Goal: Transaction & Acquisition: Download file/media

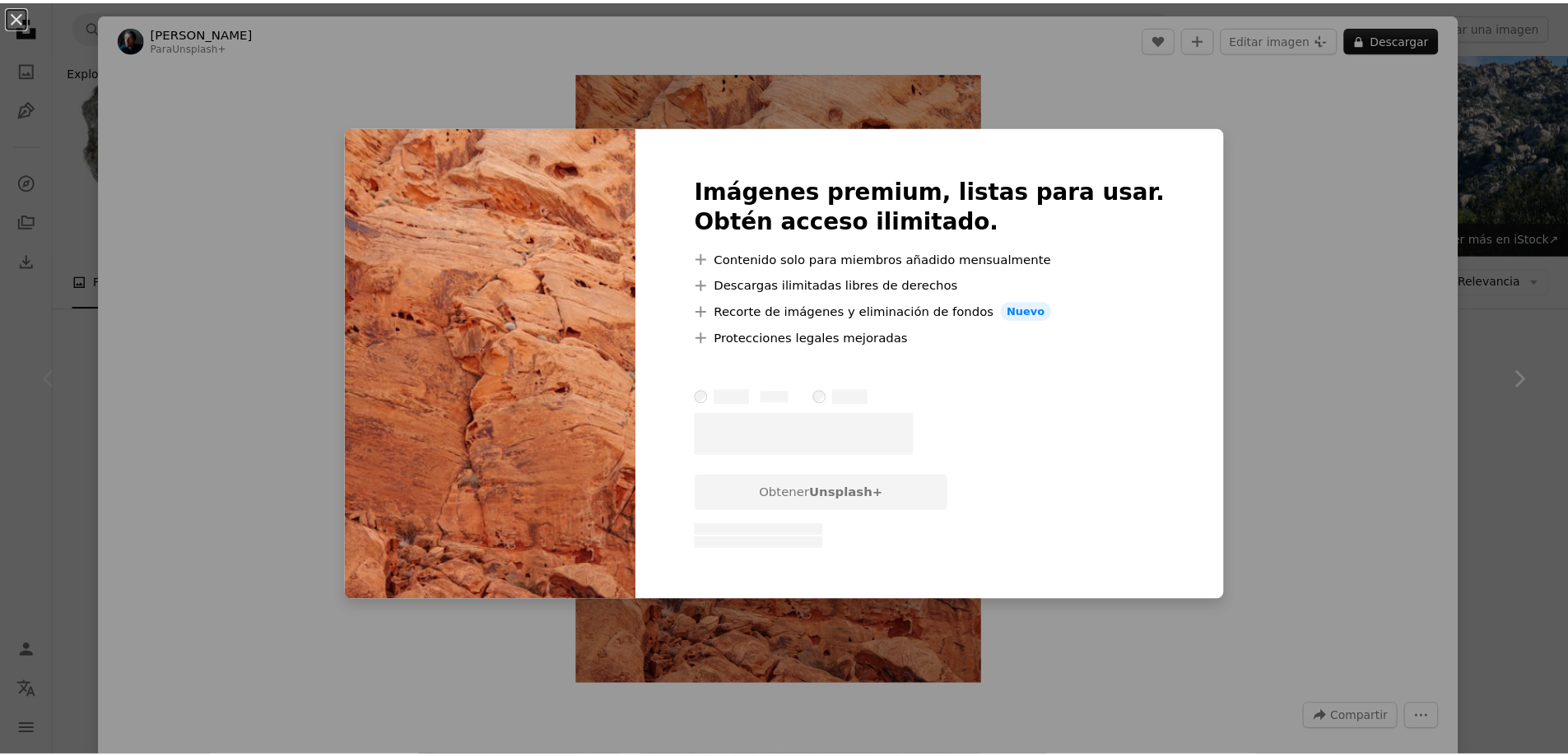
scroll to position [165, 0]
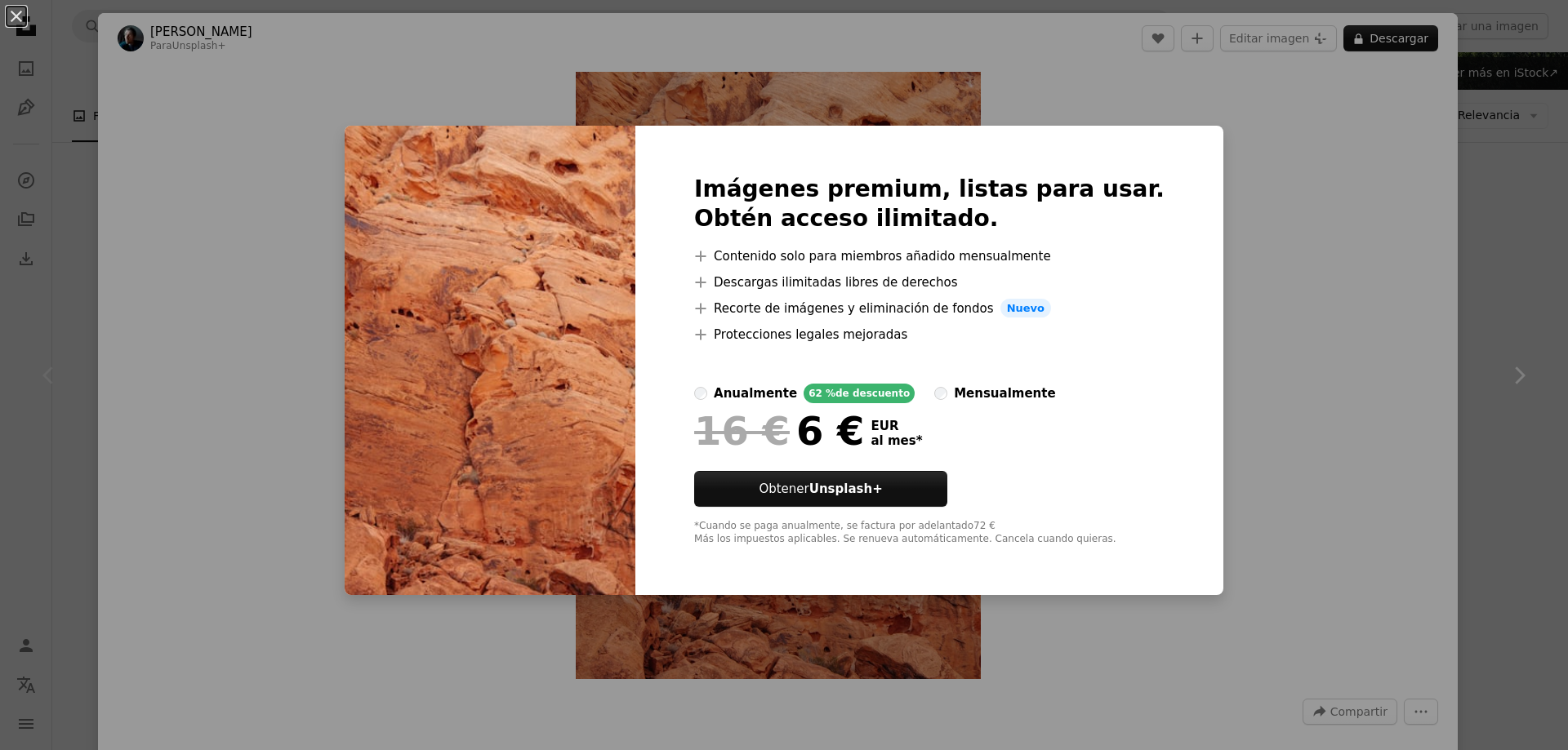
click at [1389, 357] on div "An X shape Imágenes premium, listas para usar. Obtén acceso ilimitado. A plus s…" at bounding box center [784, 375] width 1568 height 750
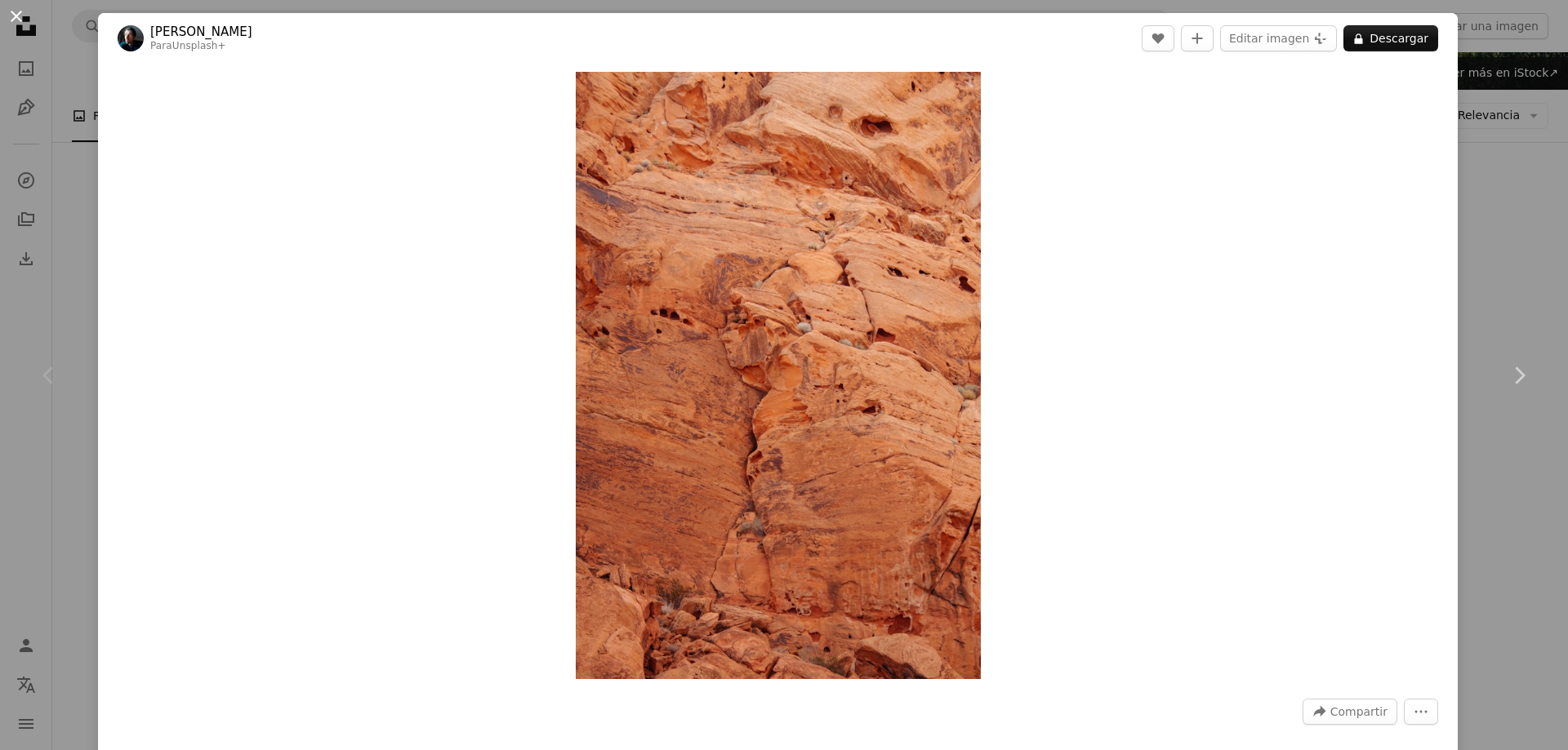
click at [11, 12] on button "An X shape" at bounding box center [16, 16] width 19 height 19
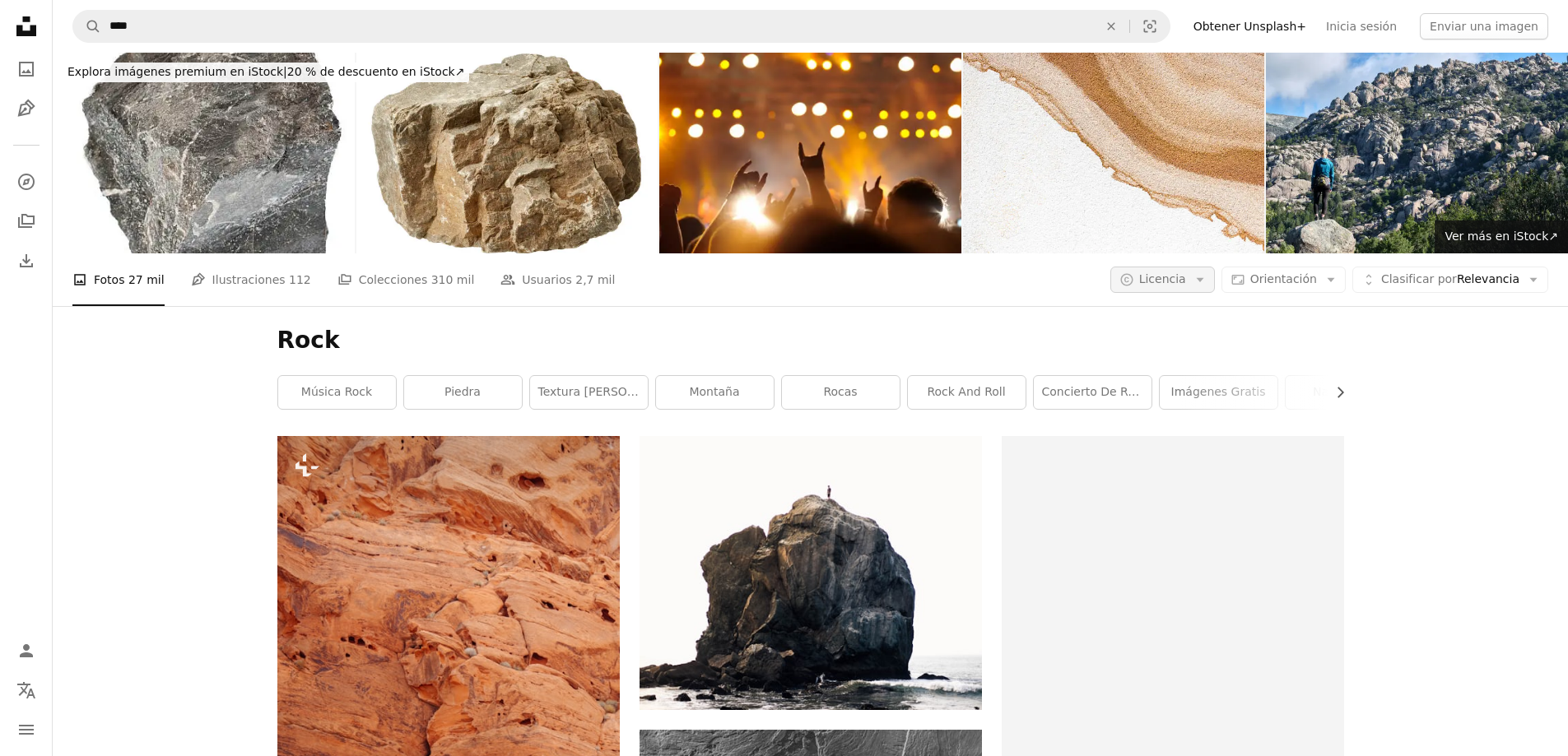
click at [1186, 272] on span "Licencia" at bounding box center [1162, 278] width 47 height 13
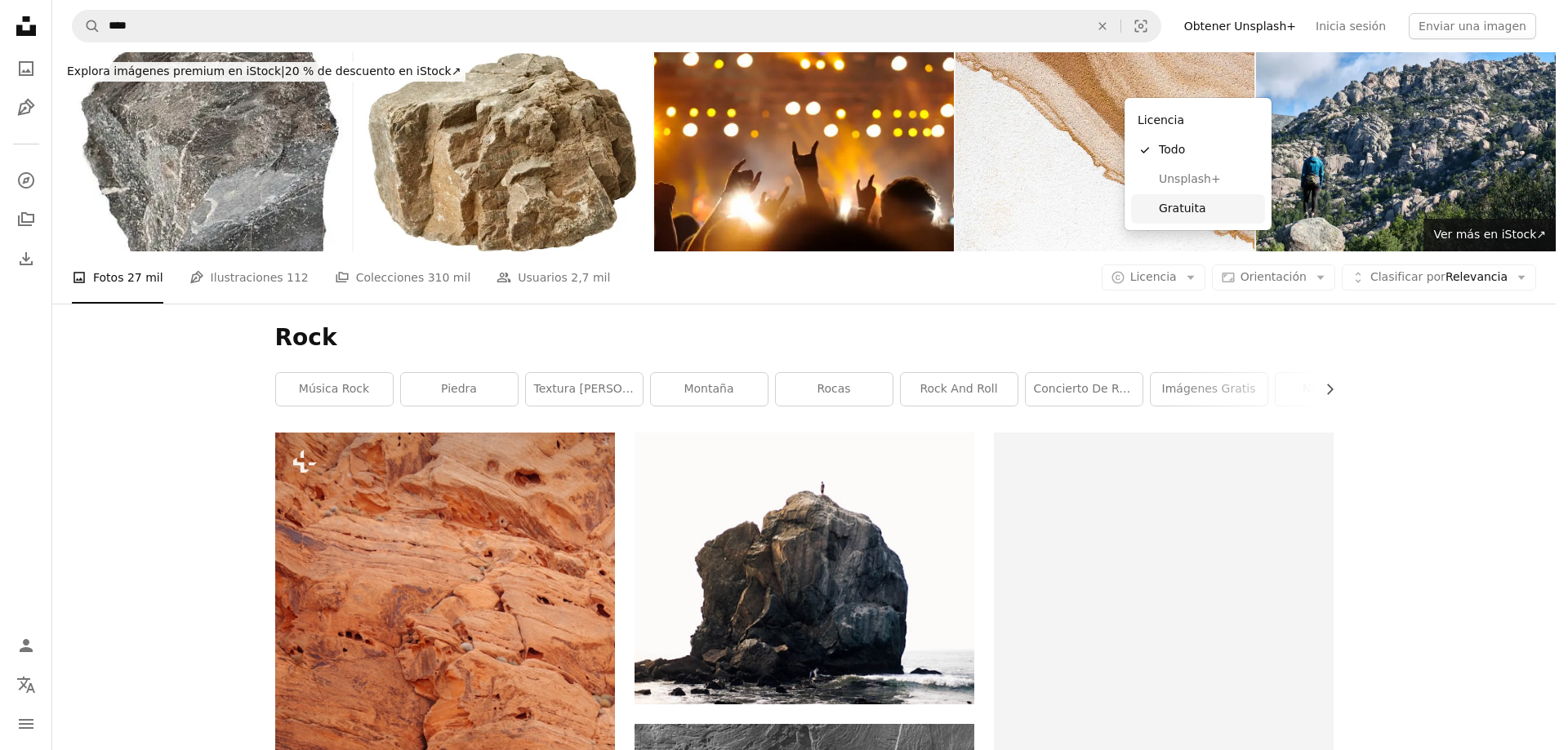
click at [1204, 217] on span "Gratuita" at bounding box center [1209, 209] width 100 height 17
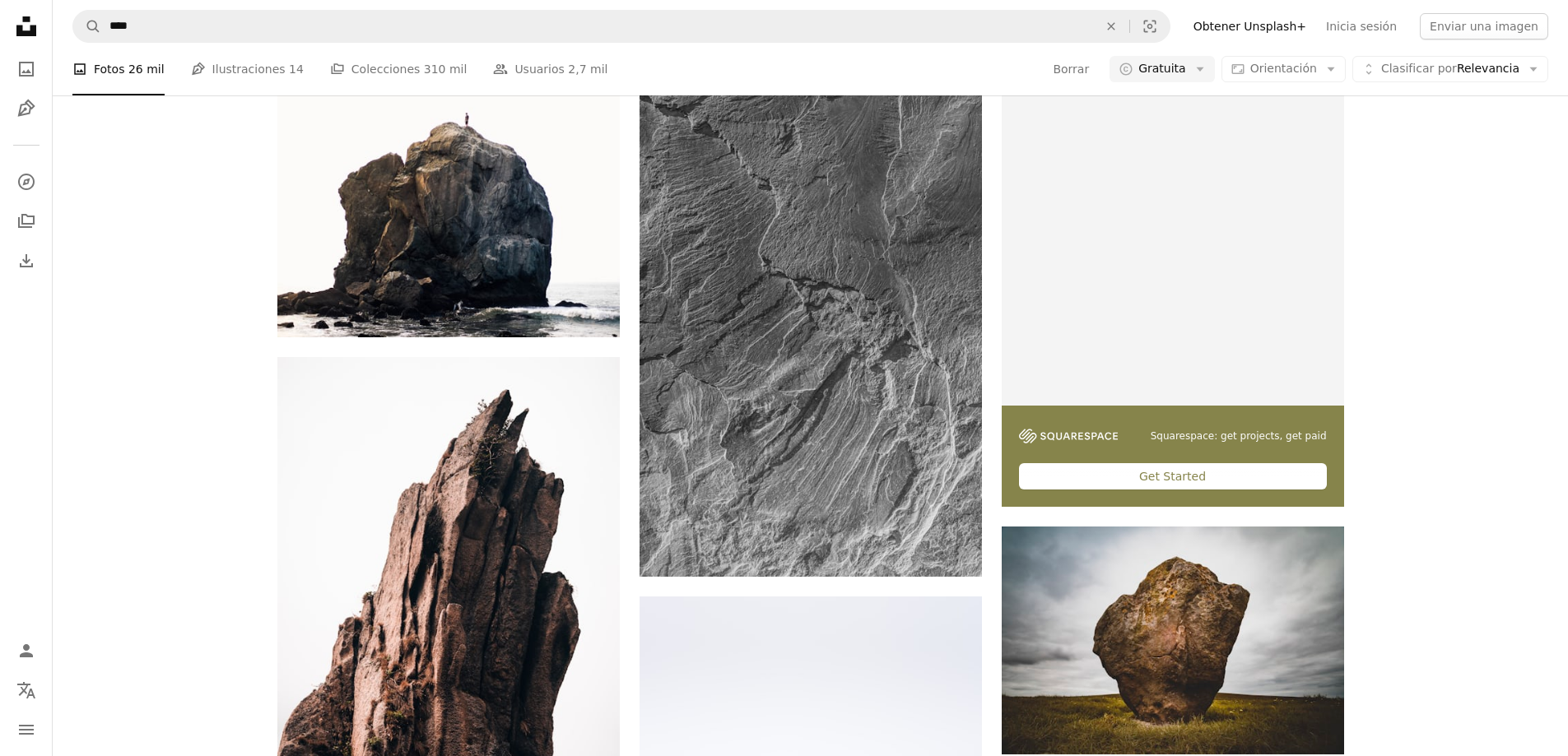
scroll to position [329, 0]
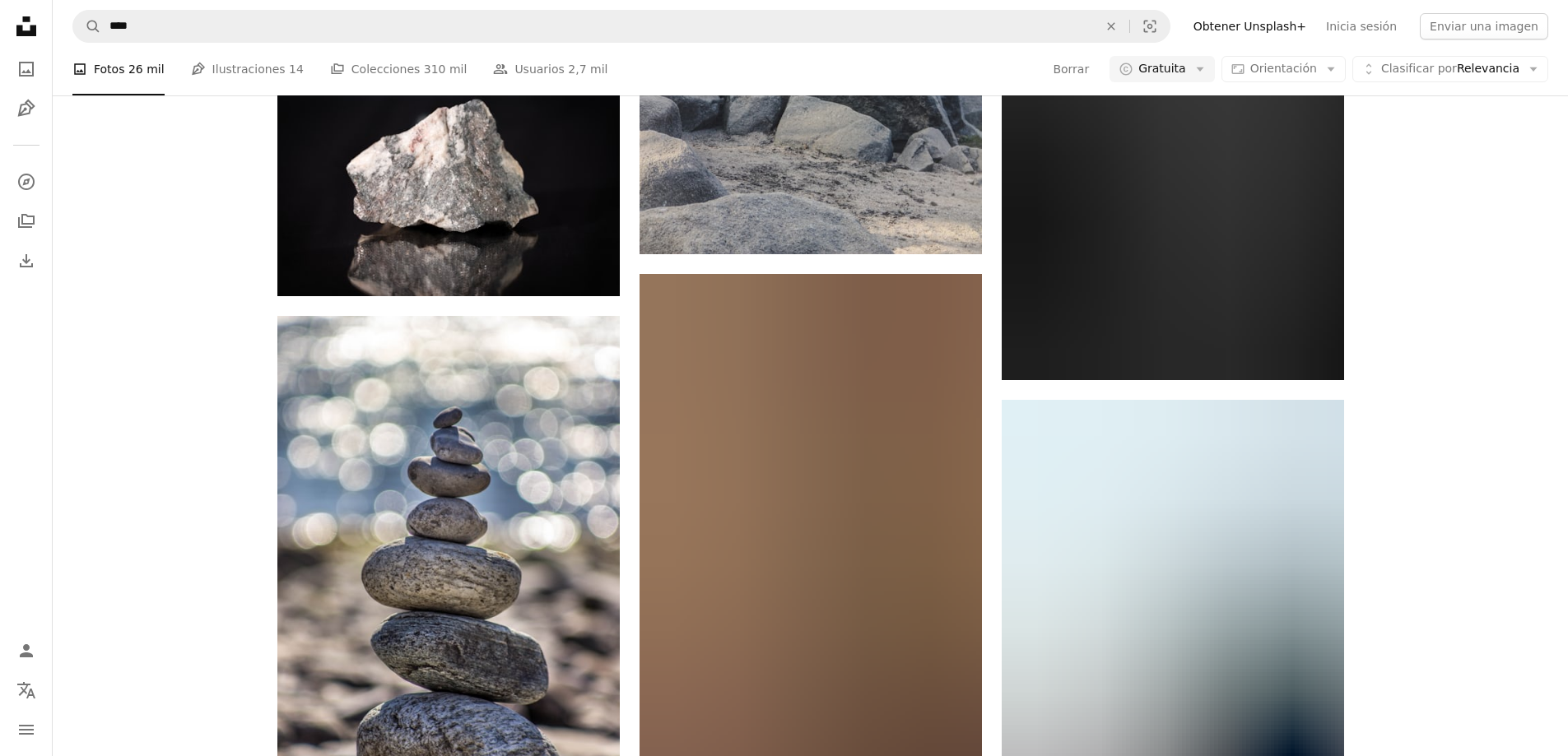
scroll to position [1646, 0]
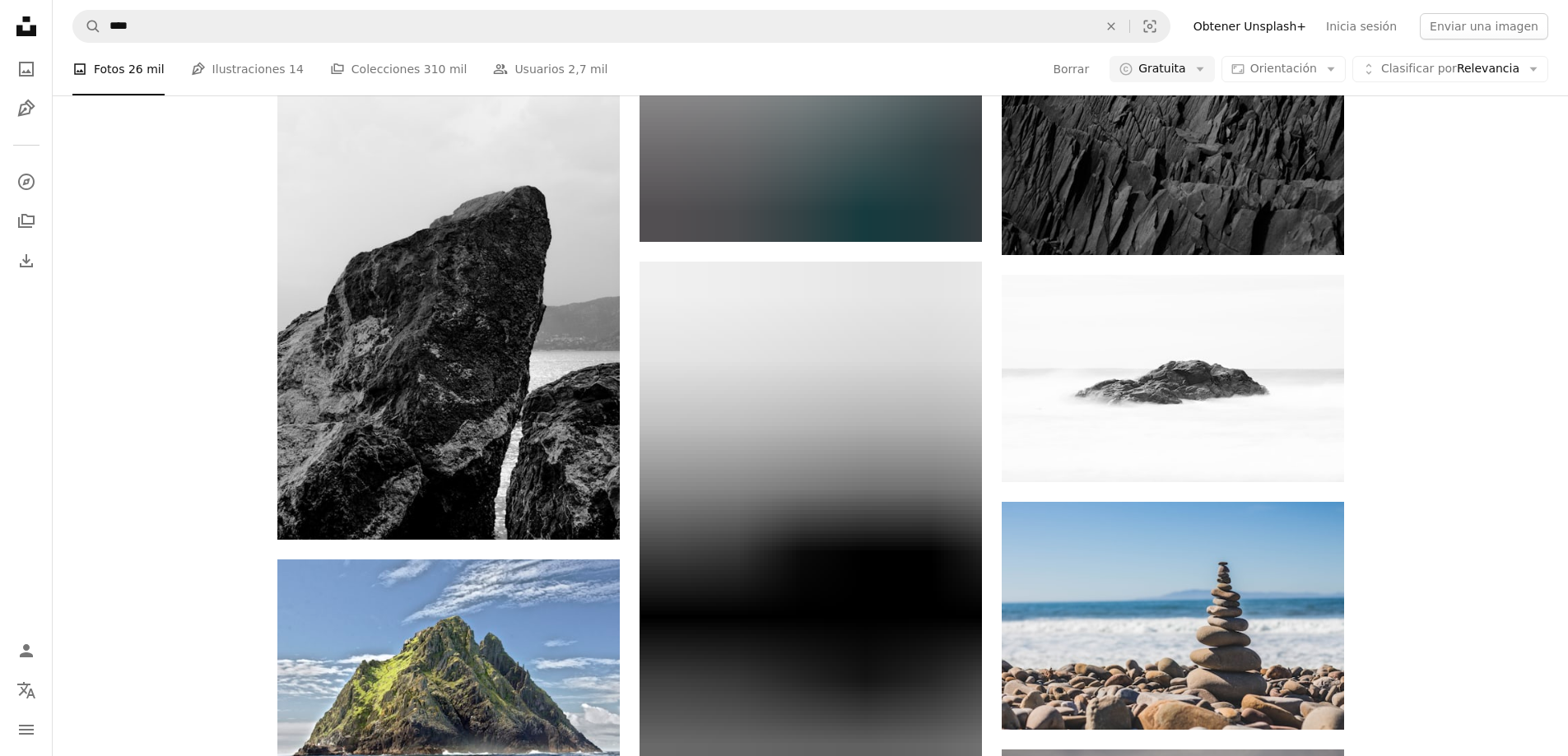
scroll to position [4114, 0]
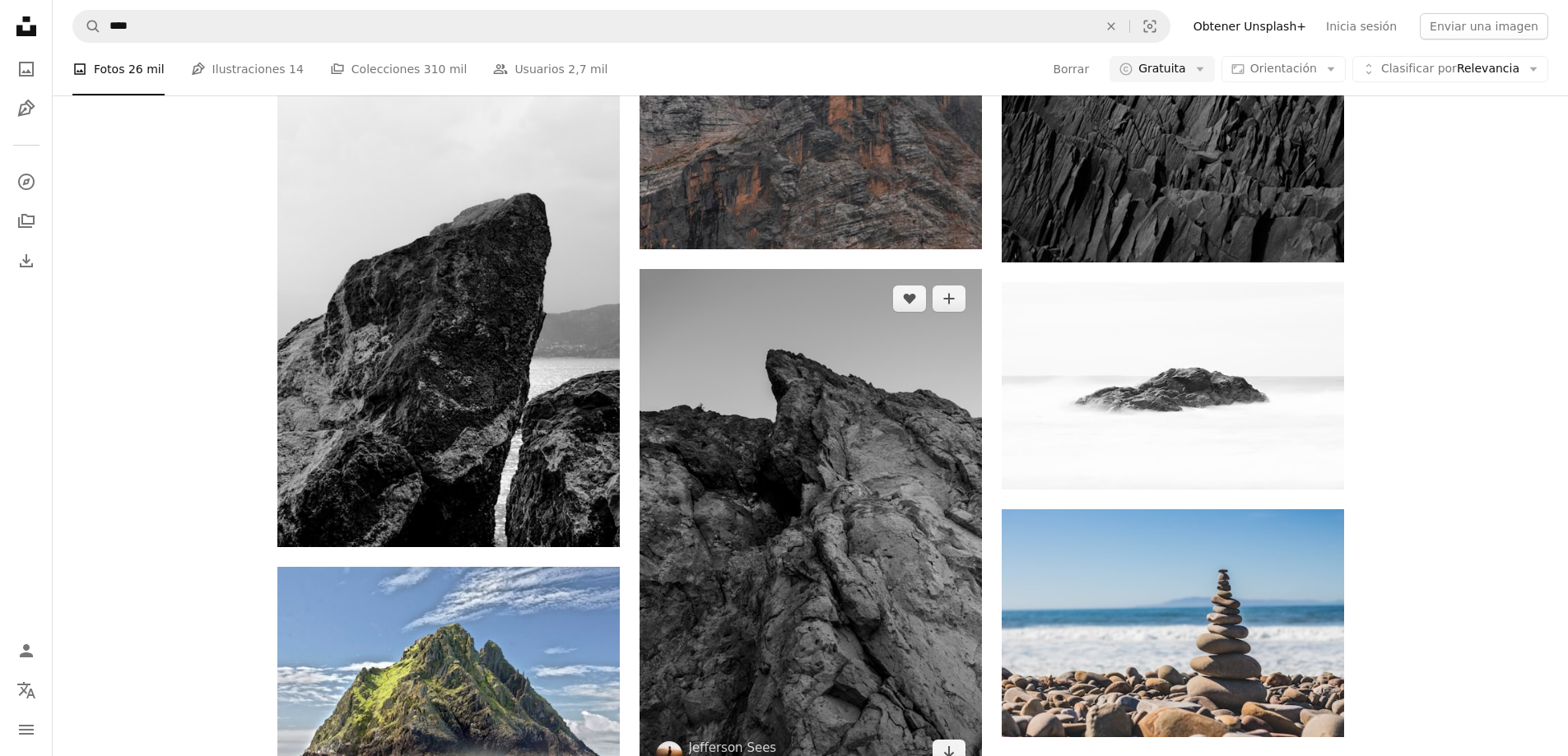
click at [896, 411] on img at bounding box center [810, 525] width 342 height 513
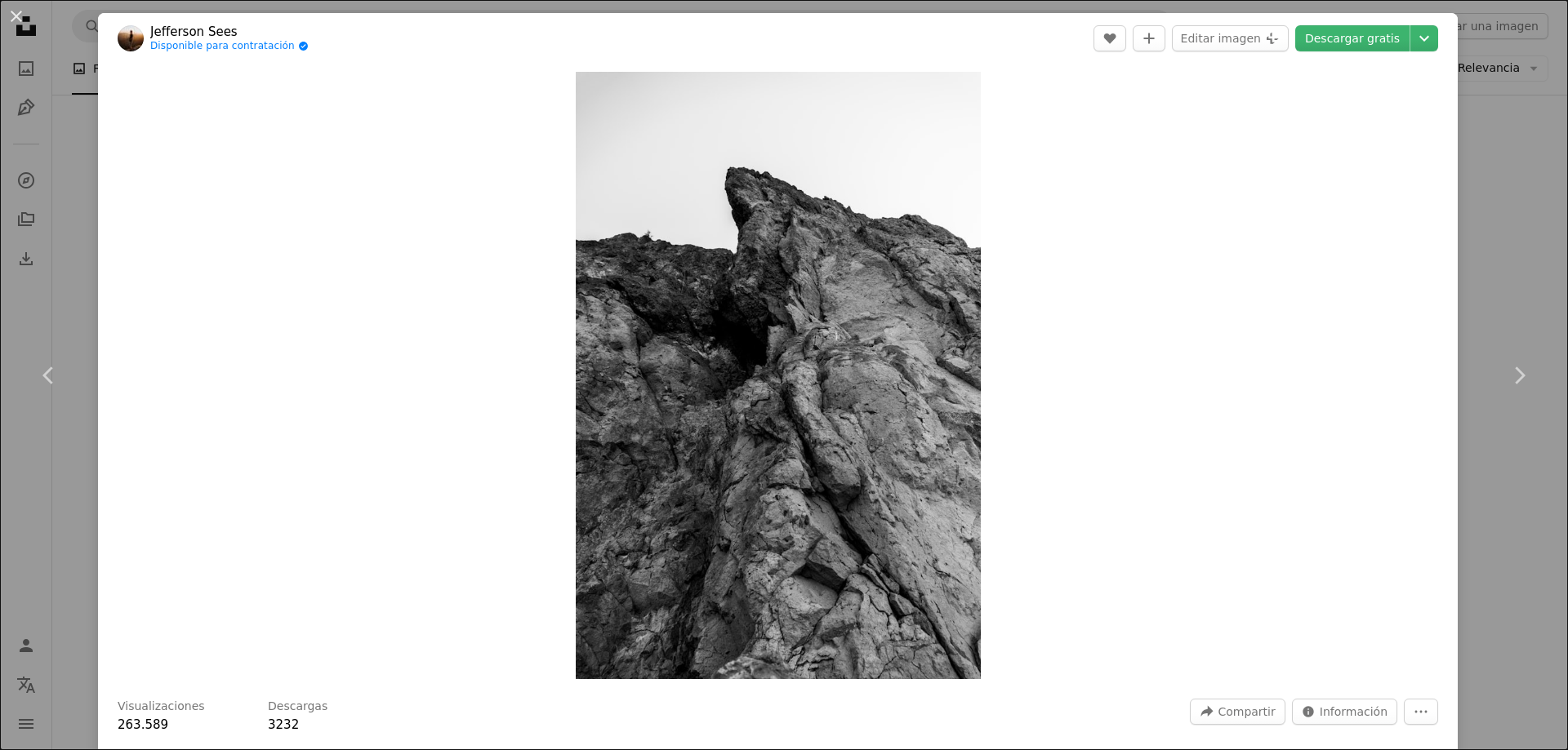
click at [1518, 127] on div "An X shape Chevron left Chevron right Jefferson Sees Disponible para contrataci…" at bounding box center [784, 375] width 1568 height 750
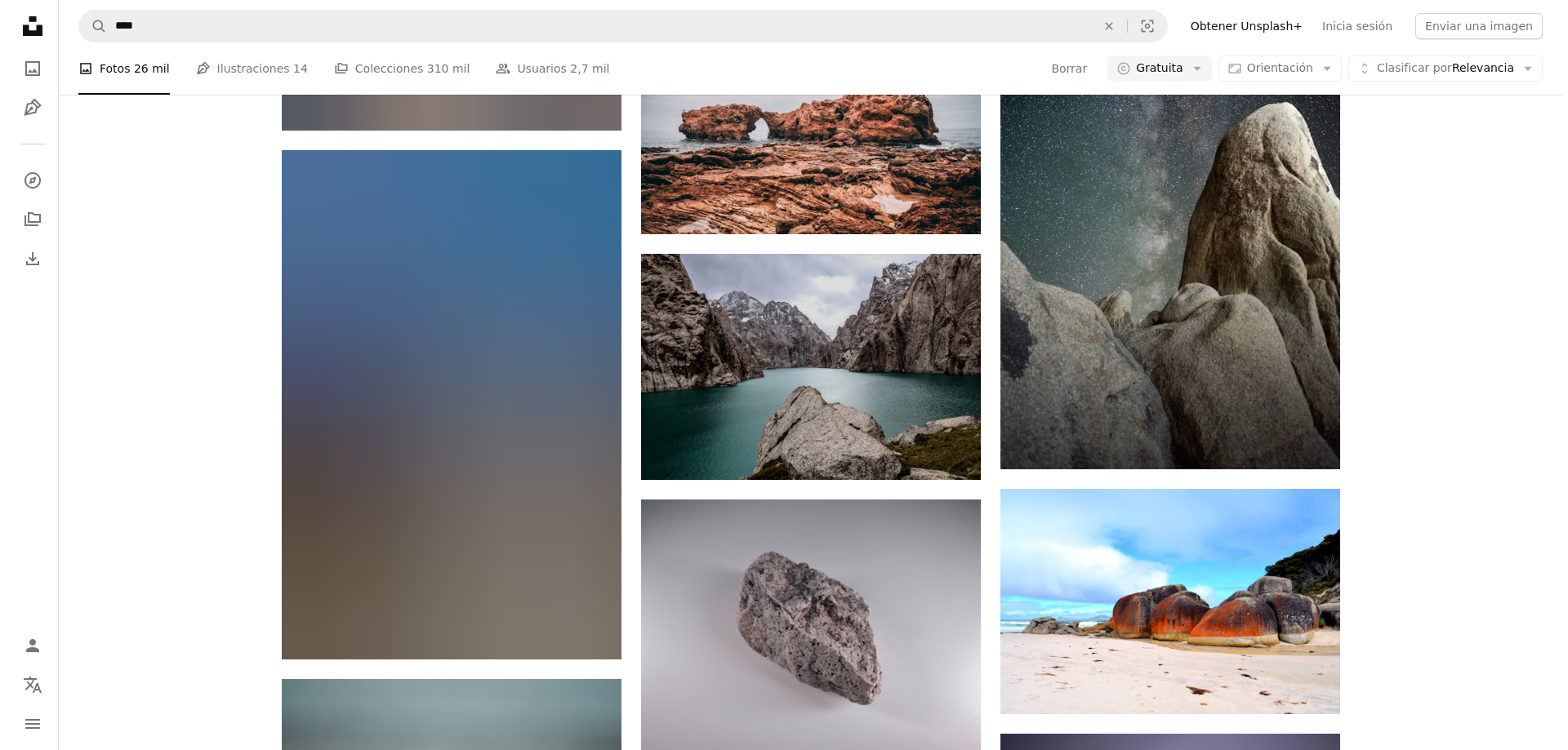
scroll to position [10612, 0]
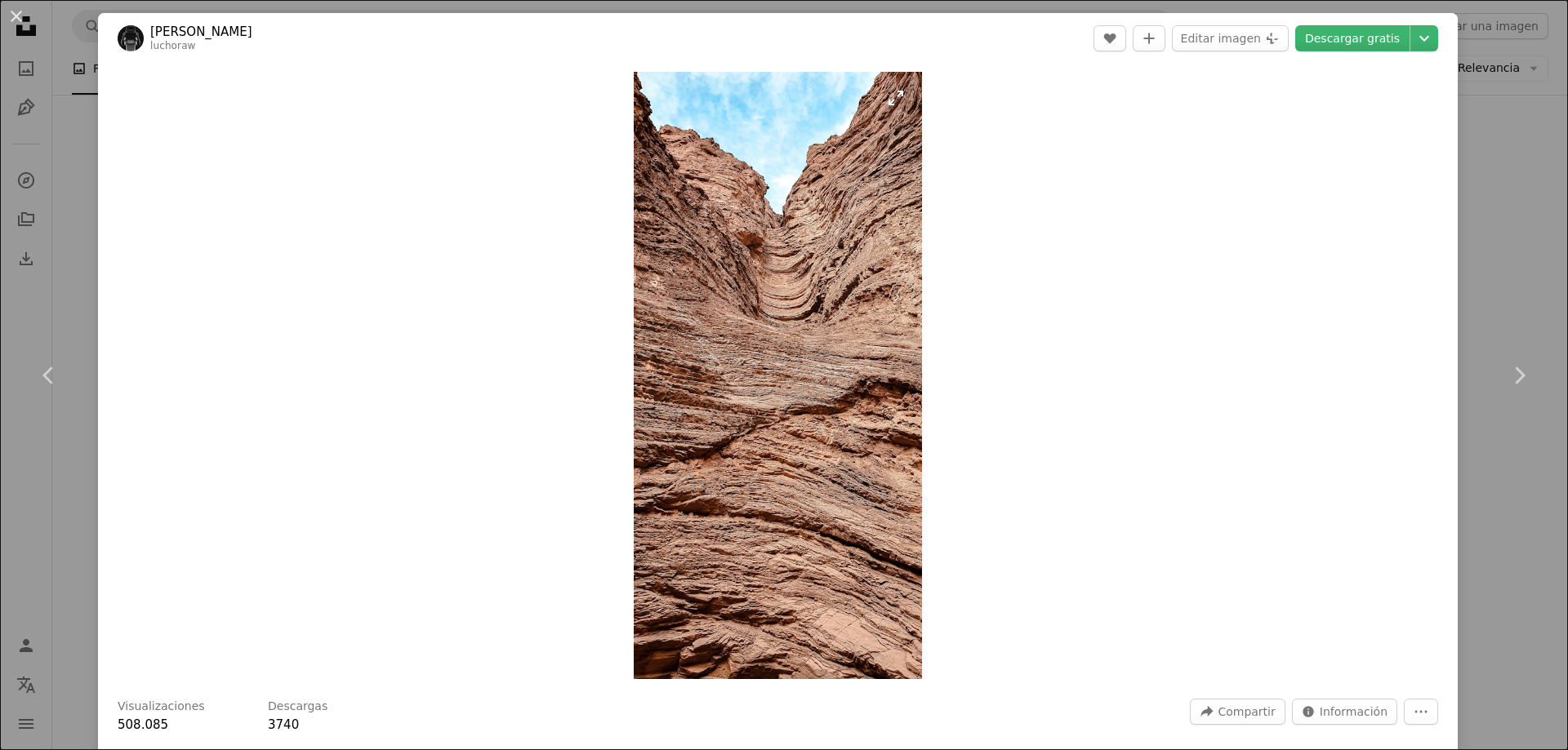
click at [791, 357] on img "Ampliar en esta imagen" at bounding box center [777, 375] width 287 height 608
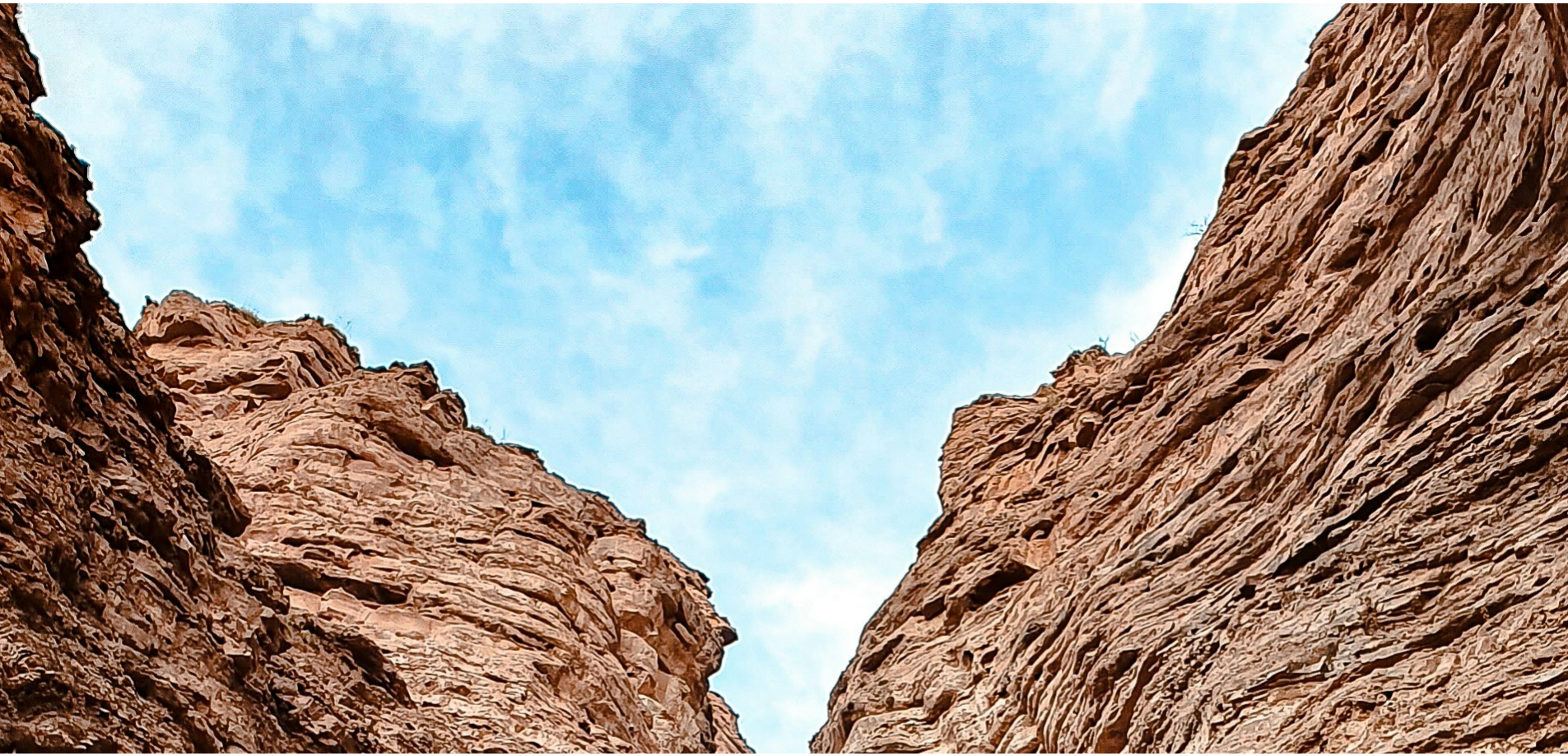
scroll to position [1266, 0]
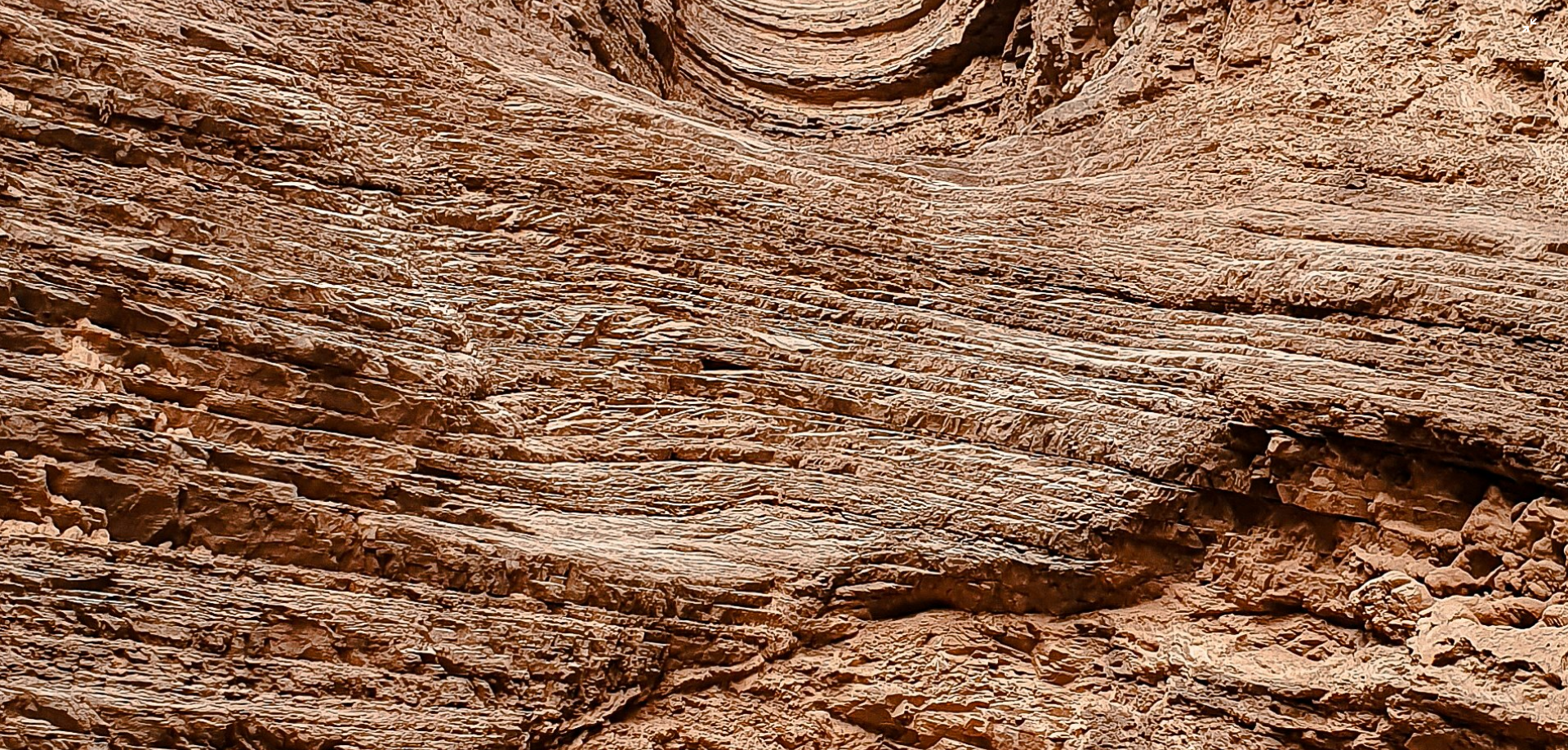
click at [791, 357] on img "Reducir el zoom en esta imagen" at bounding box center [784, 401] width 1570 height 3316
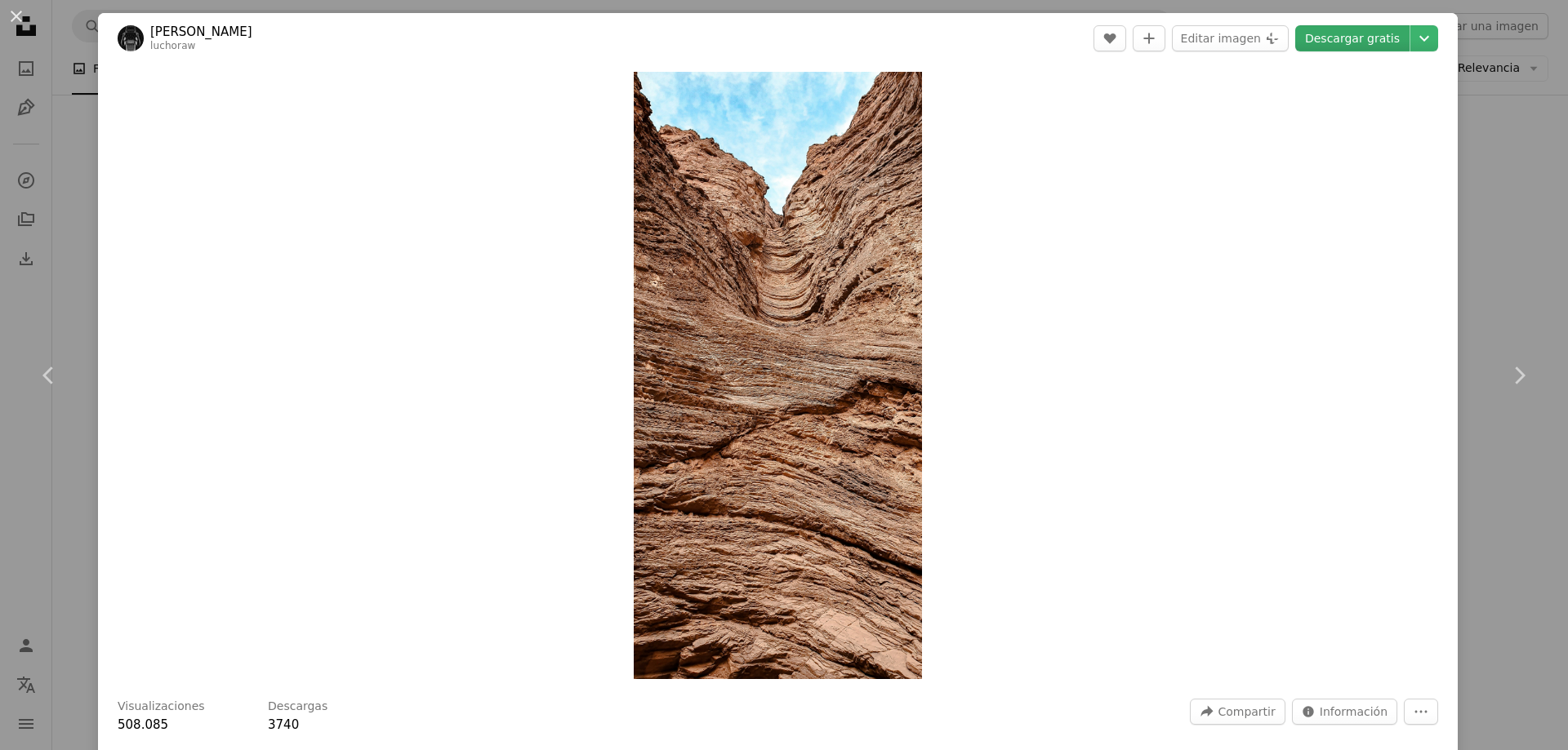
click at [1343, 41] on link "Descargar gratis" at bounding box center [1352, 38] width 114 height 26
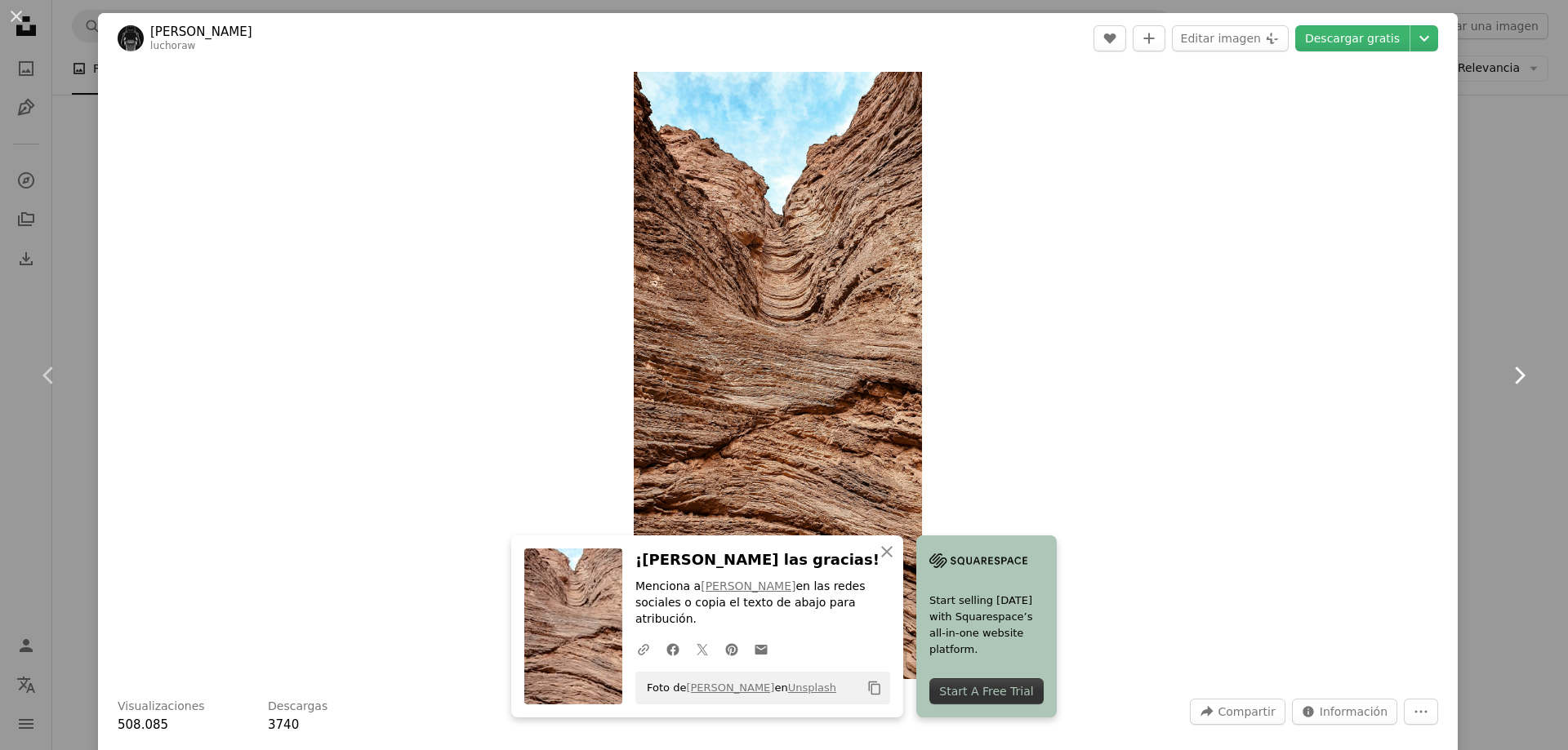
click at [1485, 437] on link "Chevron right" at bounding box center [1519, 375] width 98 height 157
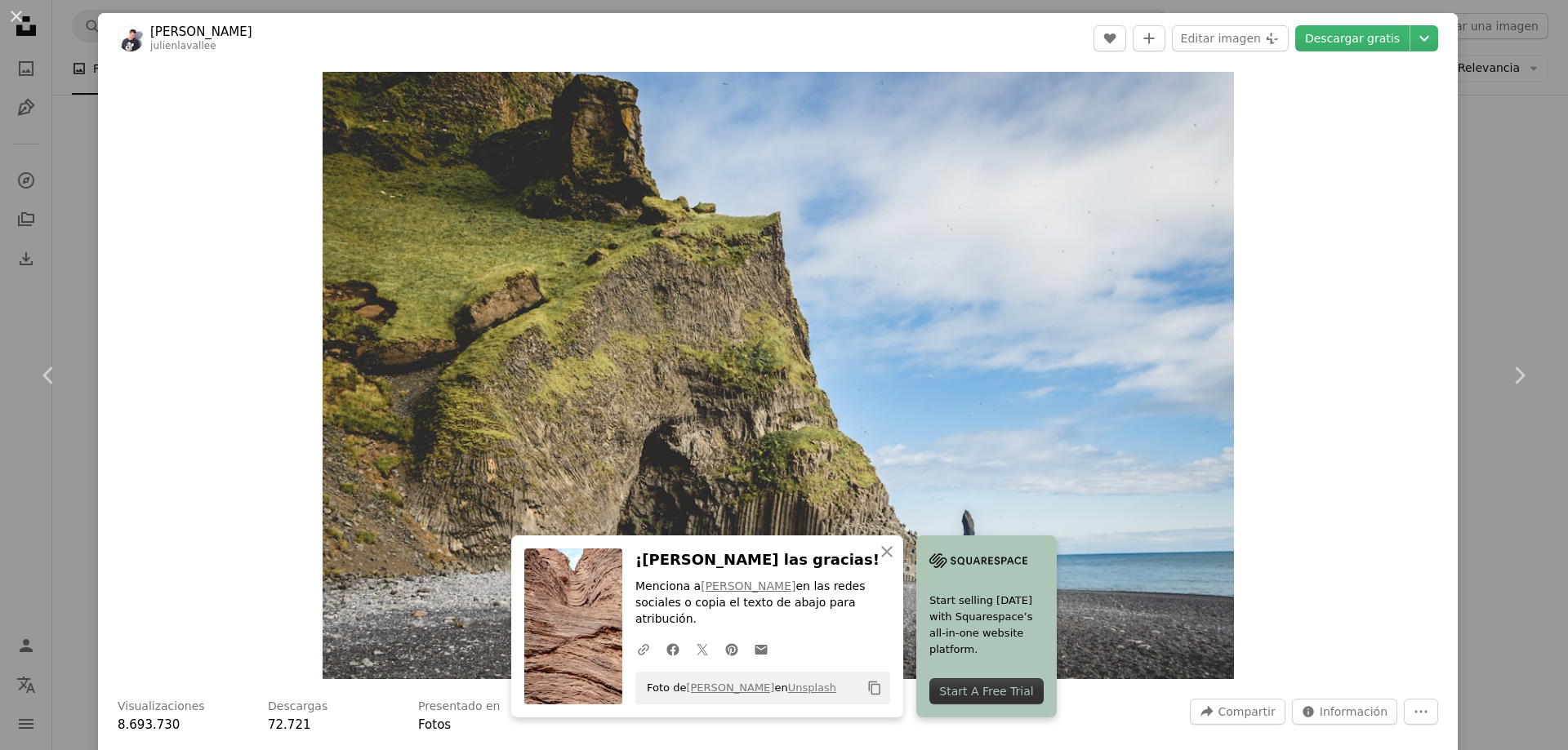
click at [1492, 128] on div "An X shape Chevron left Chevron right [PERSON_NAME] julienlavallee A heart A pl…" at bounding box center [784, 375] width 1568 height 750
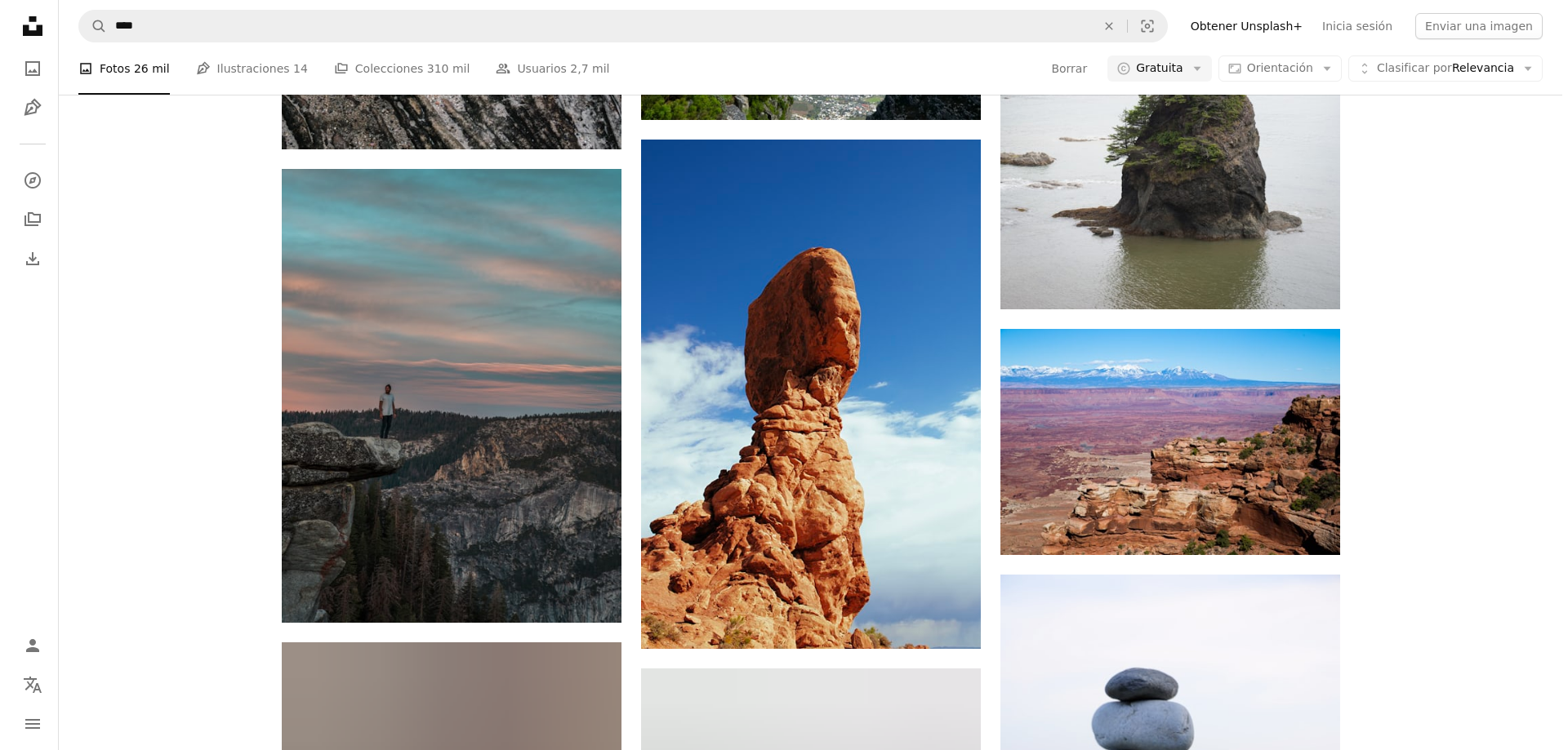
scroll to position [15541, 0]
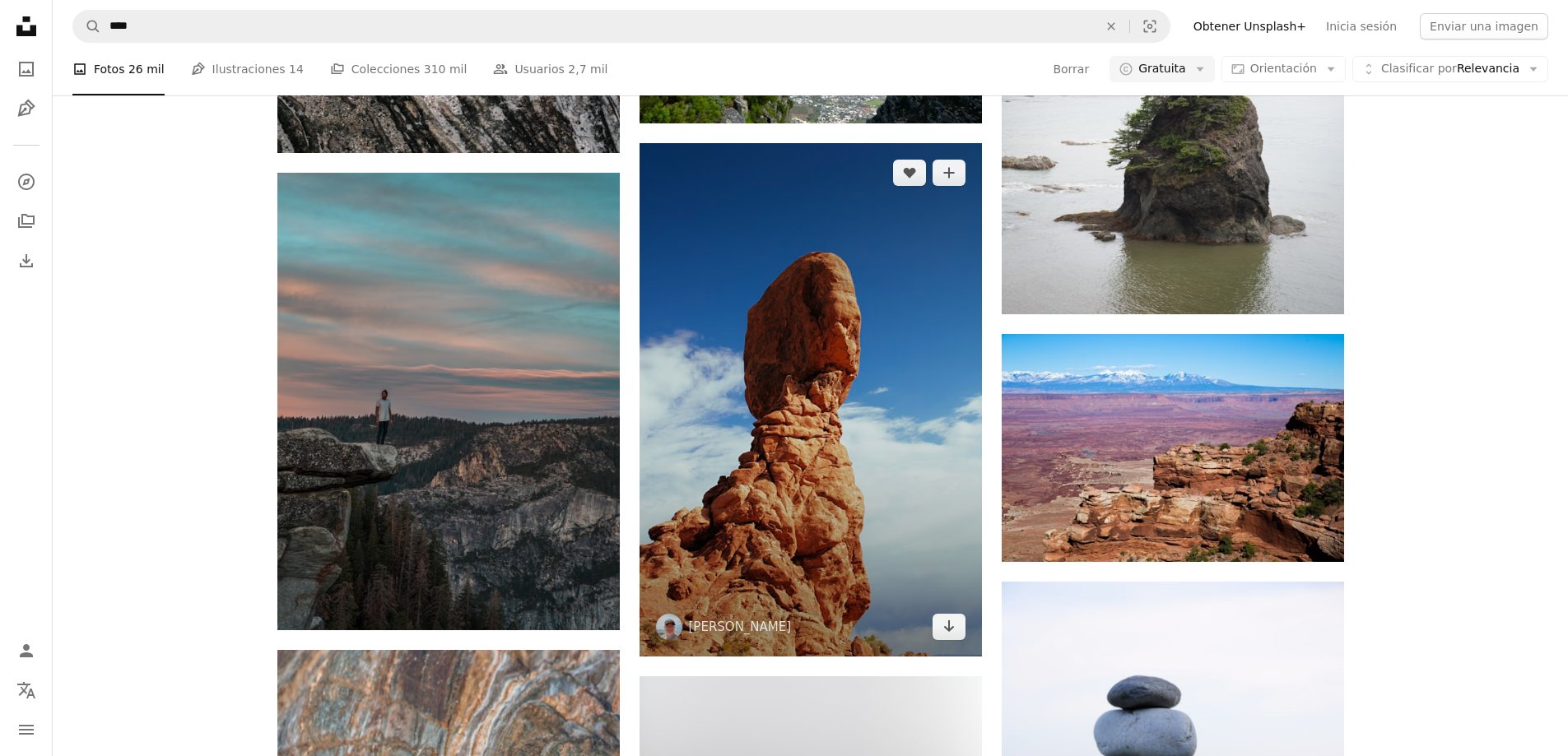
click at [952, 383] on img at bounding box center [810, 400] width 342 height 513
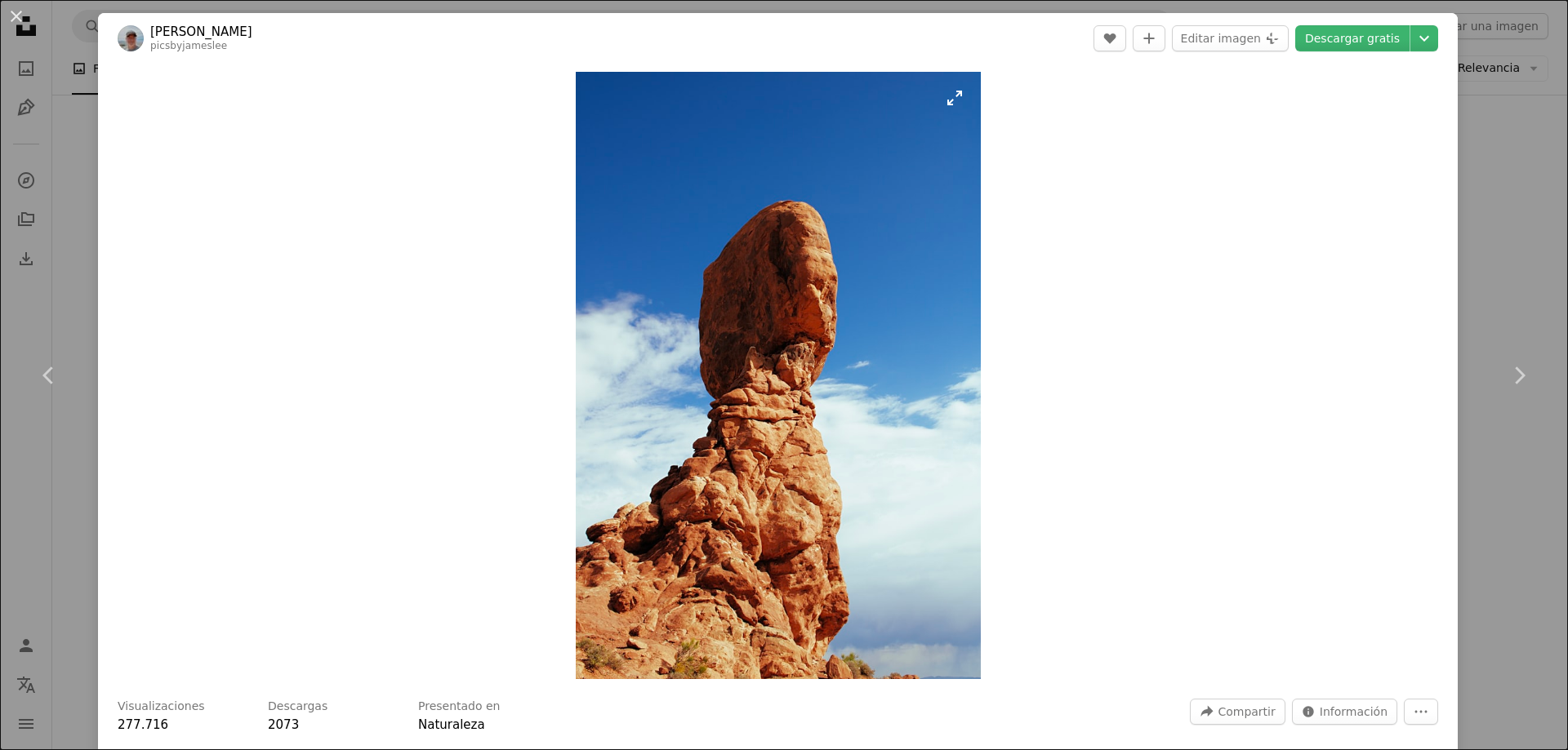
click at [867, 451] on img "Ampliar en esta imagen" at bounding box center [778, 375] width 405 height 608
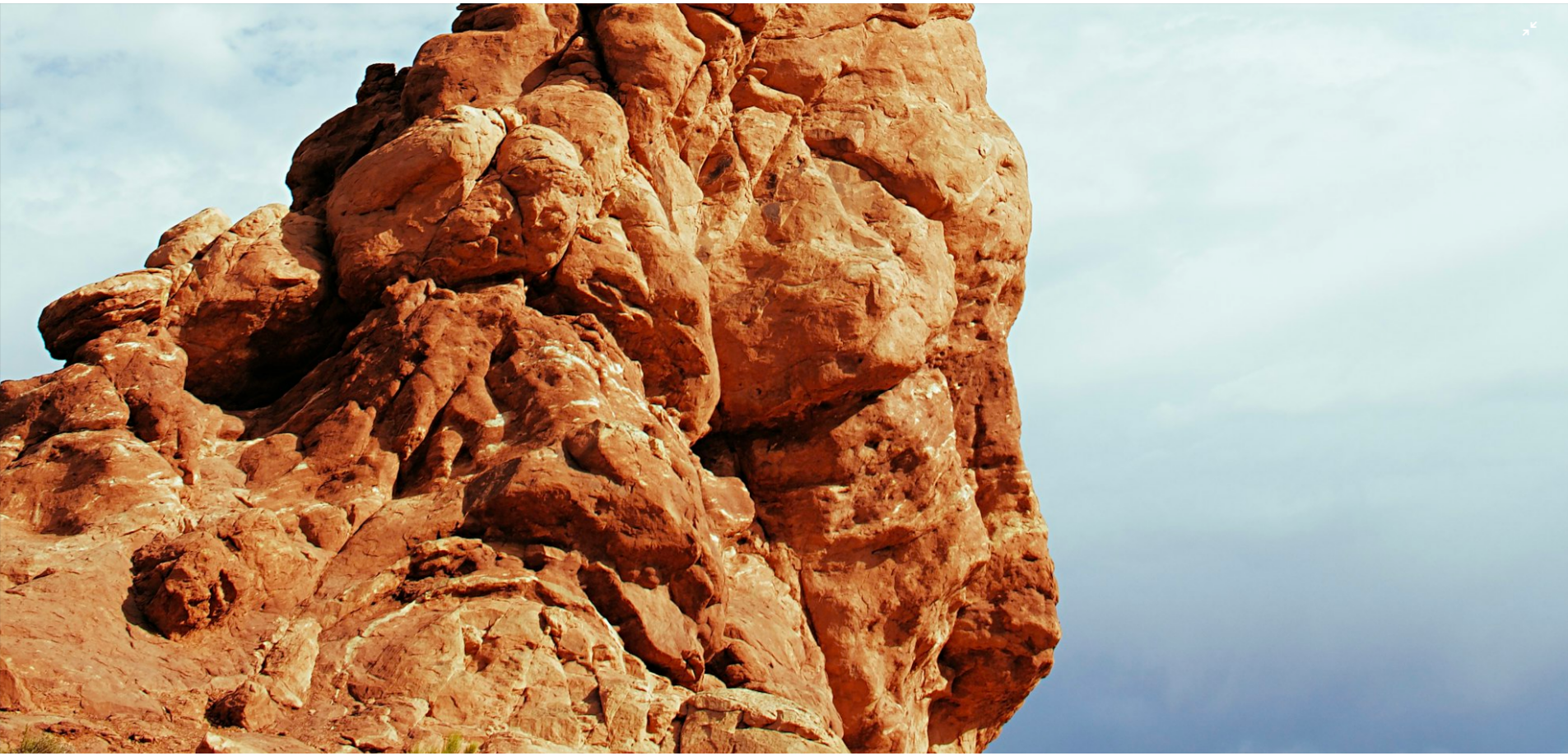
scroll to position [1577, 0]
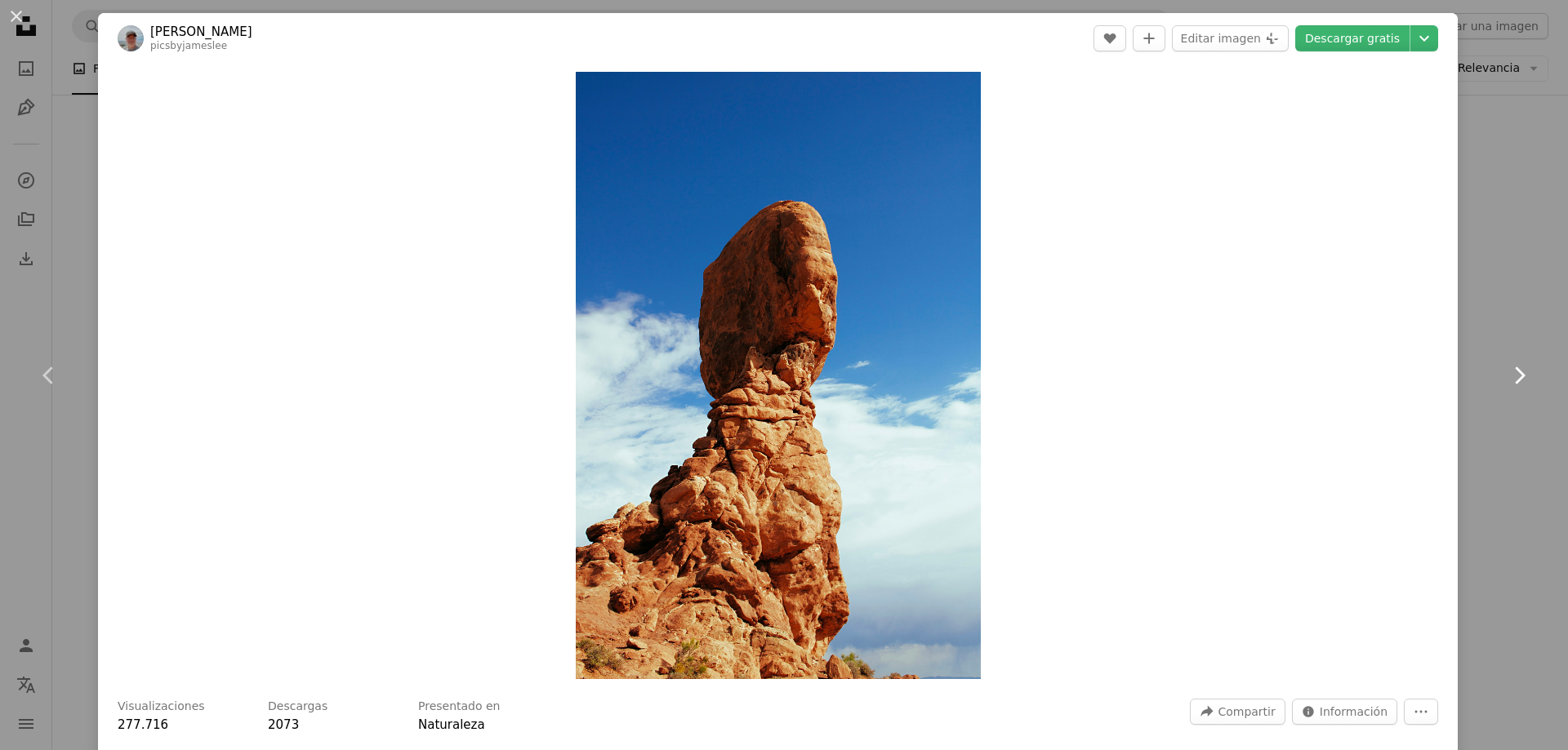
click at [1502, 427] on link "Chevron right" at bounding box center [1519, 375] width 98 height 157
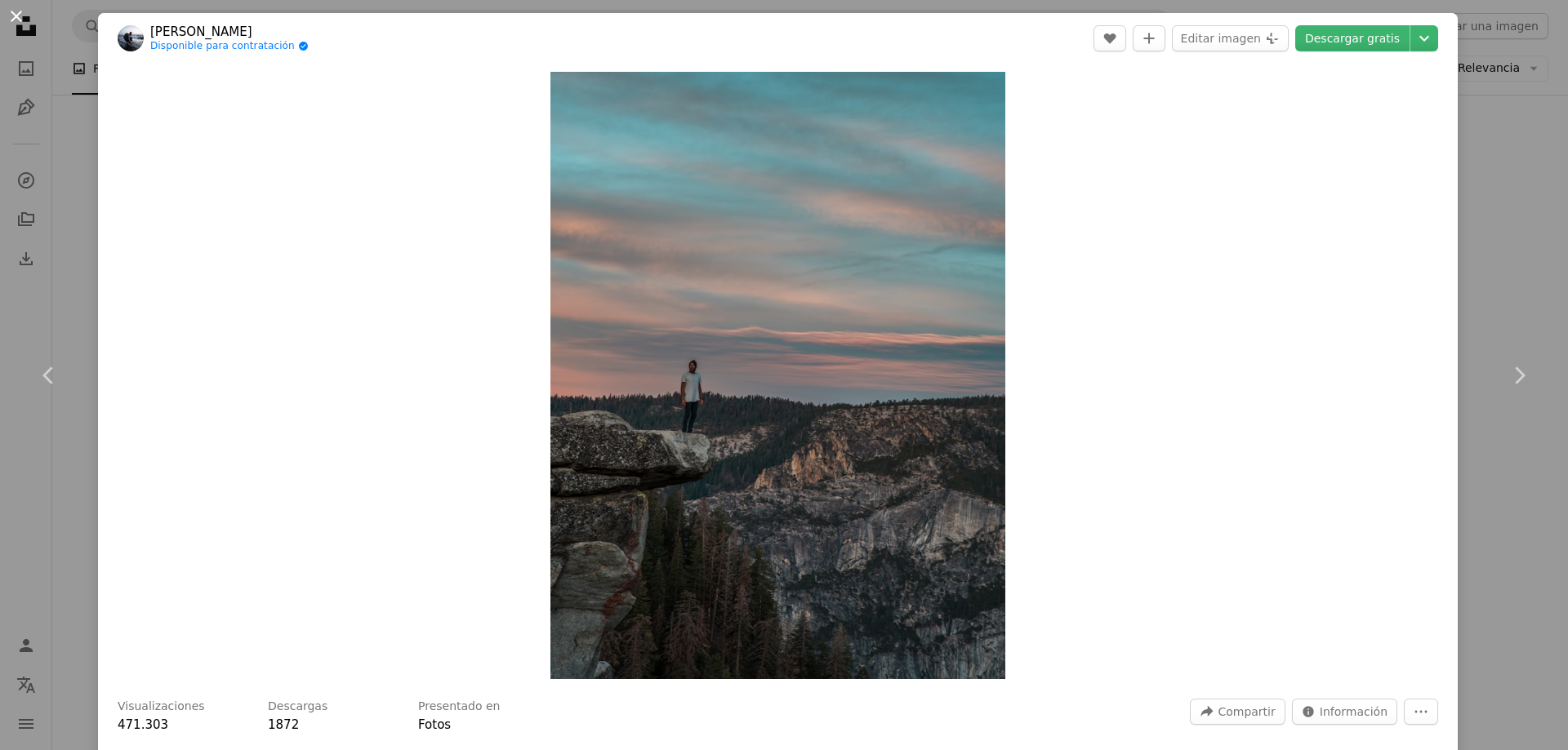
click at [18, 11] on button "An X shape" at bounding box center [16, 16] width 19 height 19
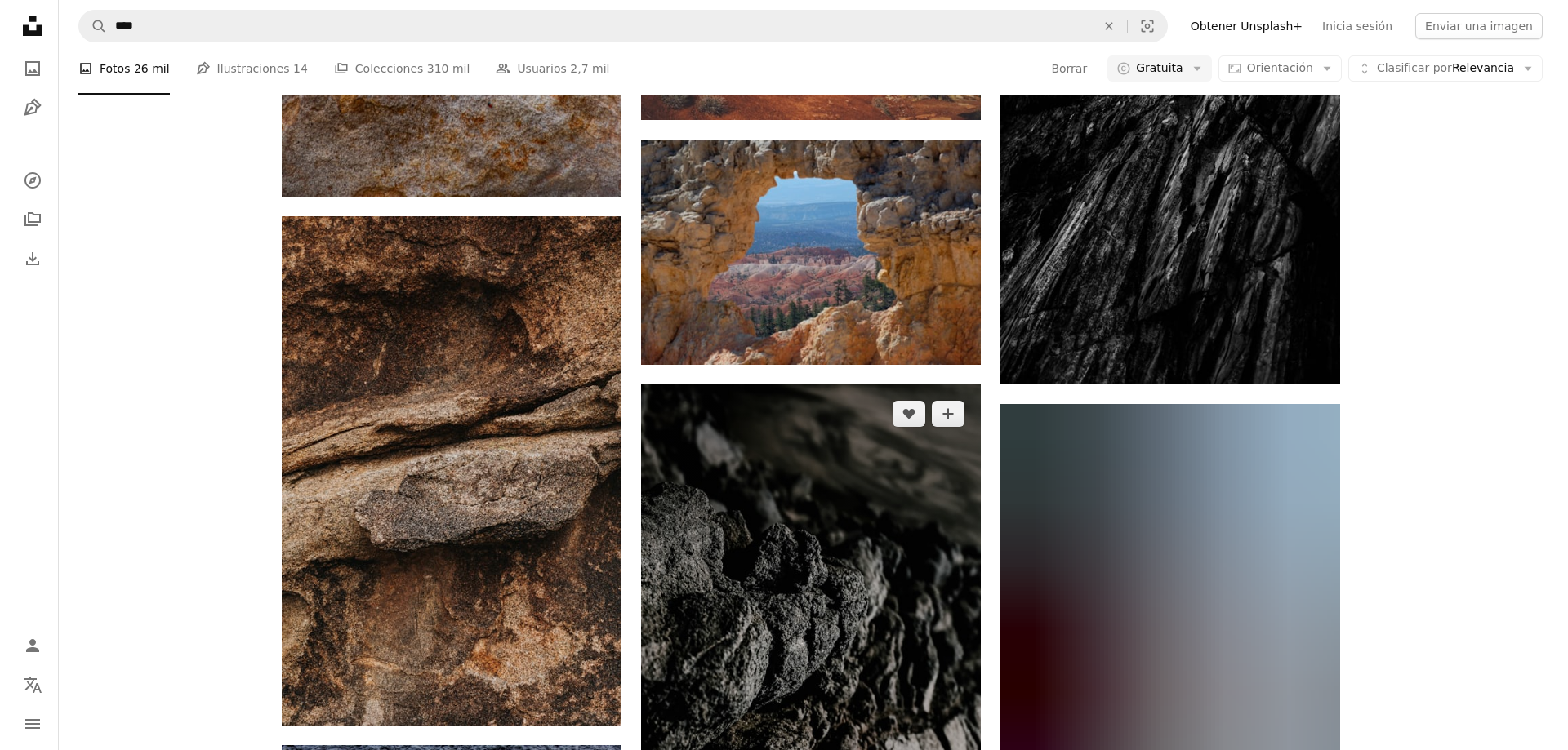
scroll to position [17827, 0]
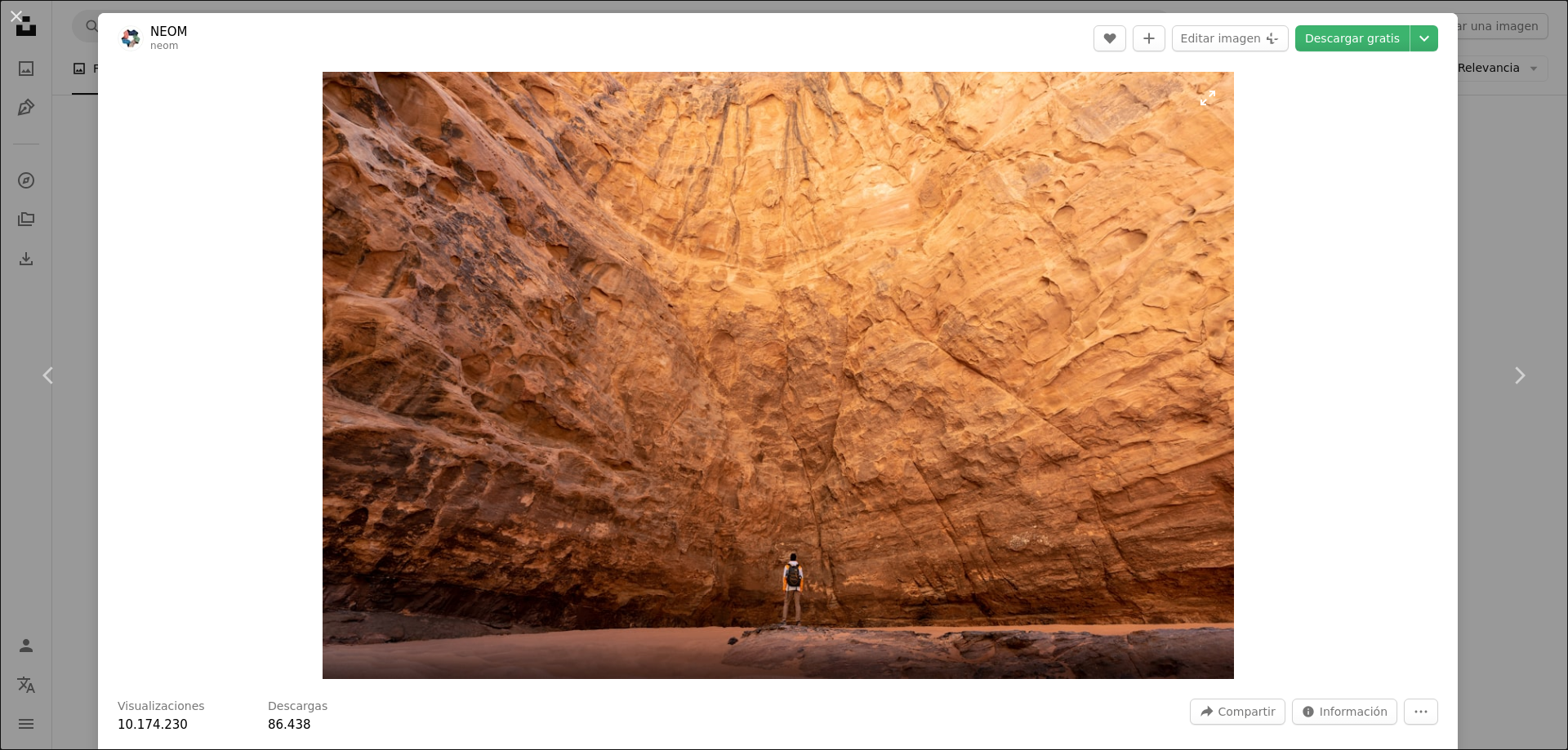
click at [976, 317] on img "Ampliar en esta imagen" at bounding box center [777, 375] width 911 height 608
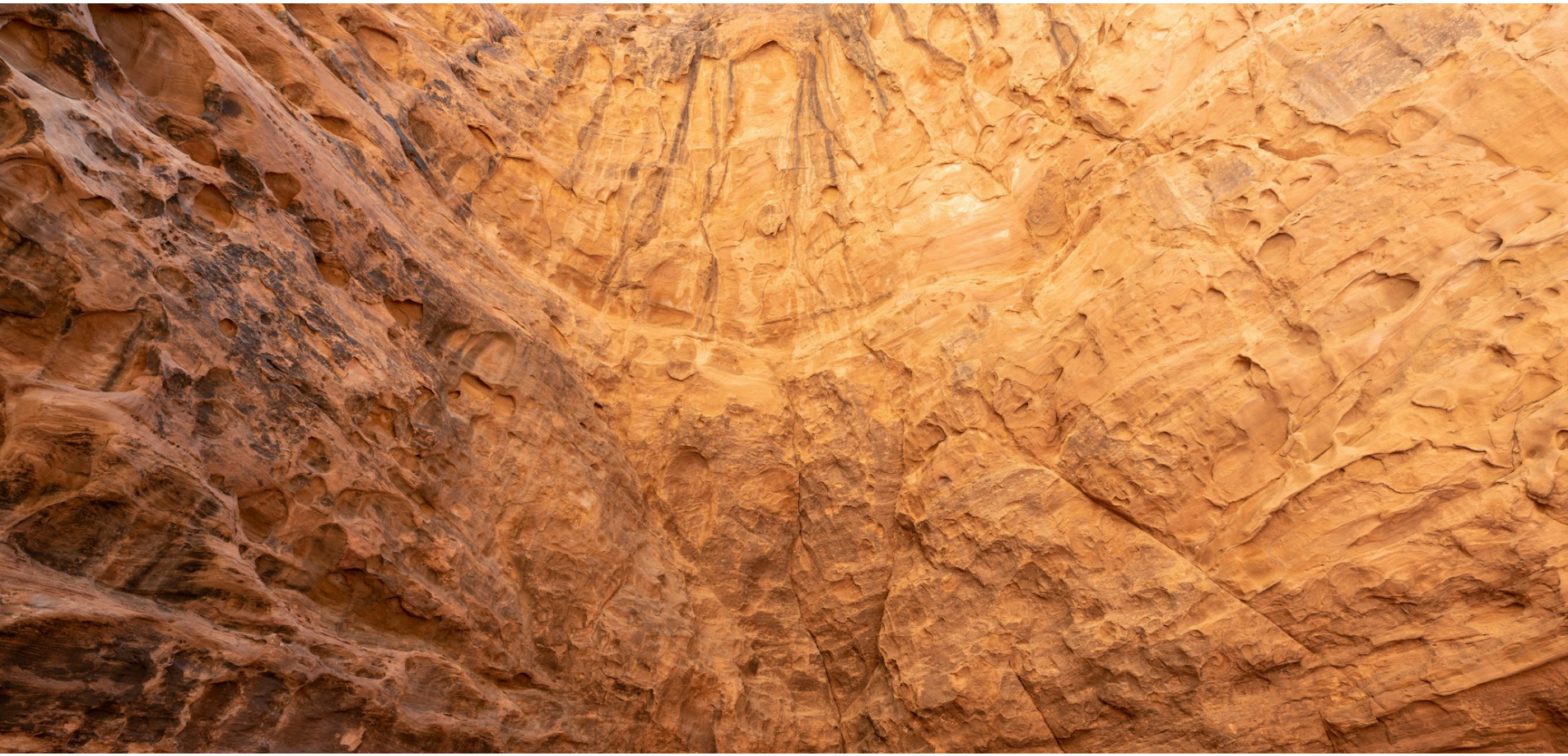
scroll to position [141, 0]
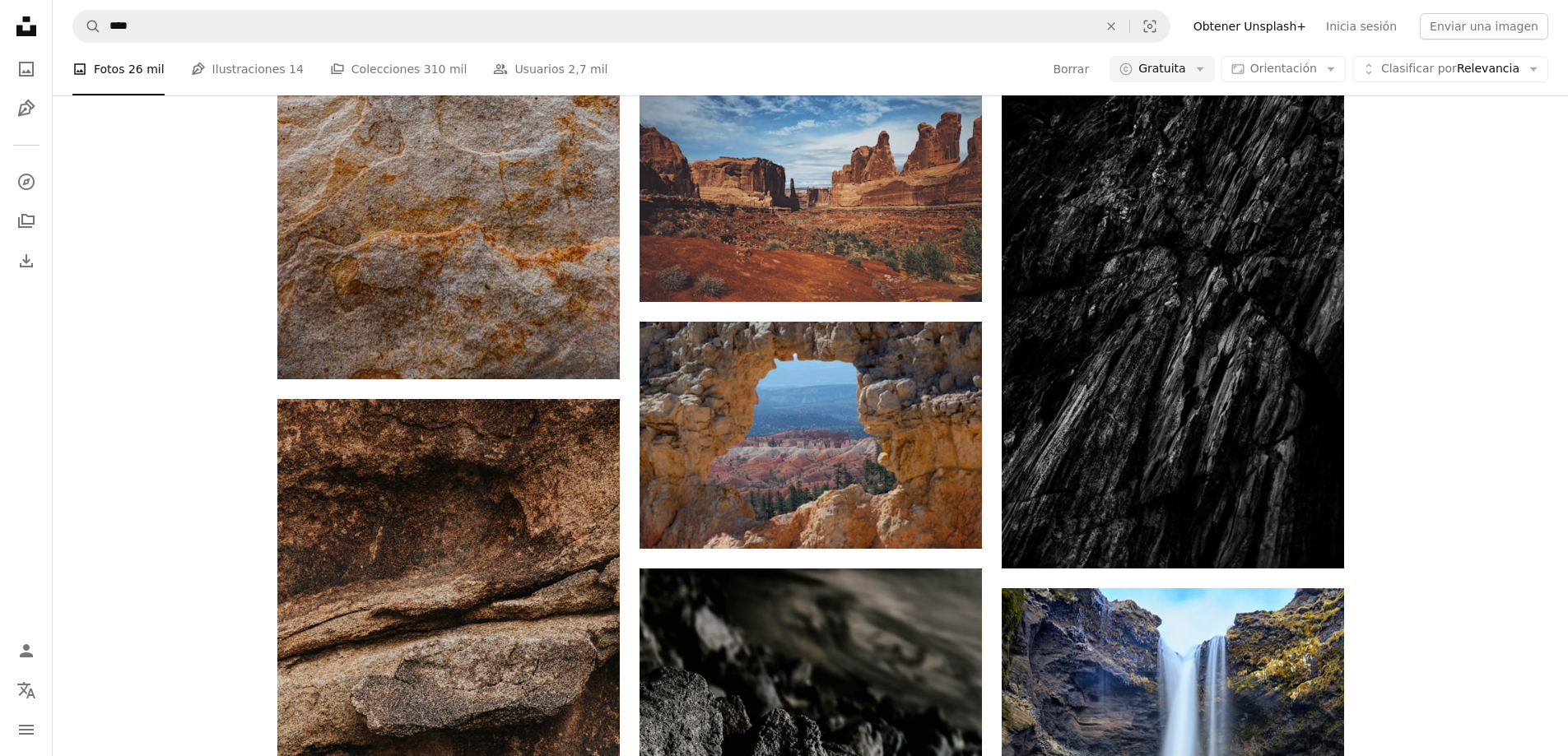
scroll to position [17722, 0]
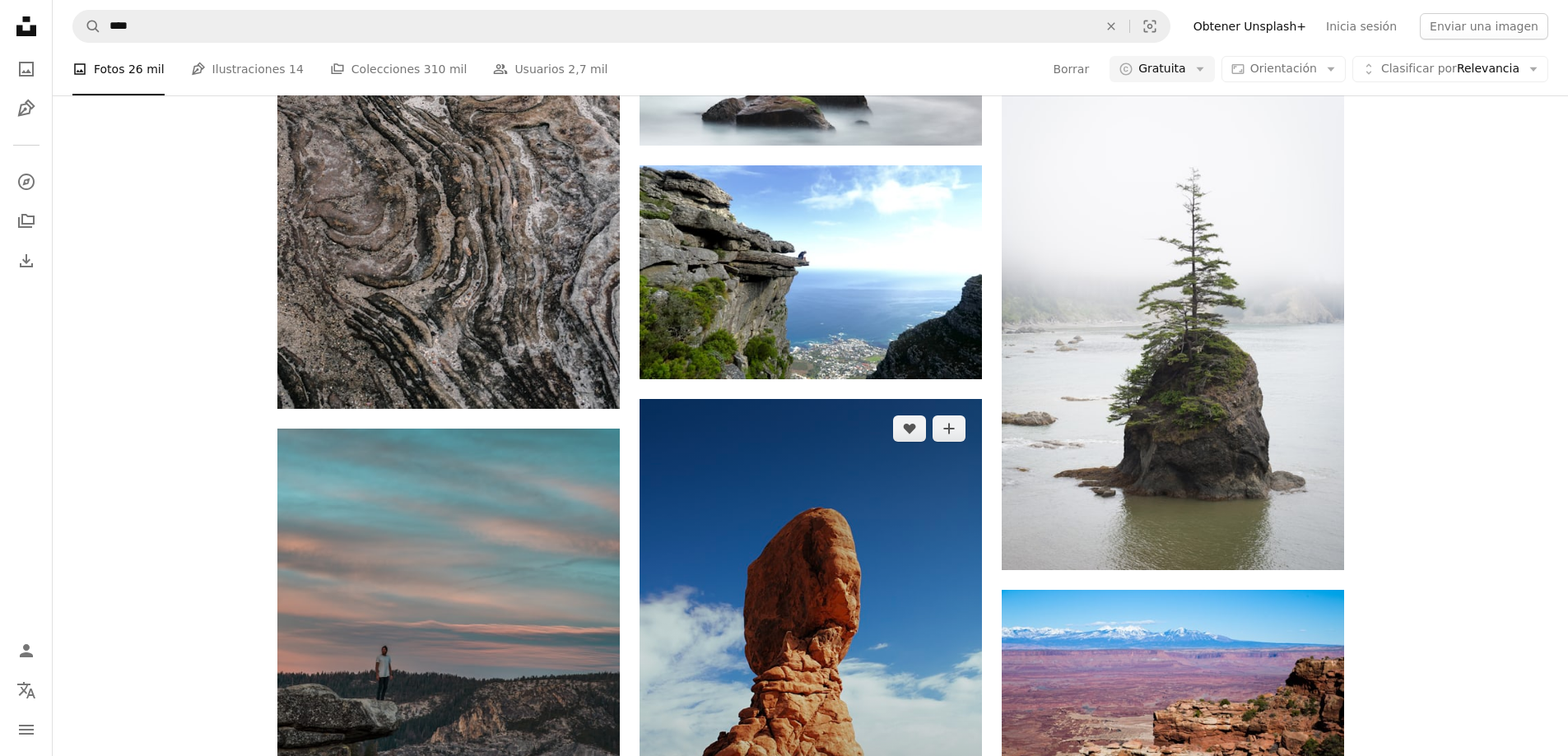
scroll to position [15419, 0]
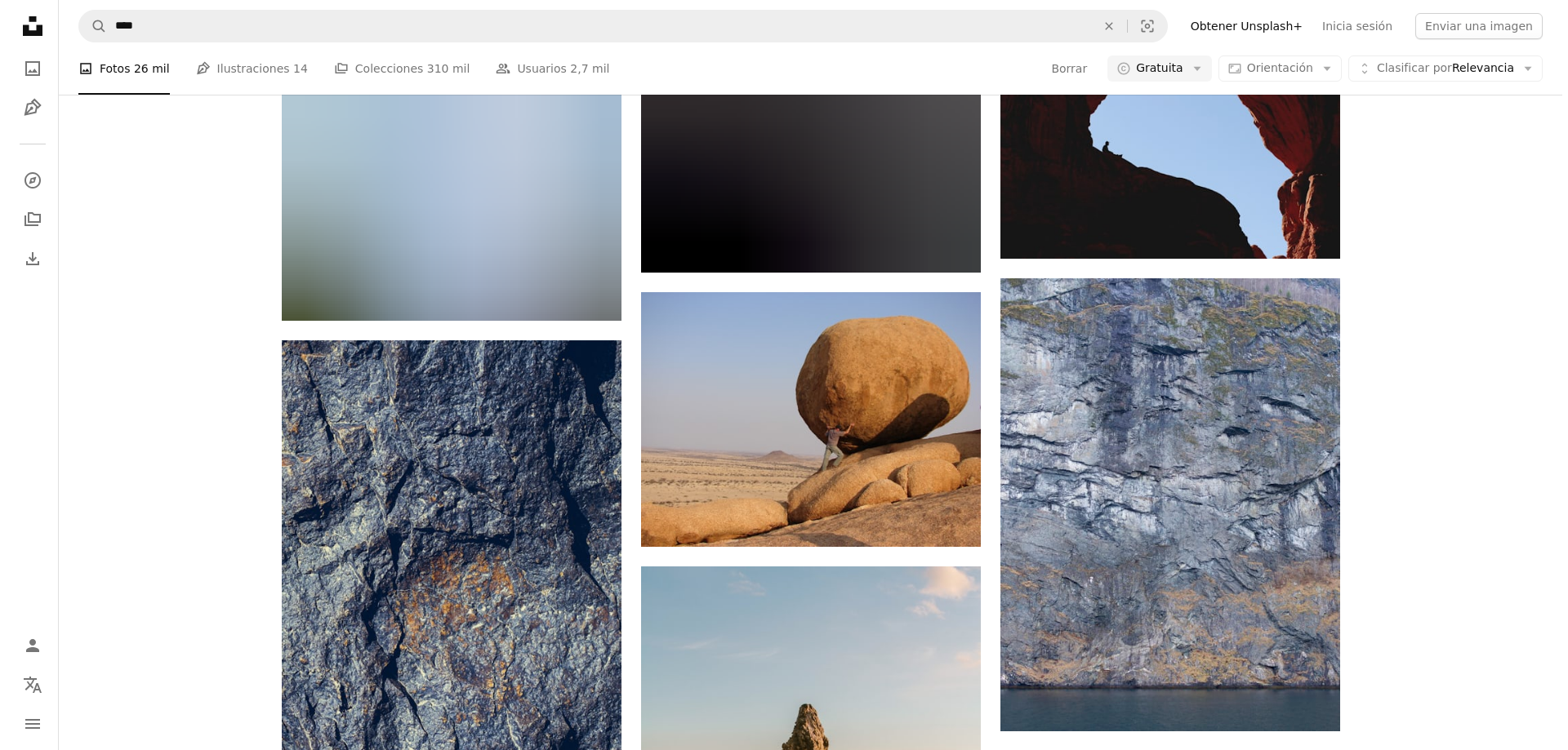
scroll to position [19868, 0]
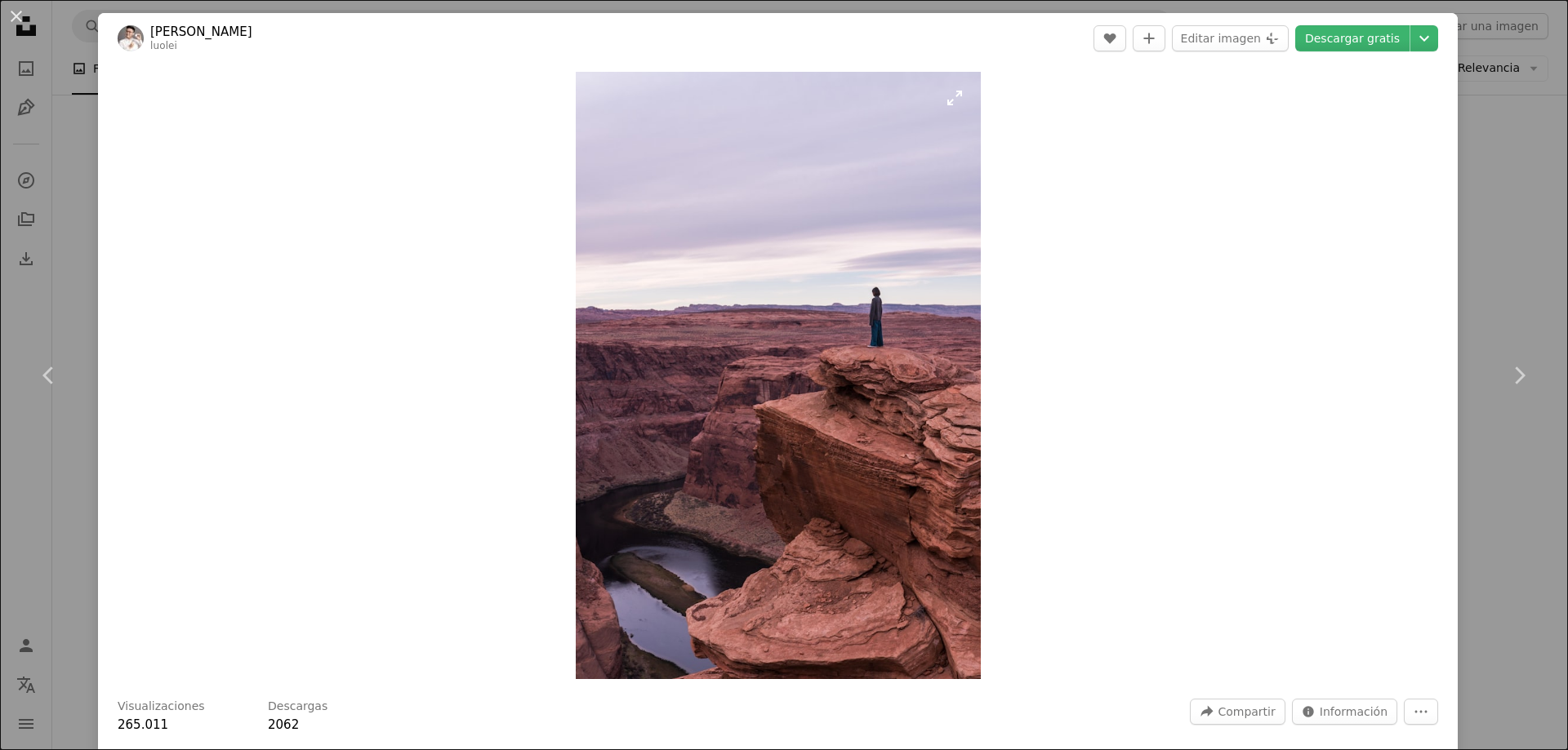
click at [726, 434] on img "Ampliar en esta imagen" at bounding box center [778, 375] width 405 height 608
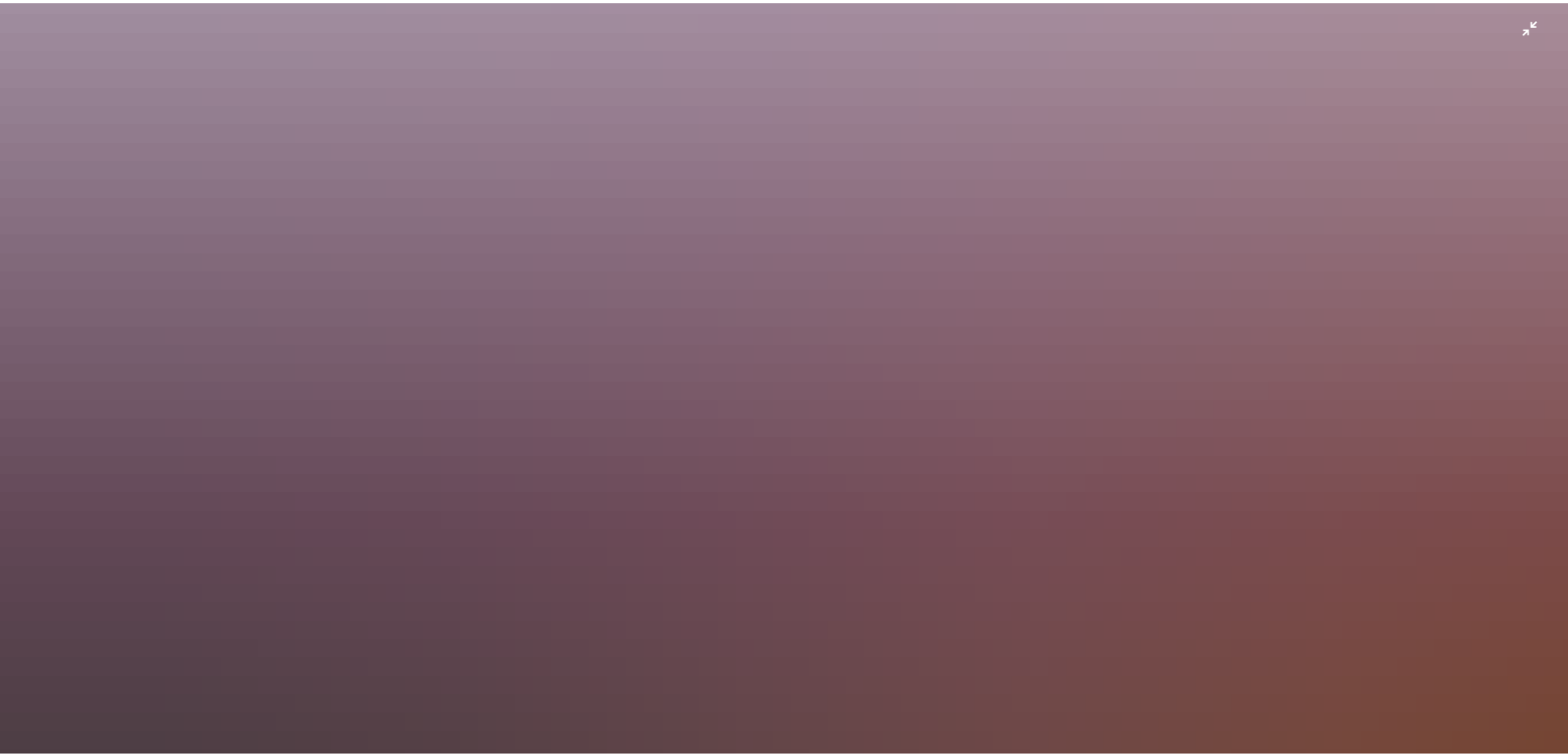
scroll to position [1448, 0]
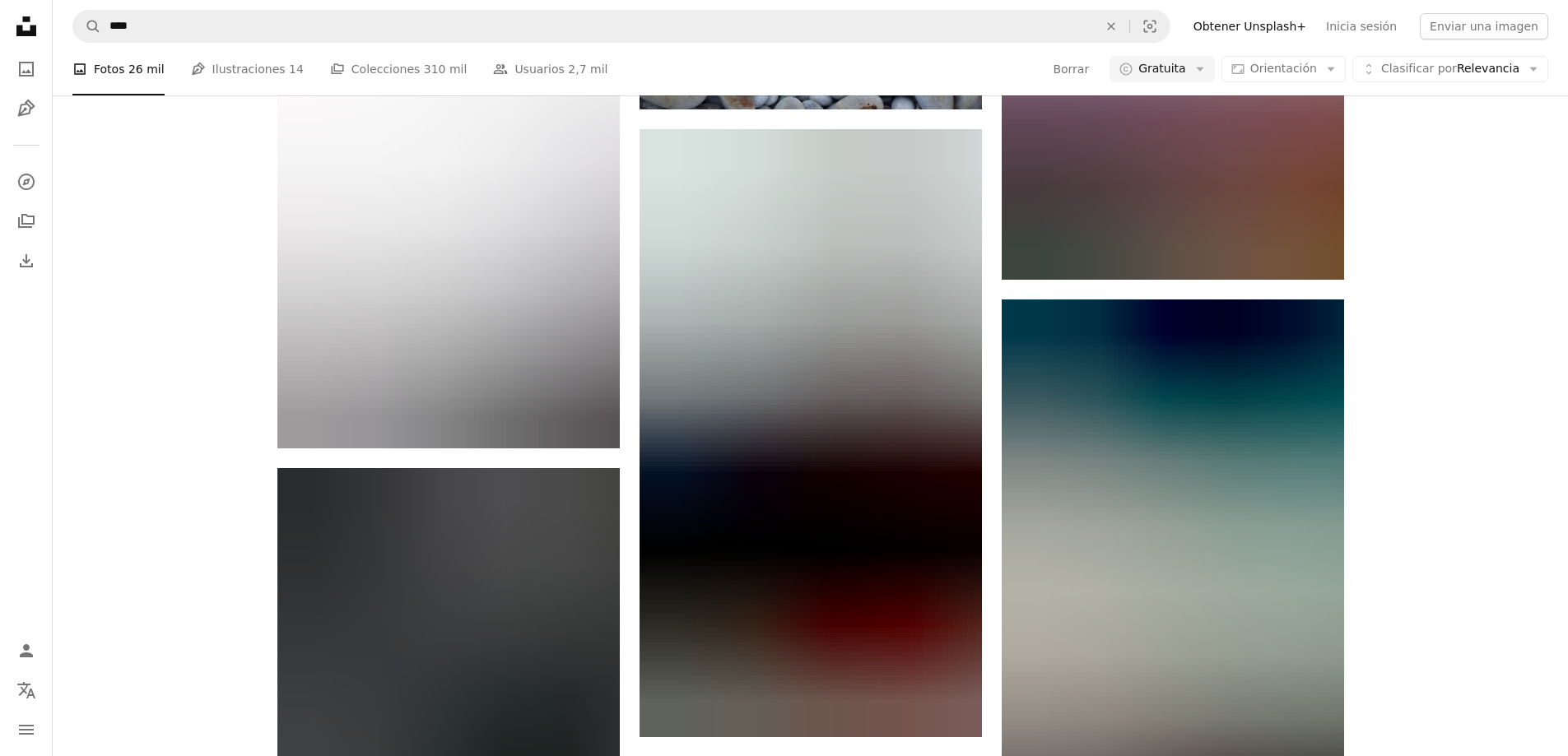
scroll to position [22001, 0]
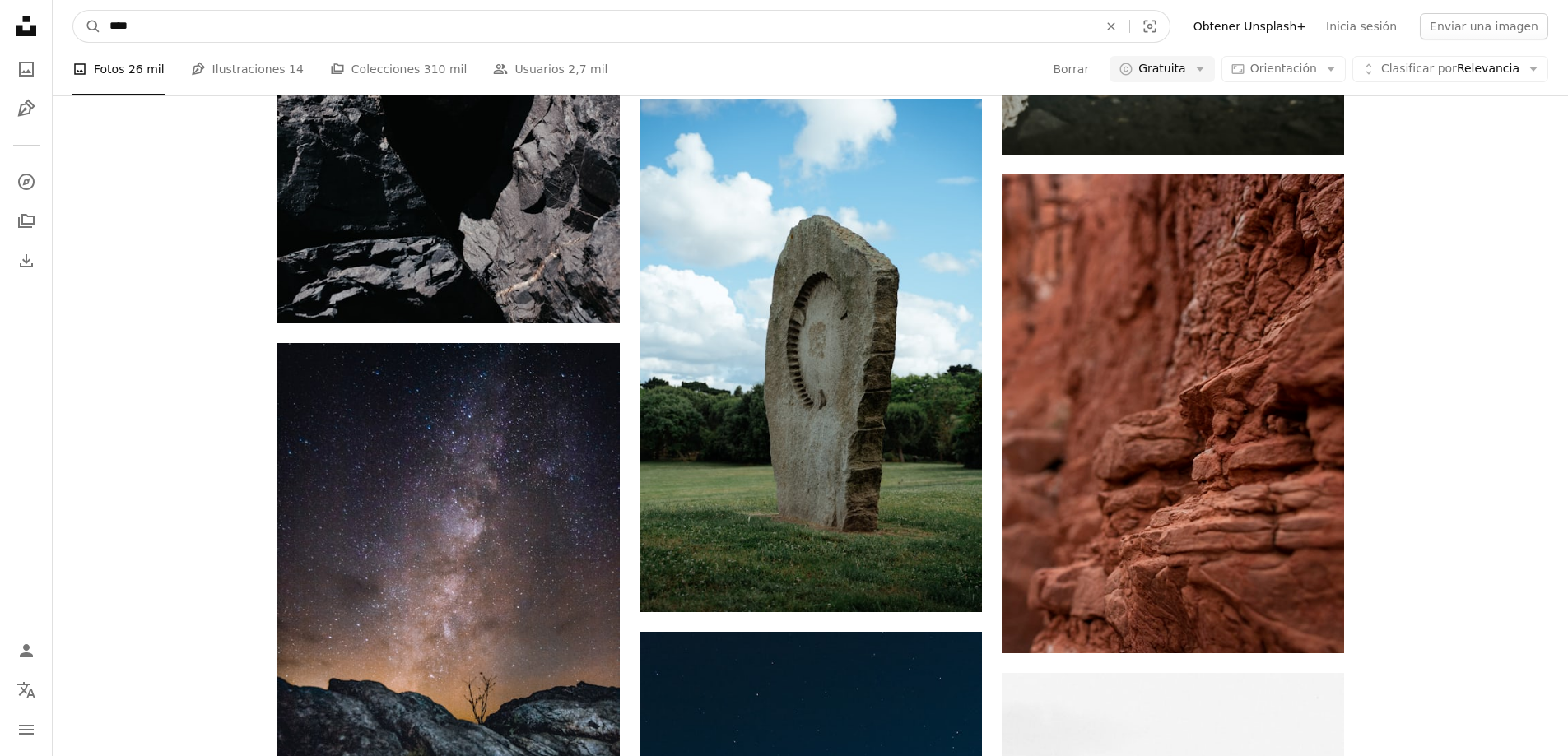
click at [747, 32] on input "****" at bounding box center [597, 26] width 992 height 32
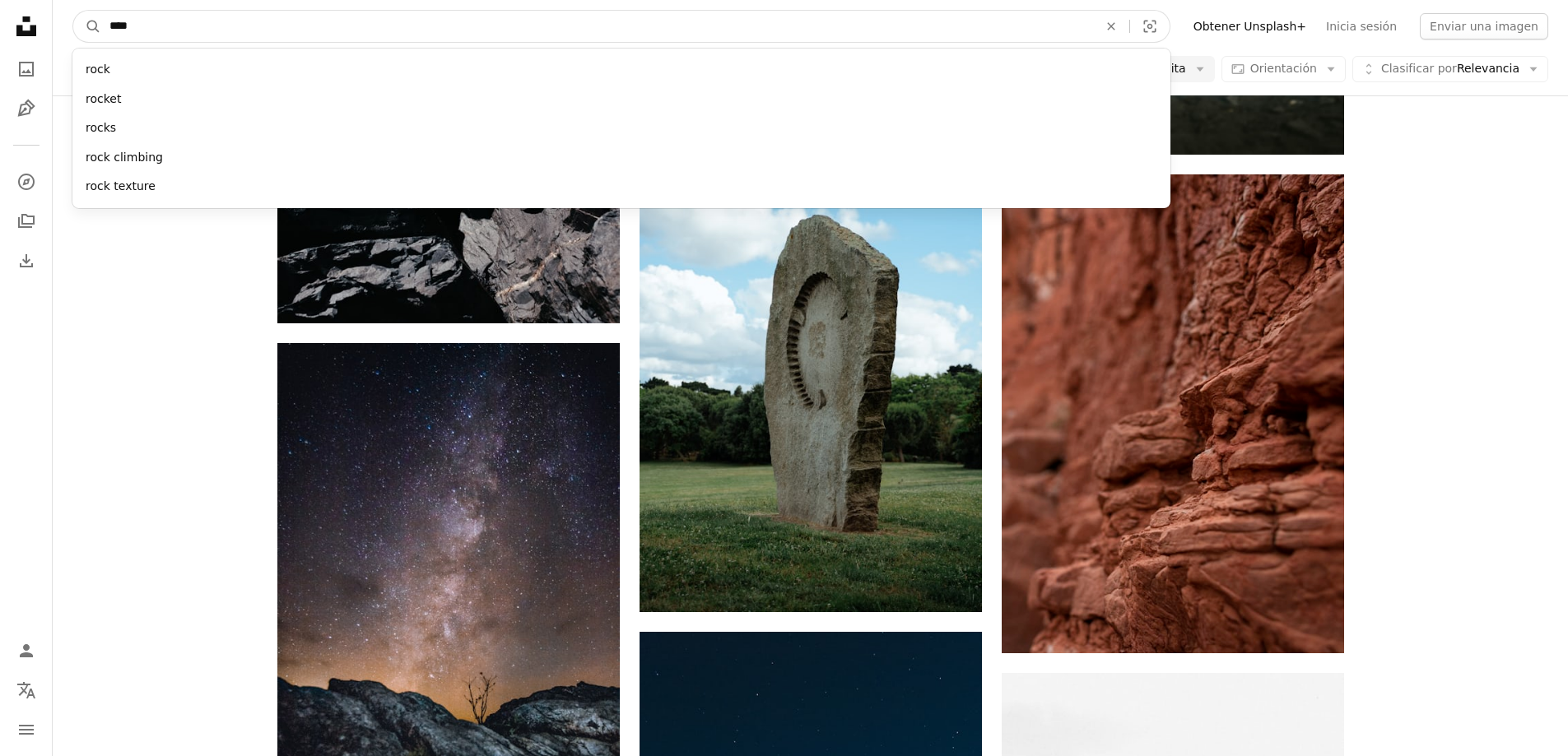
click at [747, 32] on input "****" at bounding box center [597, 26] width 992 height 32
type input "******"
click at [73, 11] on button "A magnifying glass" at bounding box center [87, 26] width 28 height 32
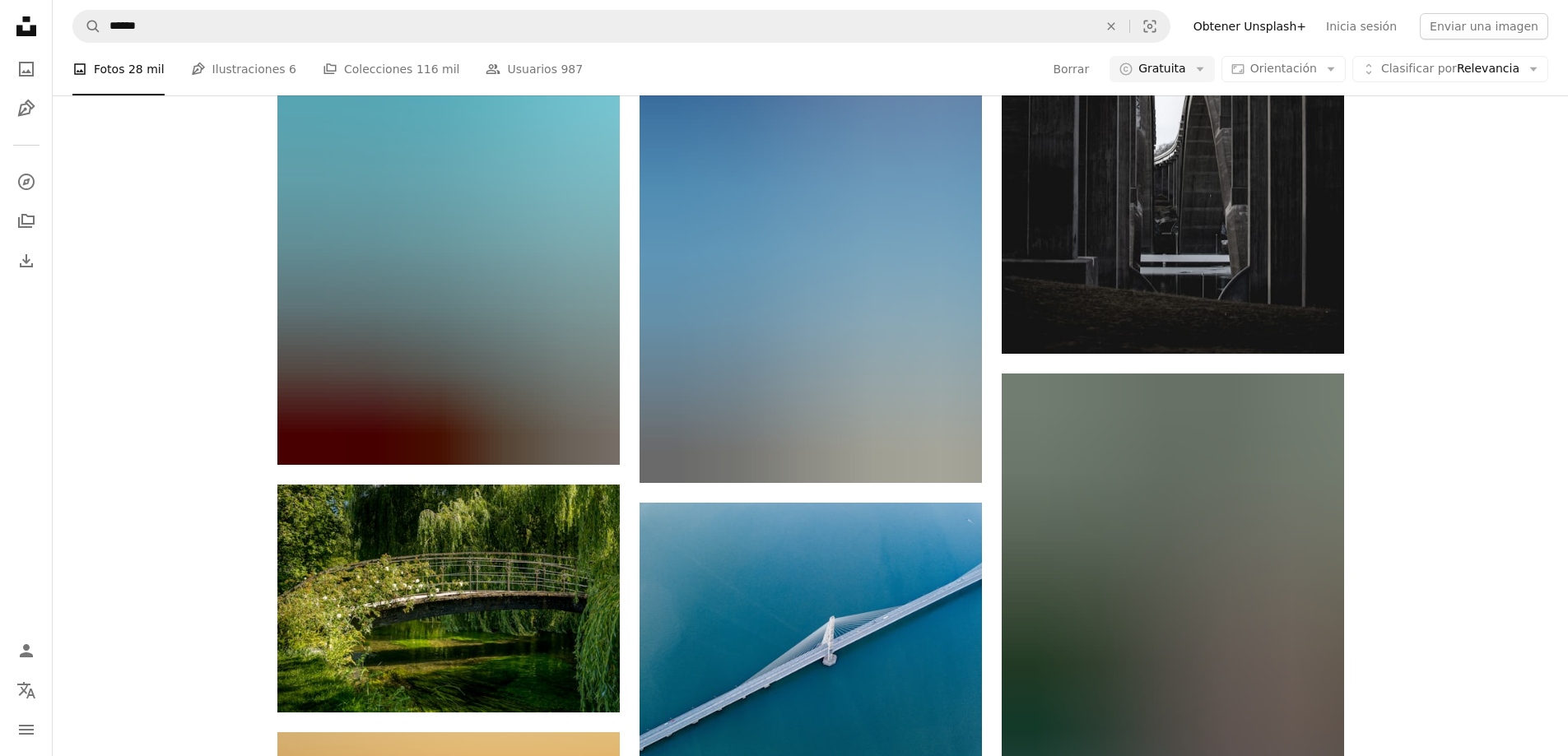
scroll to position [11601, 0]
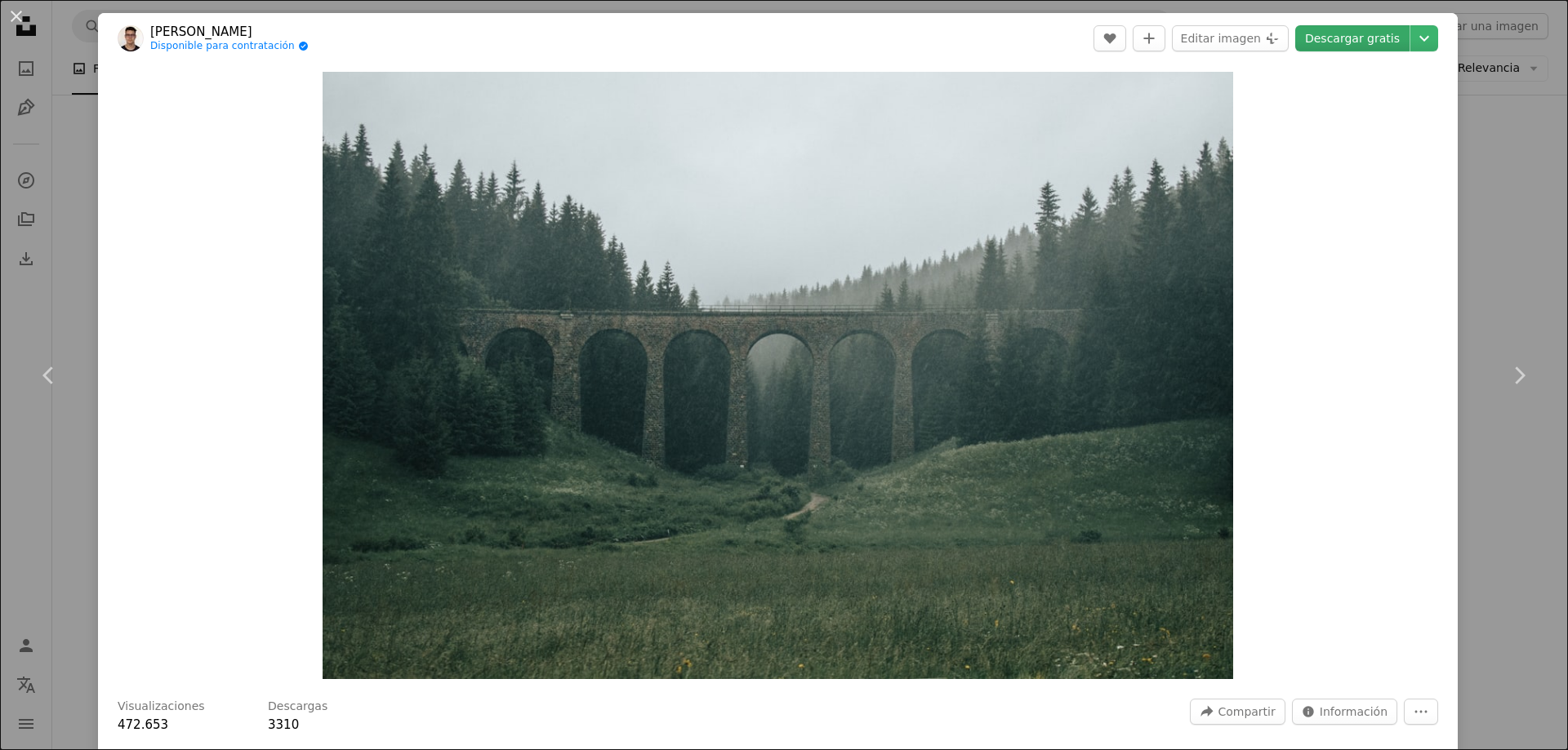
click at [1347, 37] on link "Descargar gratis" at bounding box center [1352, 38] width 114 height 26
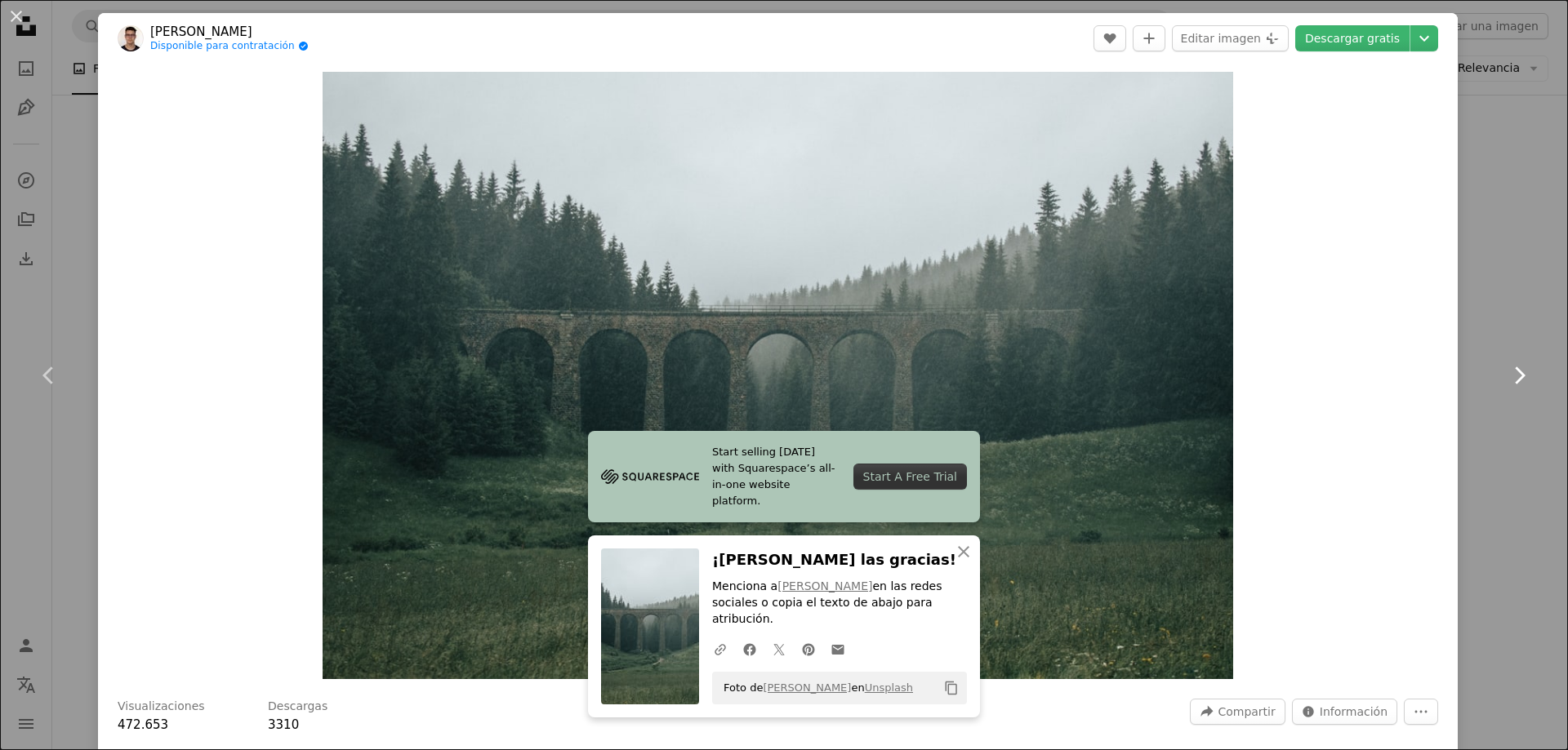
click at [1512, 412] on link "Chevron right" at bounding box center [1519, 375] width 98 height 157
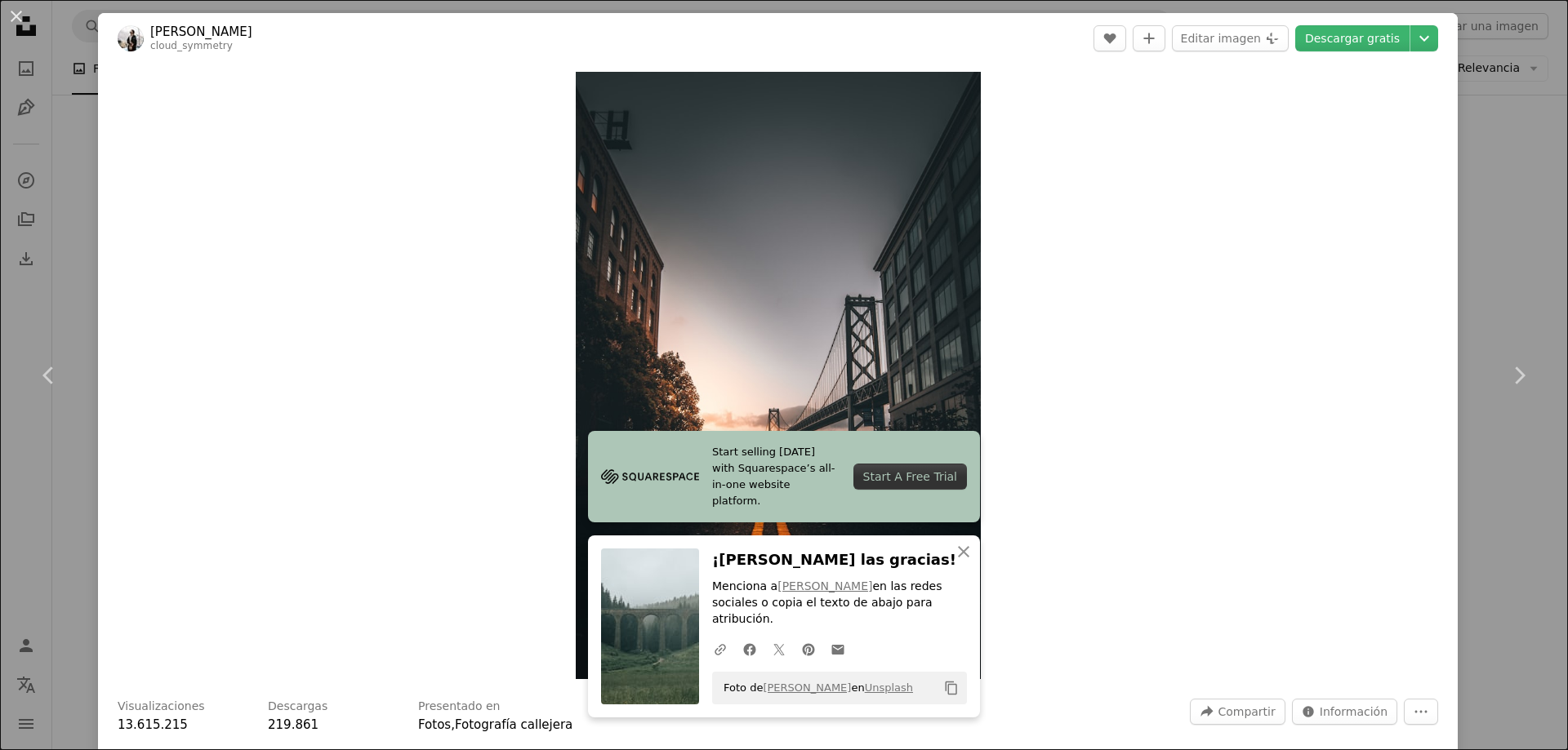
click at [1458, 162] on div "An X shape Chevron left Chevron right [PERSON_NAME] cloud_symmetry A heart A pl…" at bounding box center [784, 375] width 1568 height 750
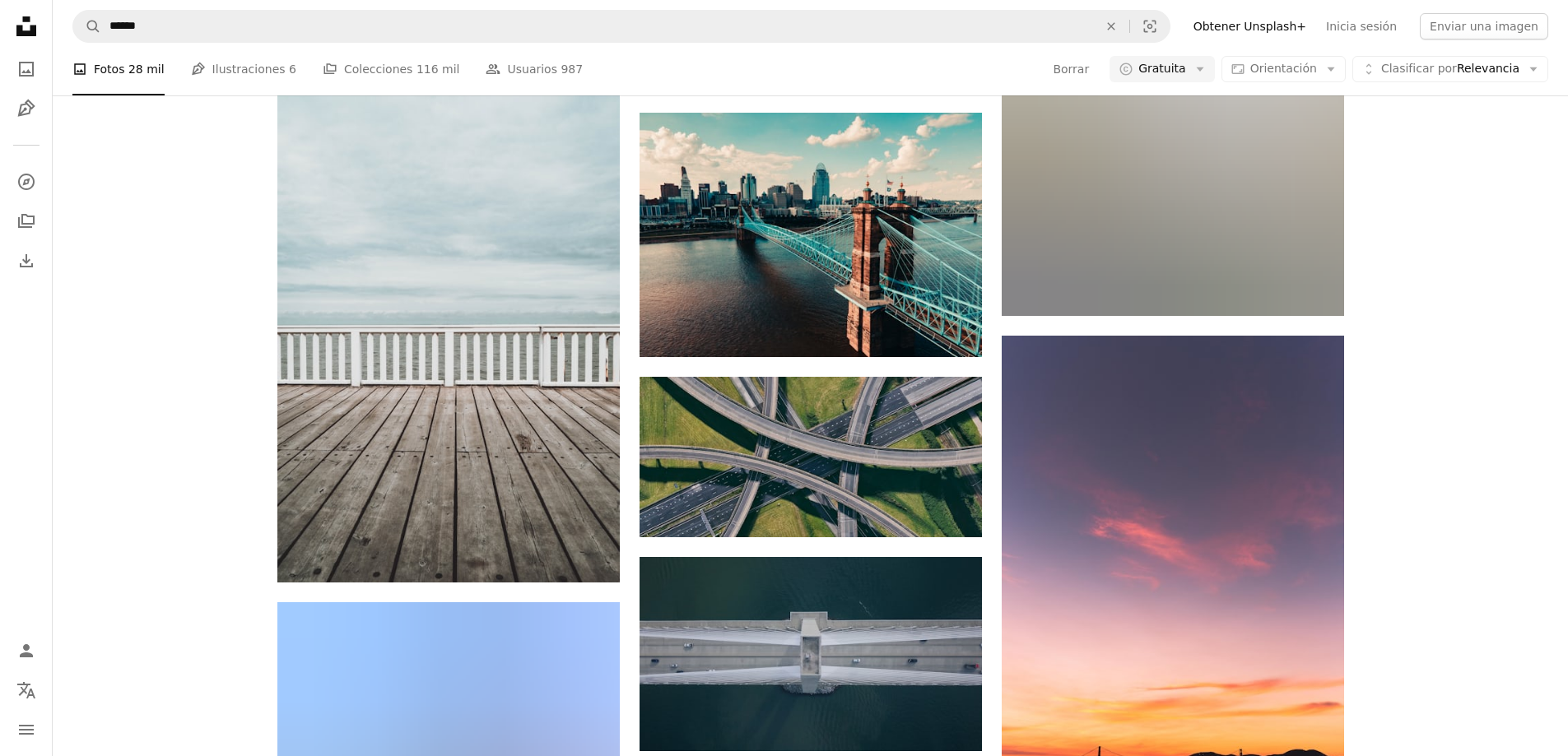
scroll to position [18514, 0]
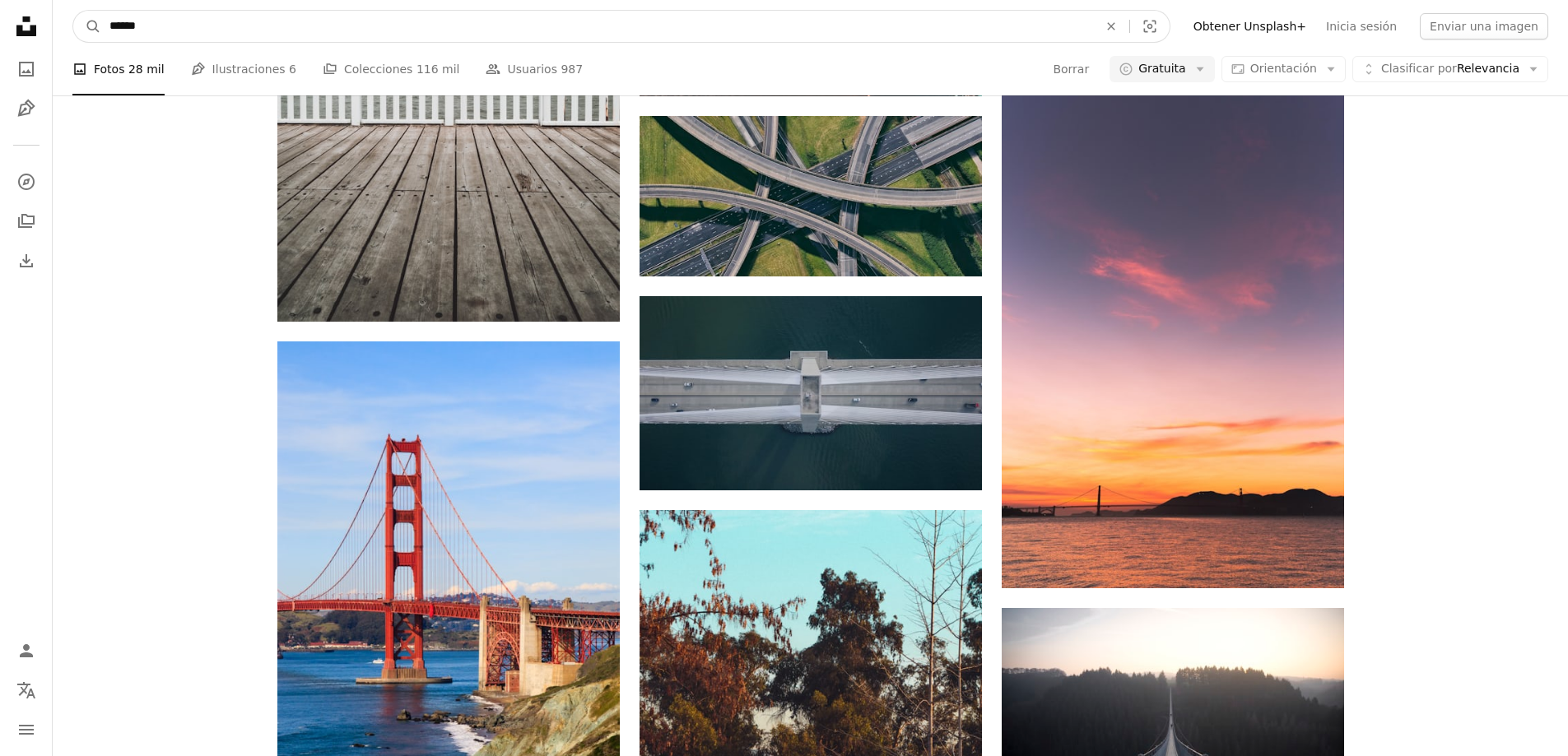
click at [196, 28] on input "******" at bounding box center [597, 26] width 992 height 32
type input "**********"
click at [73, 11] on button "A magnifying glass" at bounding box center [87, 26] width 28 height 32
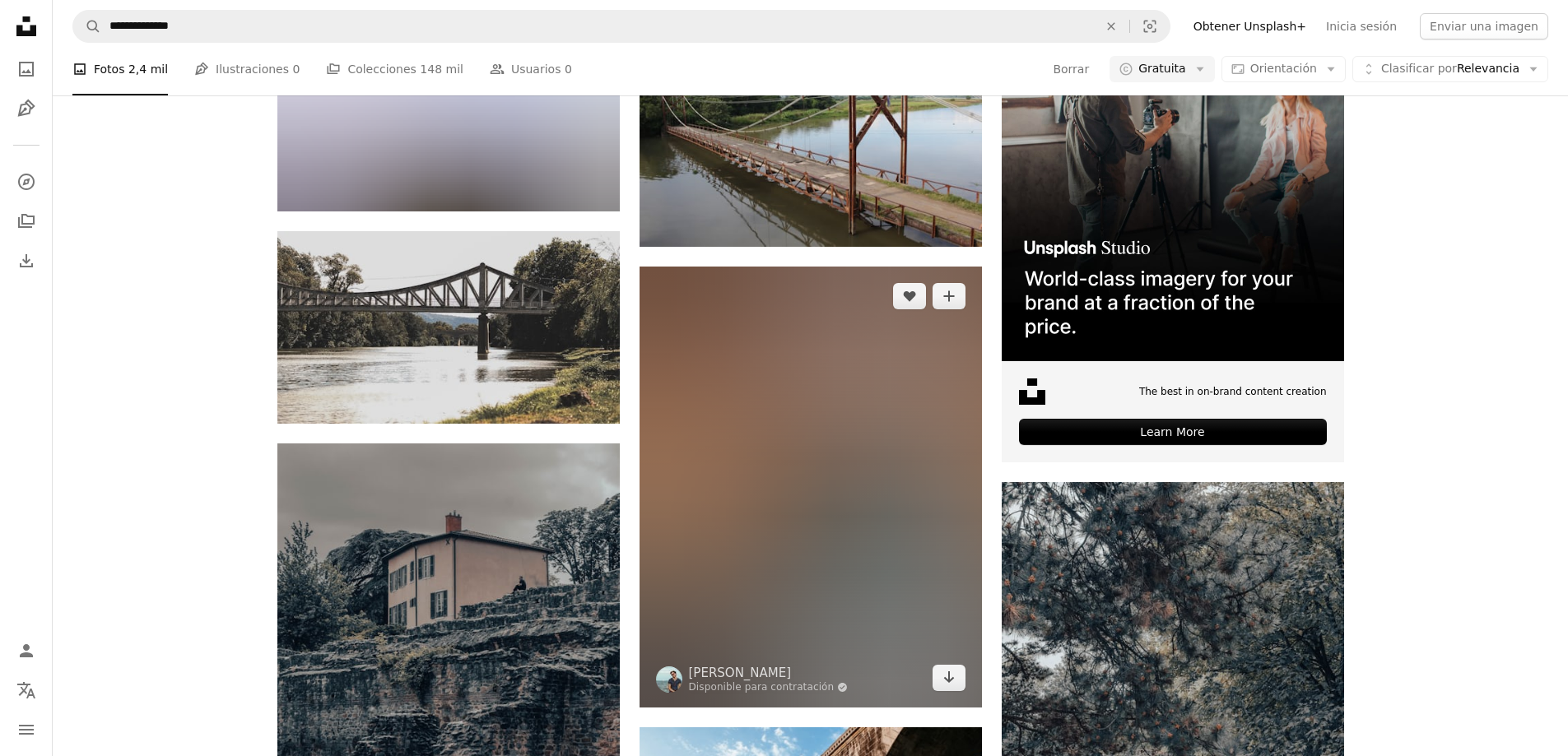
scroll to position [576, 0]
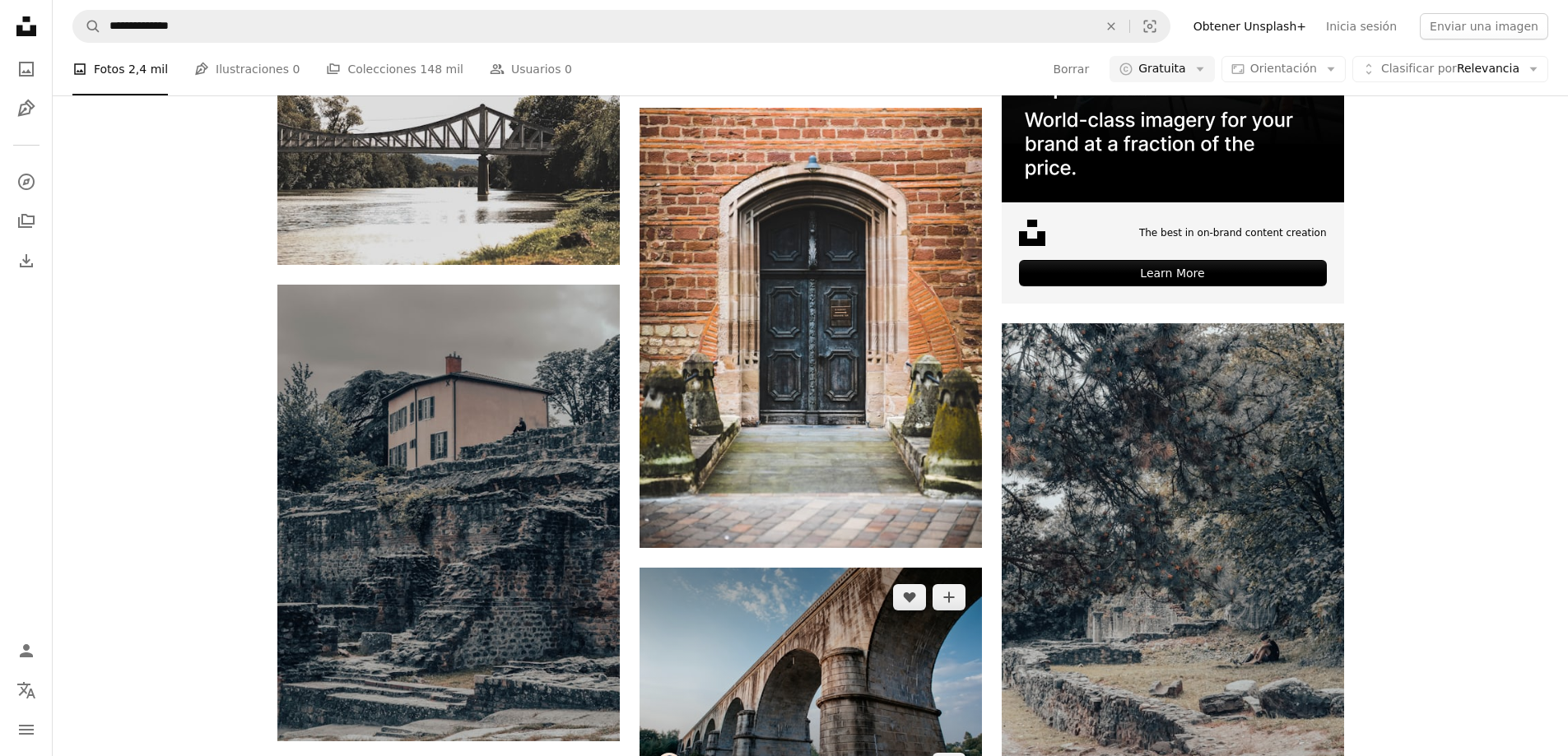
click at [902, 568] on img at bounding box center [810, 681] width 342 height 228
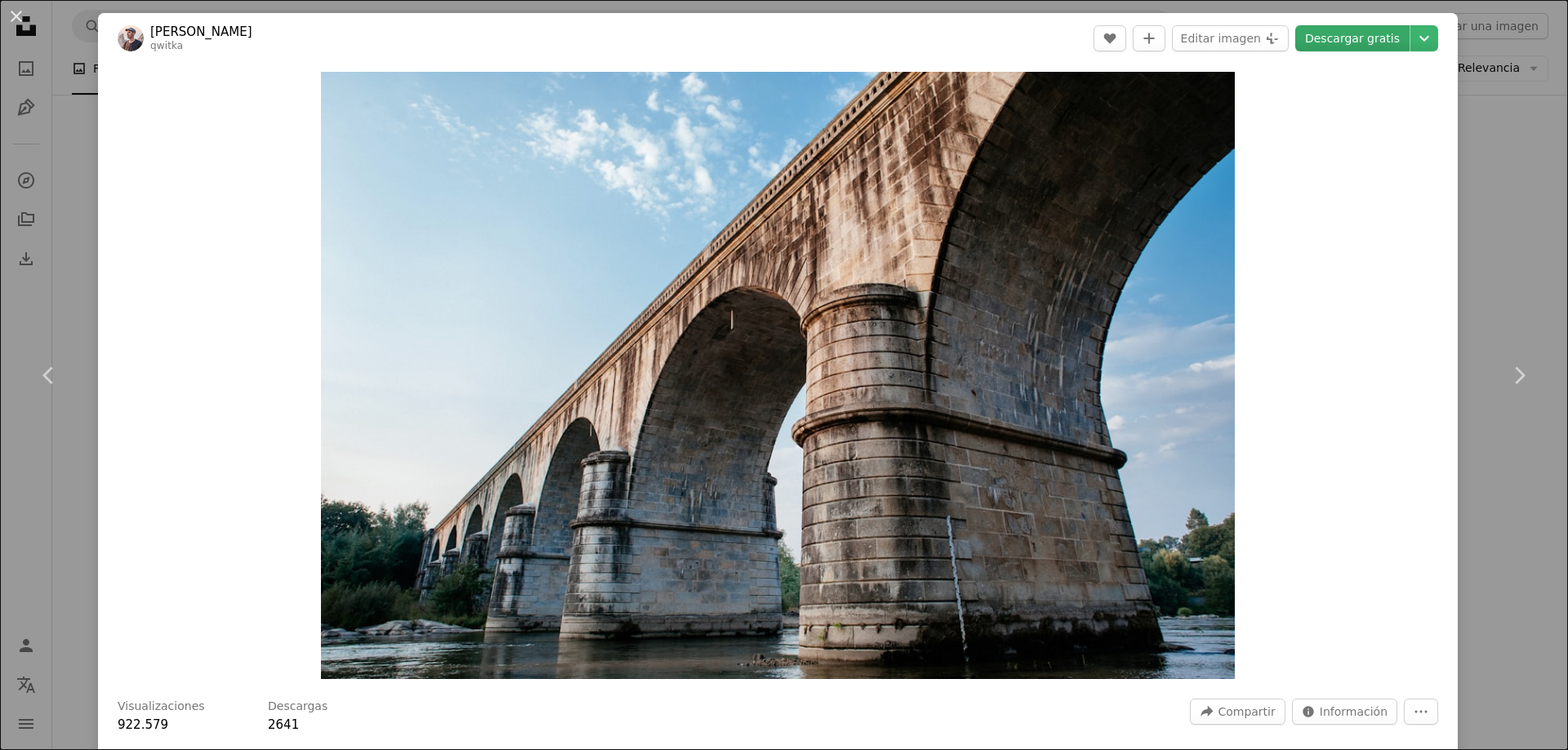
drag, startPoint x: 1048, startPoint y: 222, endPoint x: 1359, endPoint y: 36, distance: 362.4
click at [1359, 35] on link "Descargar gratis" at bounding box center [1352, 38] width 114 height 26
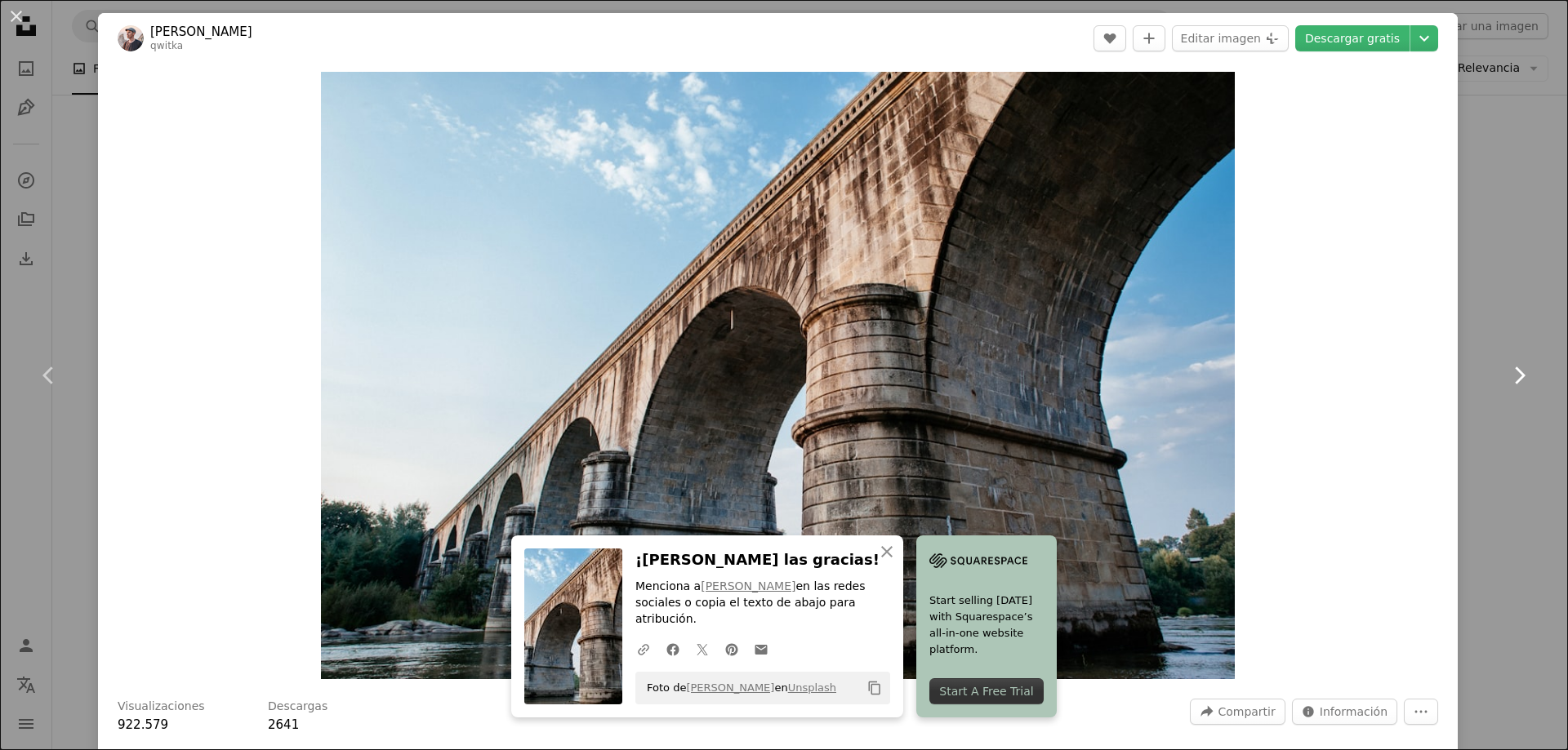
click at [1503, 437] on link "Chevron right" at bounding box center [1519, 375] width 98 height 157
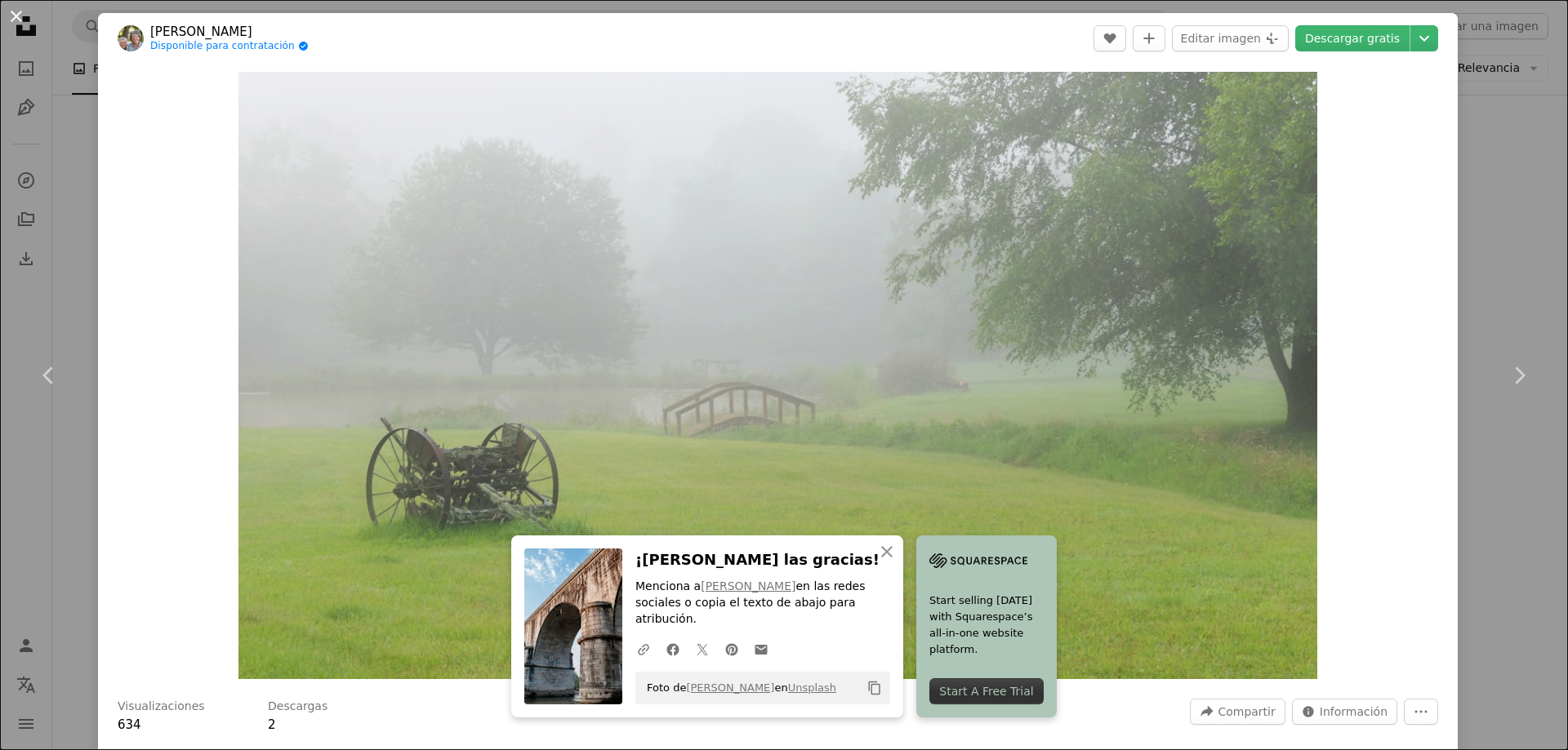
click at [17, 24] on button "An X shape" at bounding box center [16, 16] width 19 height 19
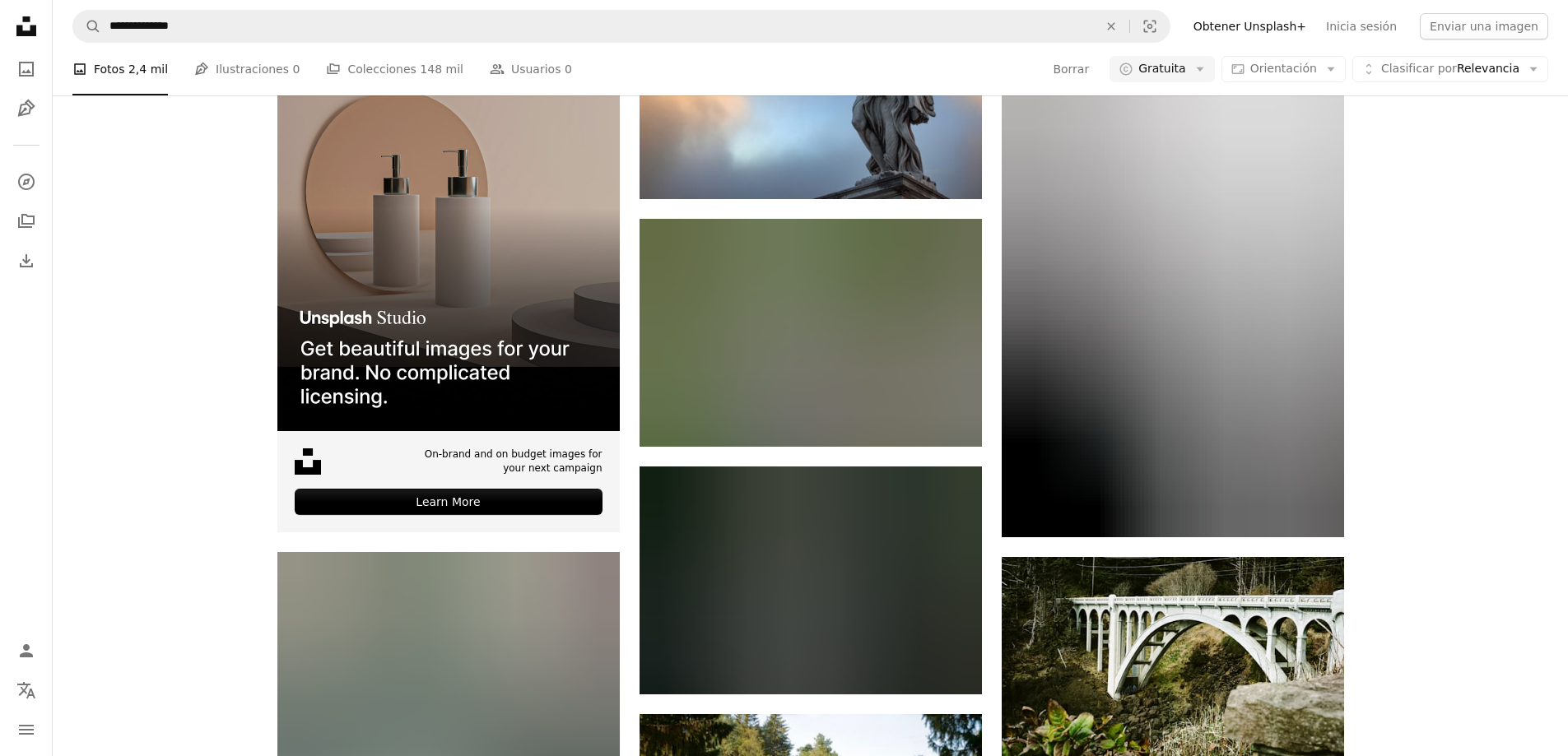
scroll to position [3373, 0]
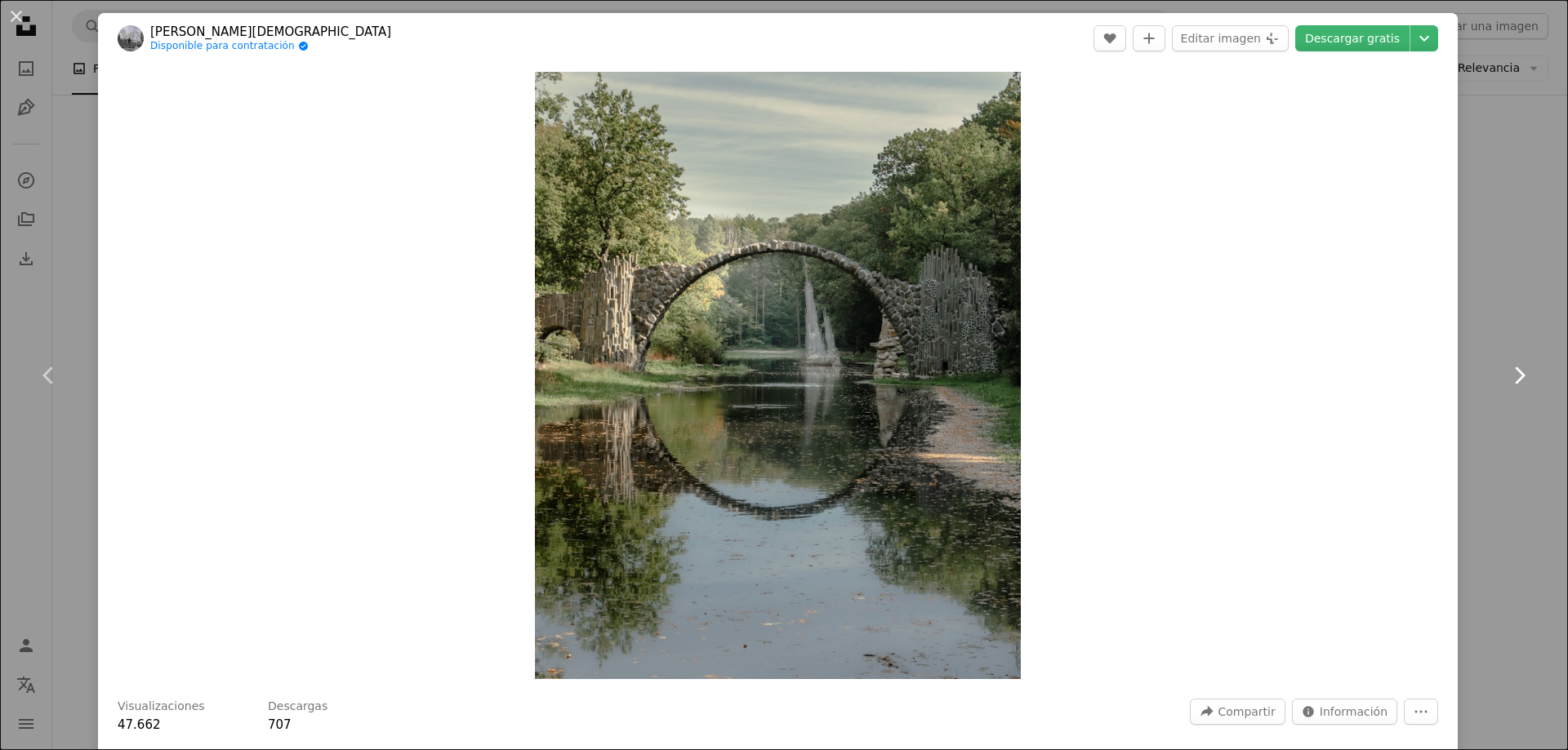
click at [1502, 310] on link "Chevron right" at bounding box center [1519, 375] width 98 height 157
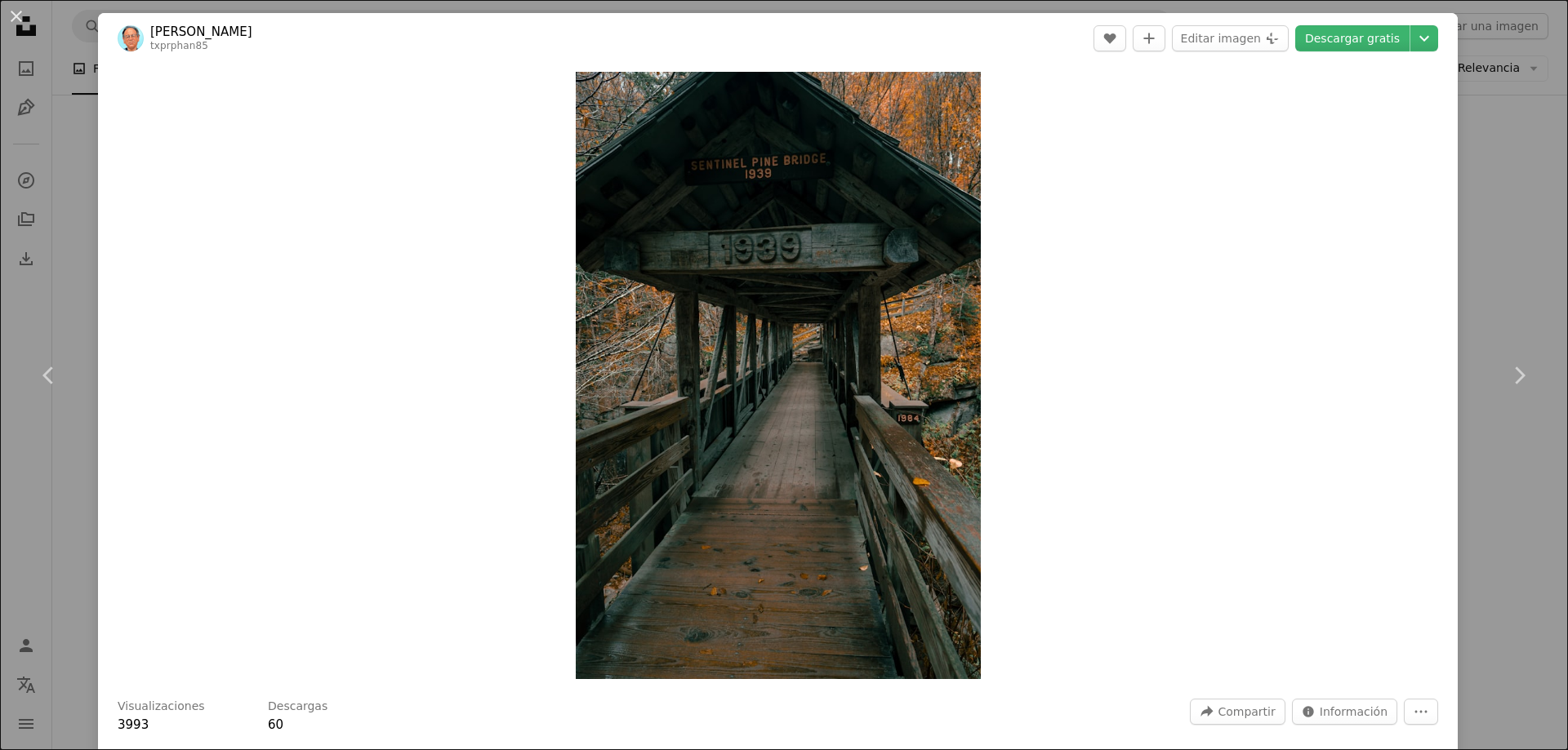
click at [60, 207] on div "An X shape Chevron left Chevron right [PERSON_NAME] txprphan85 A heart A plus s…" at bounding box center [784, 375] width 1568 height 750
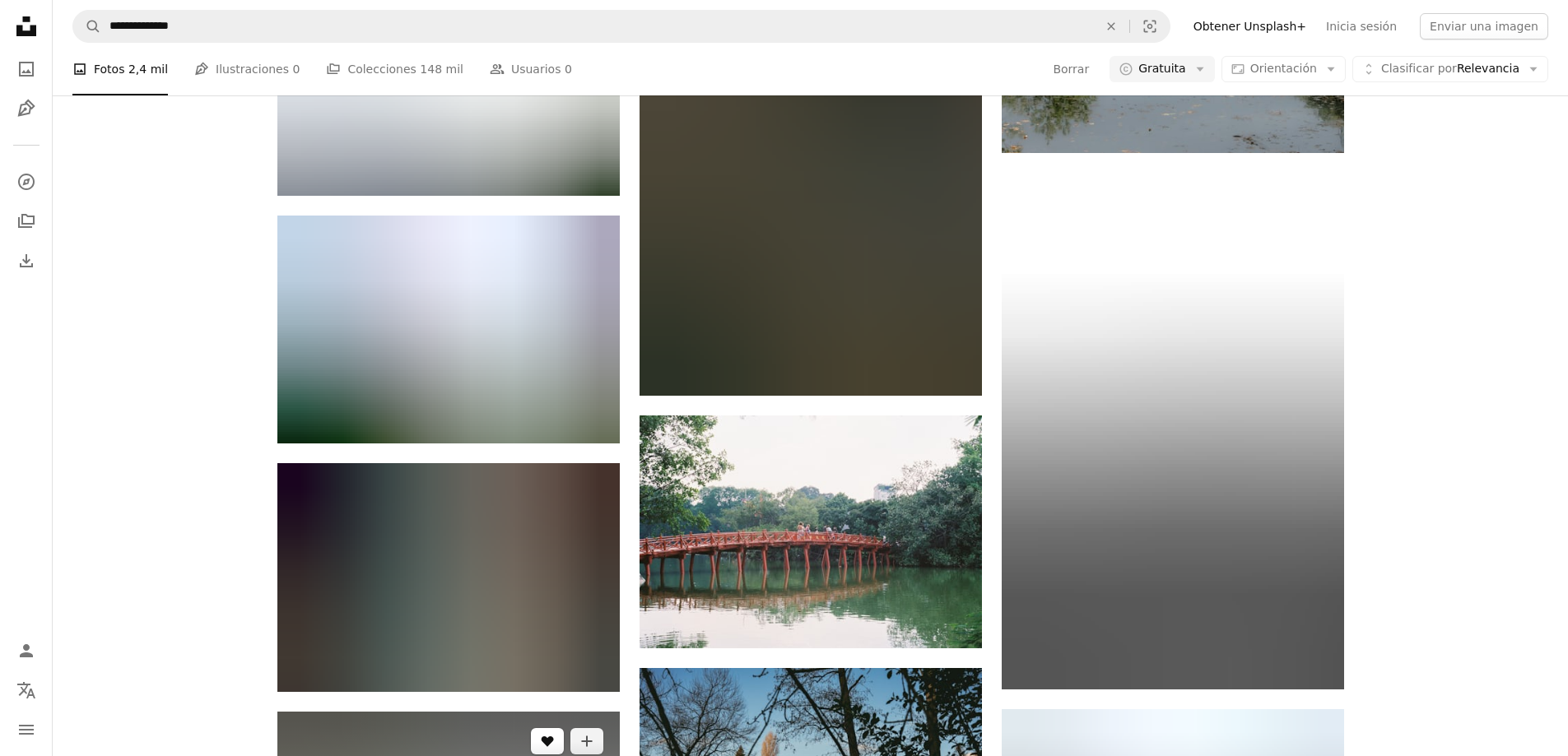
scroll to position [4444, 0]
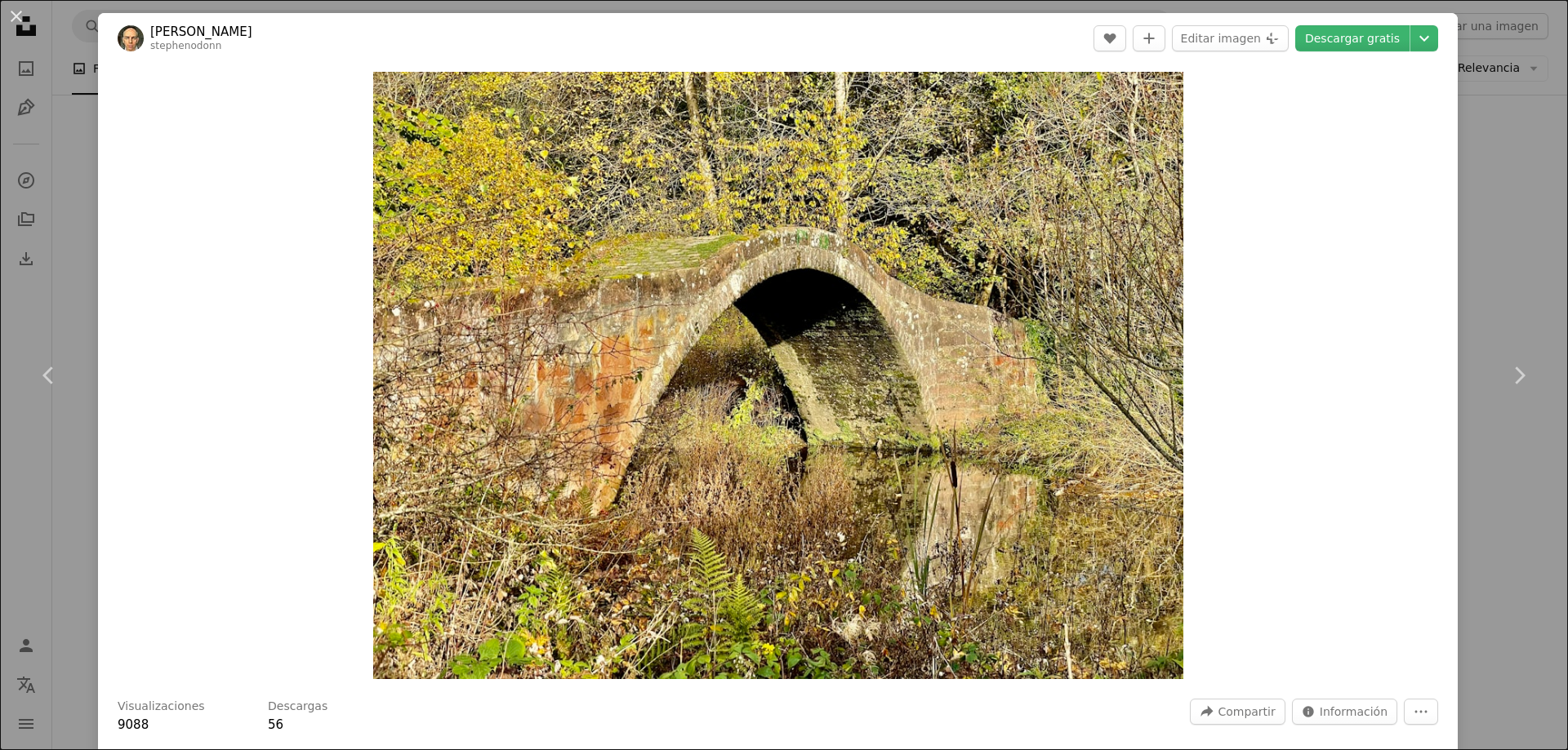
click at [1455, 333] on div "An X shape Chevron left Chevron right [PERSON_NAME] stephenodonn A heart A plus…" at bounding box center [784, 375] width 1568 height 750
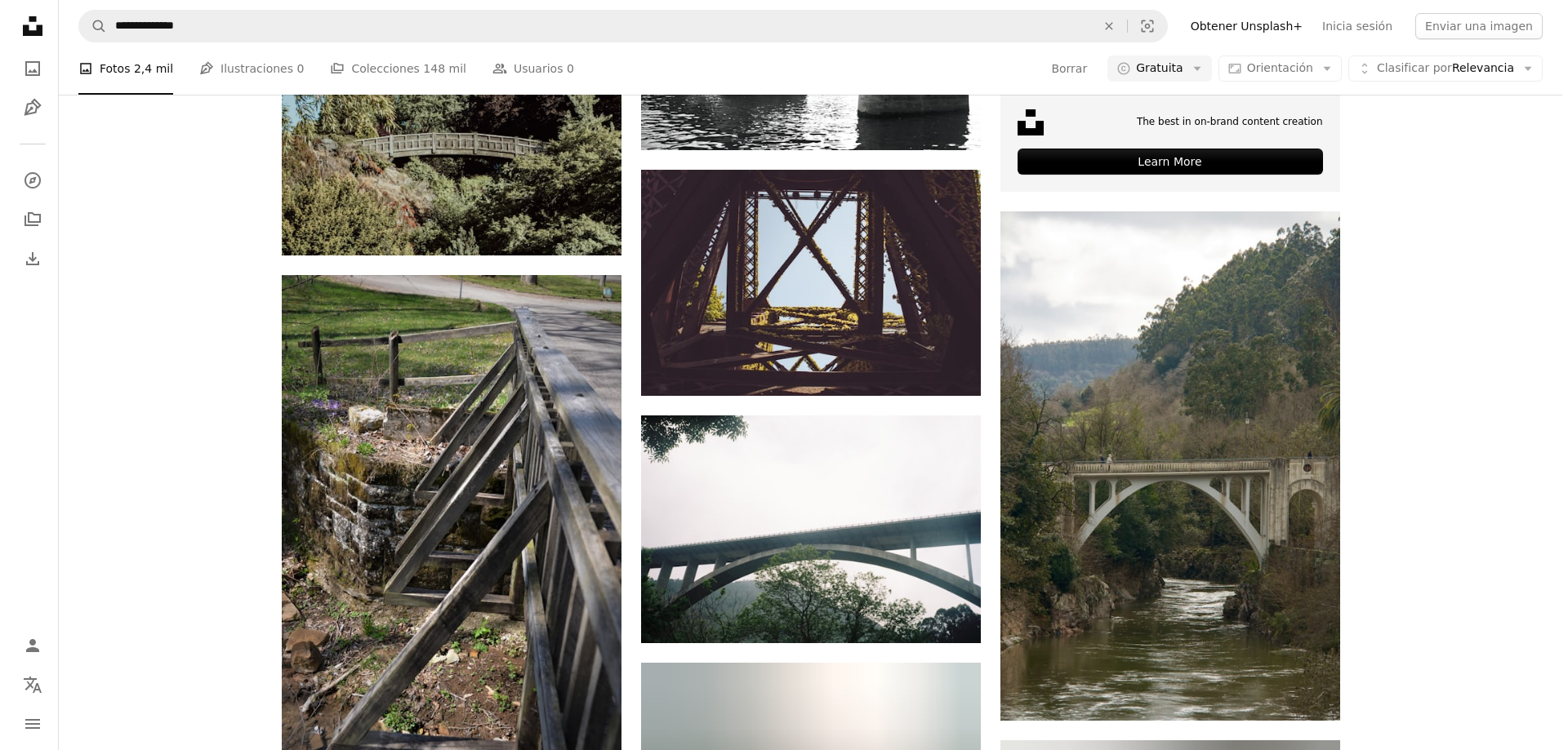
scroll to position [5632, 0]
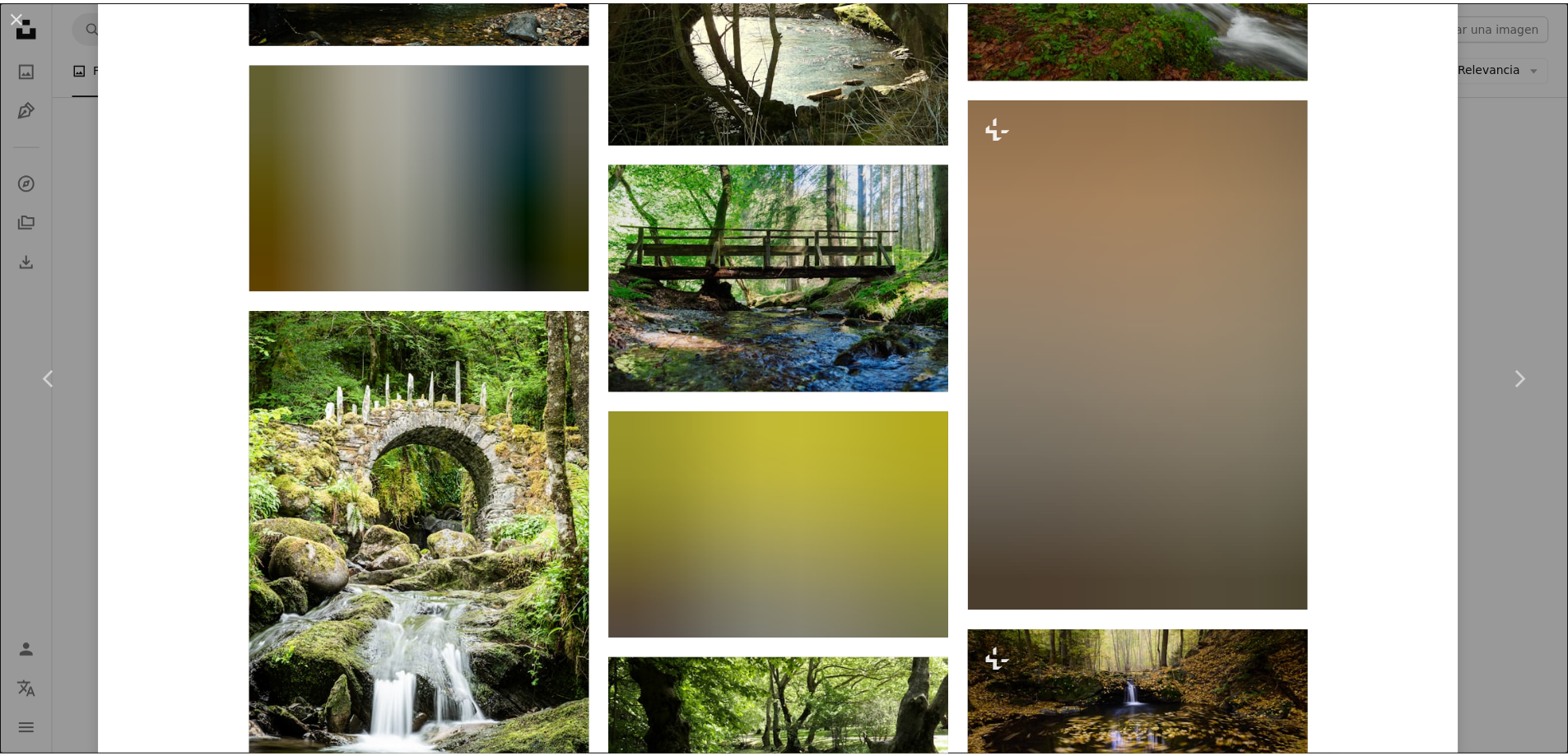
scroll to position [3703, 0]
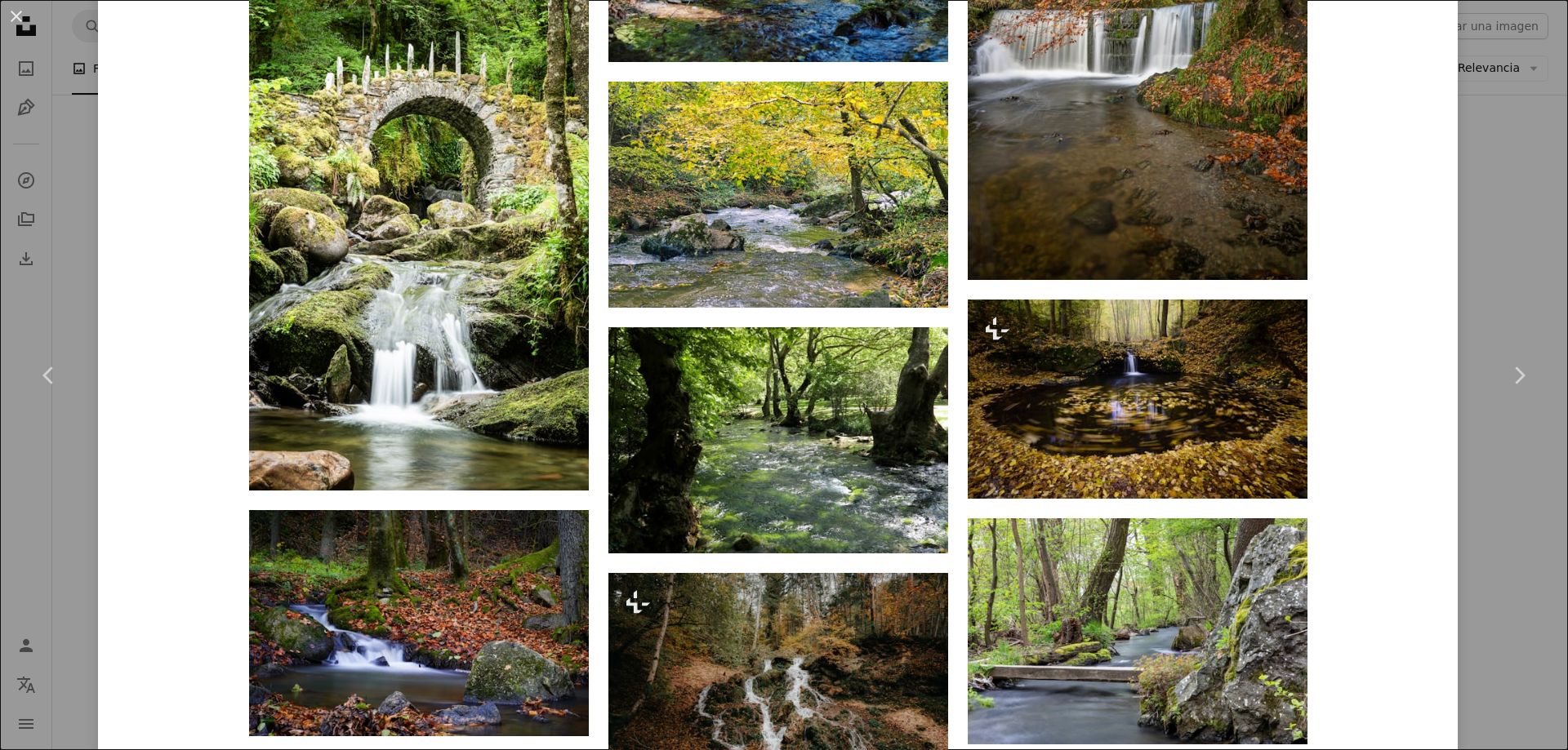
click at [1507, 177] on div "An X shape Chevron left Chevron right [PERSON_NAME] oxganggreen A heart A plus …" at bounding box center [784, 375] width 1568 height 750
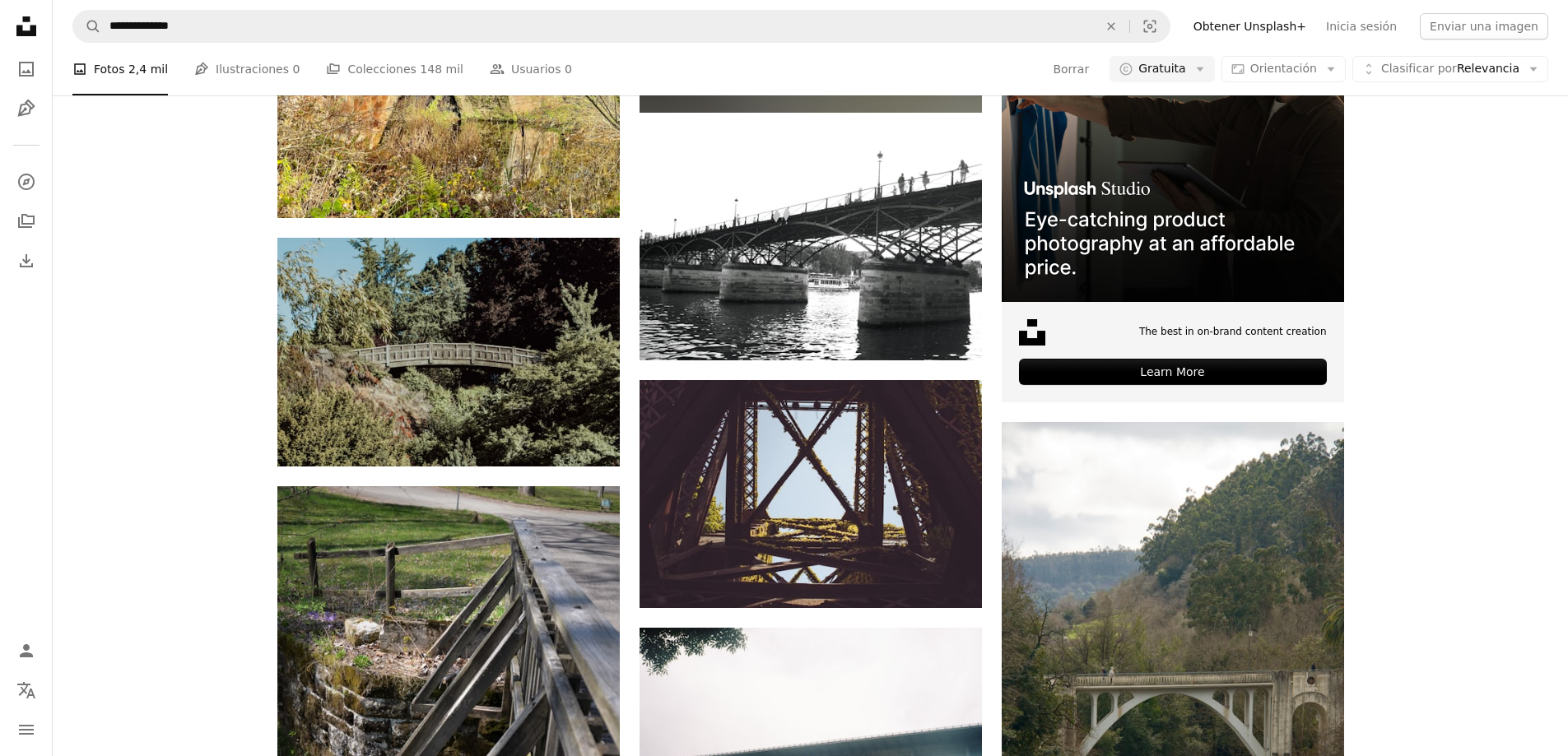
scroll to position [5431, 0]
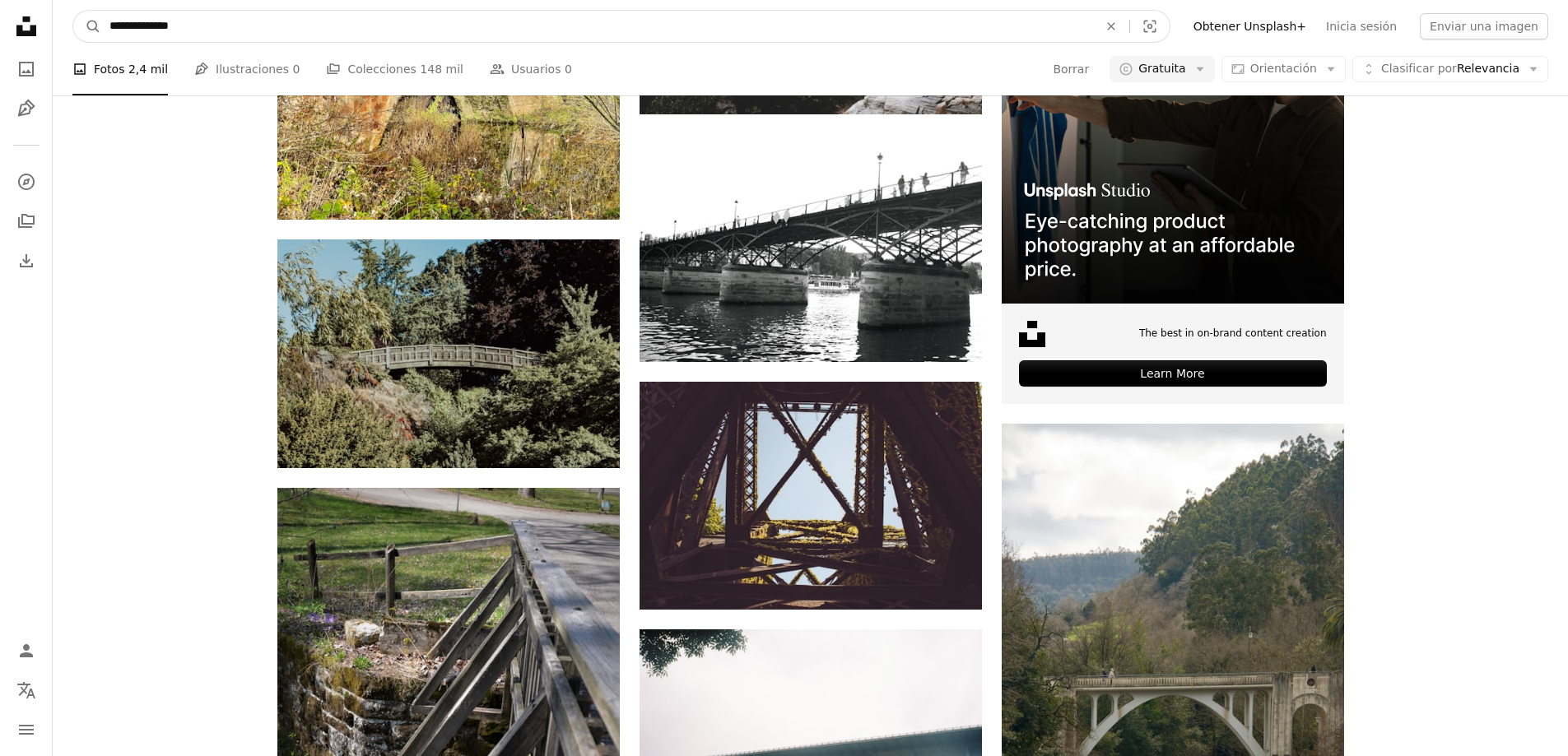
click at [225, 28] on input "**********" at bounding box center [597, 26] width 992 height 32
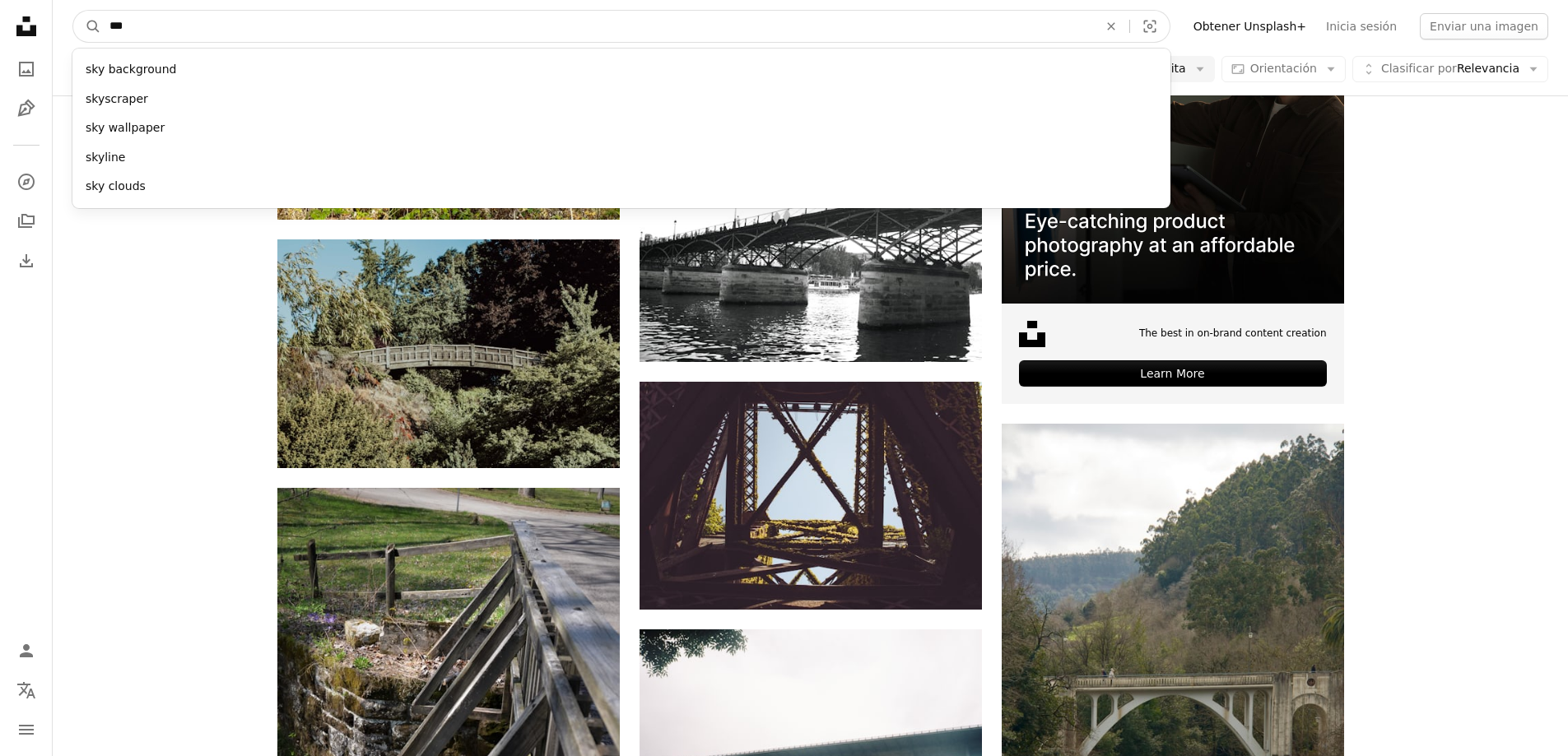
type input "***"
click at [73, 11] on button "A magnifying glass" at bounding box center [87, 26] width 28 height 32
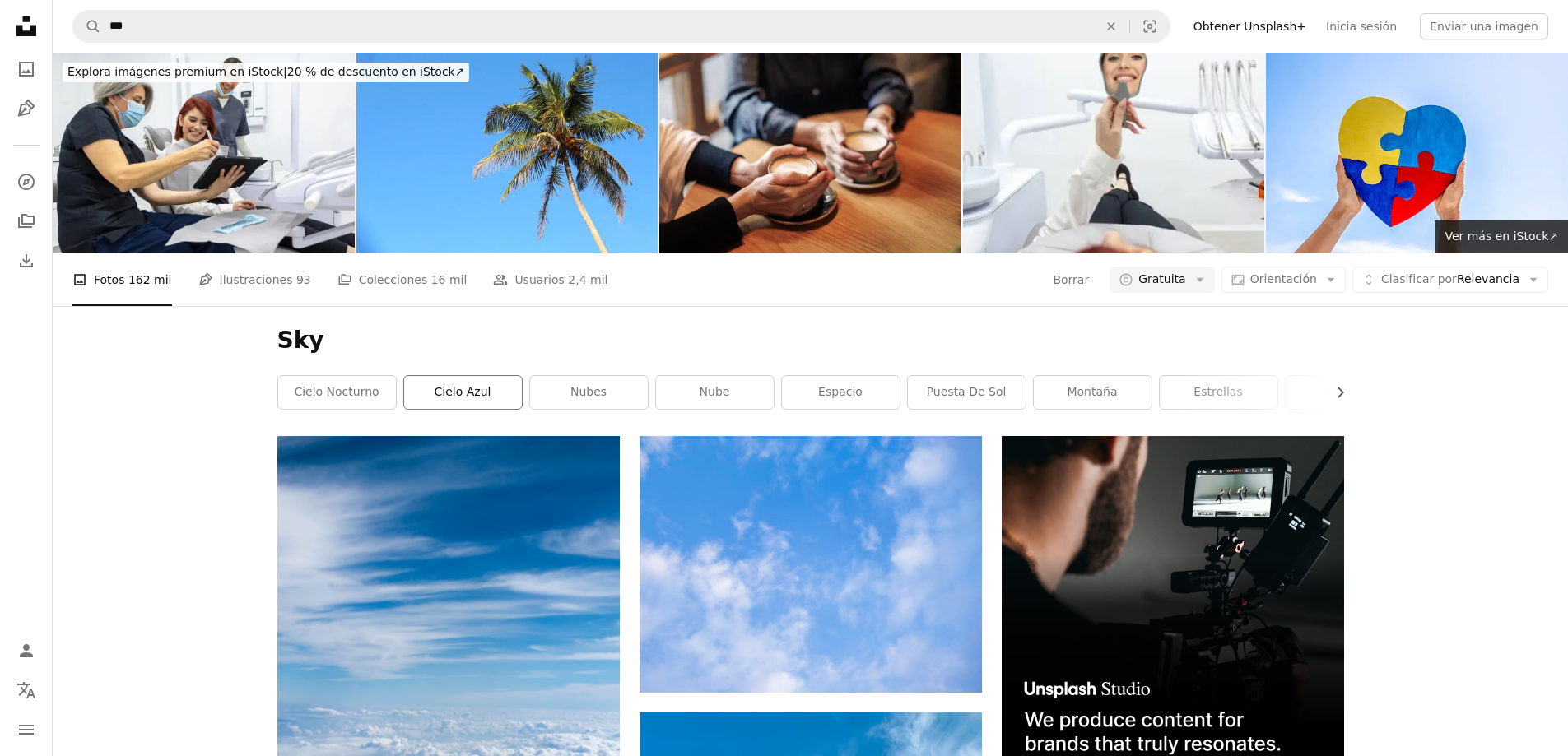
click at [438, 376] on link "cielo azul" at bounding box center [463, 392] width 118 height 33
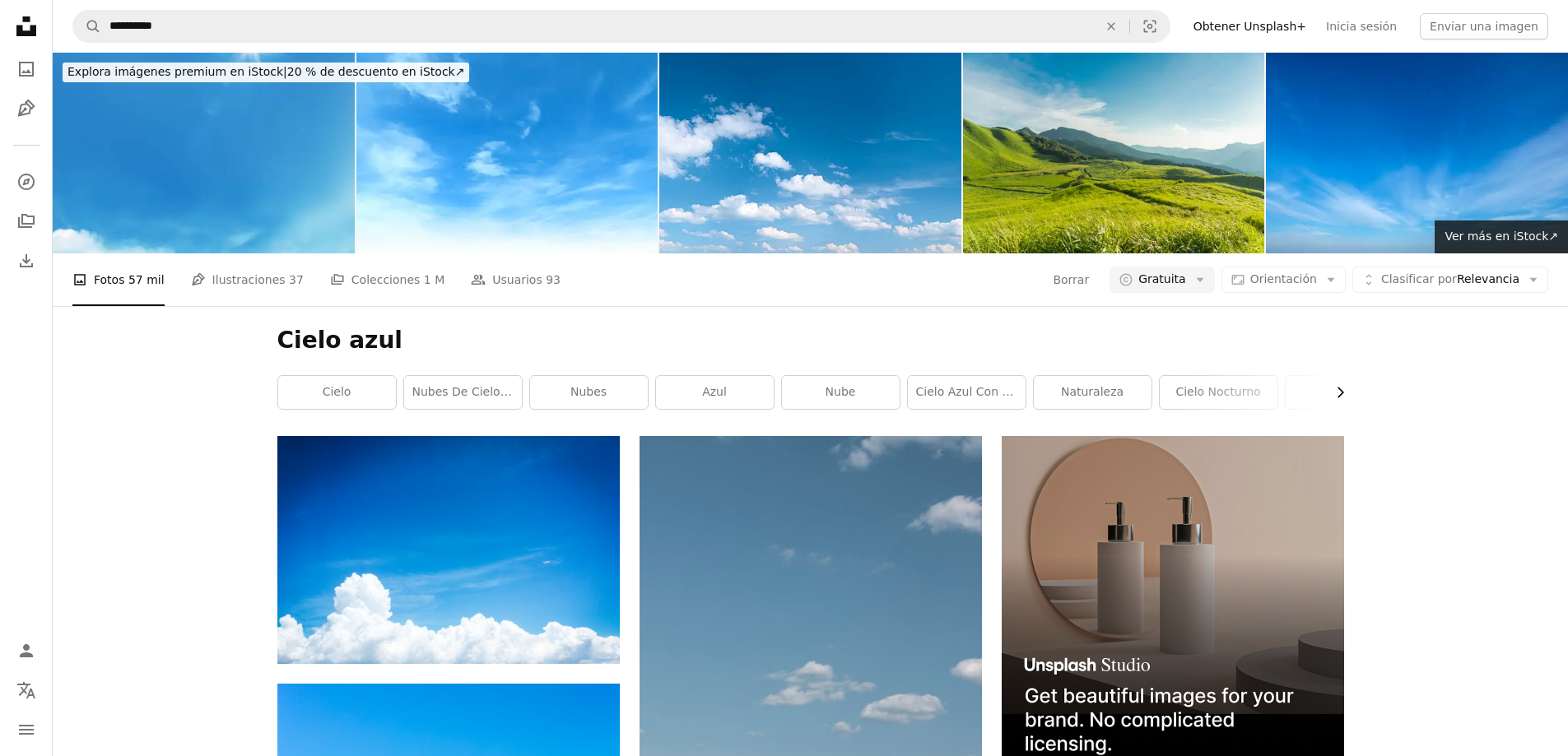
click at [1336, 385] on icon "Chevron right" at bounding box center [1340, 393] width 17 height 17
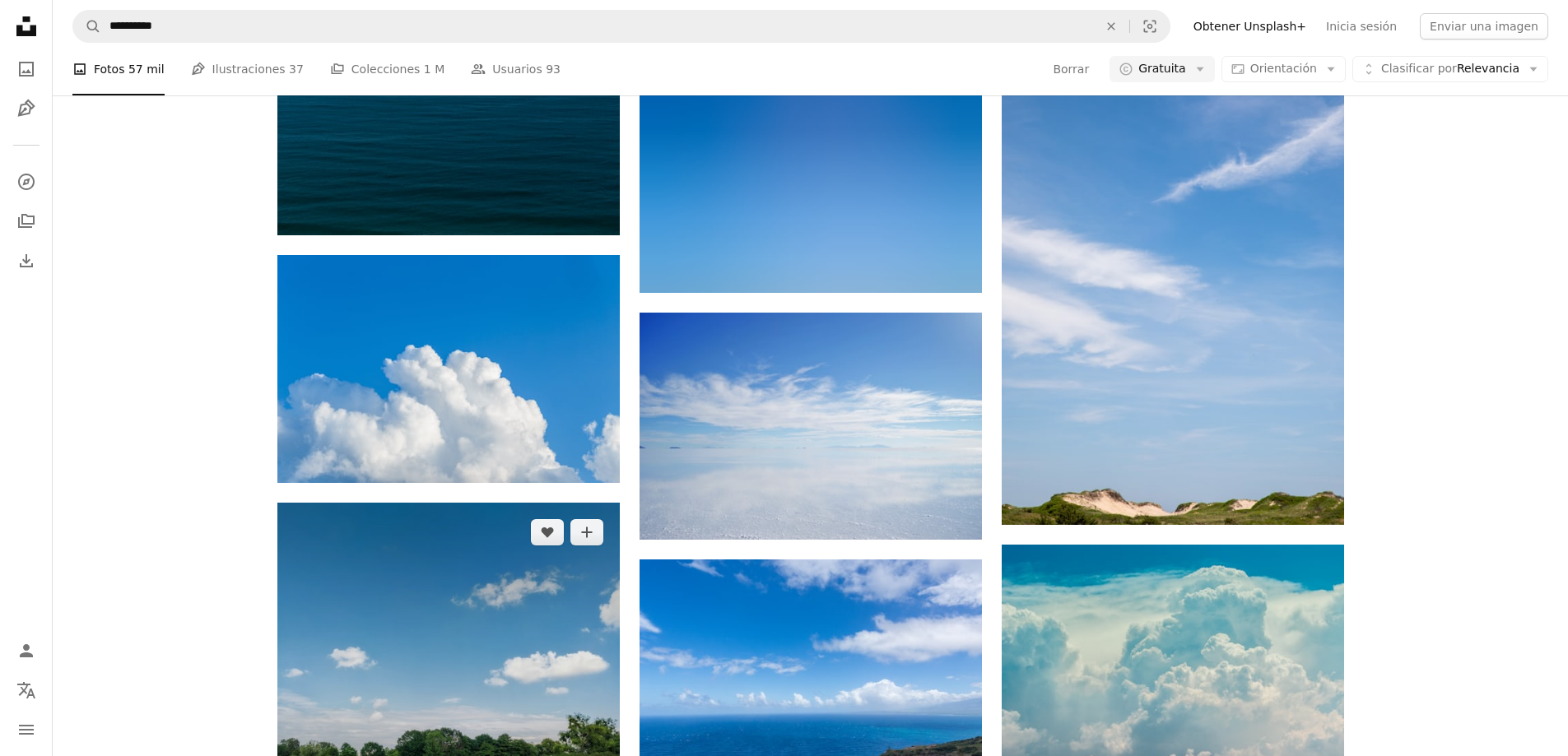
scroll to position [2633, 0]
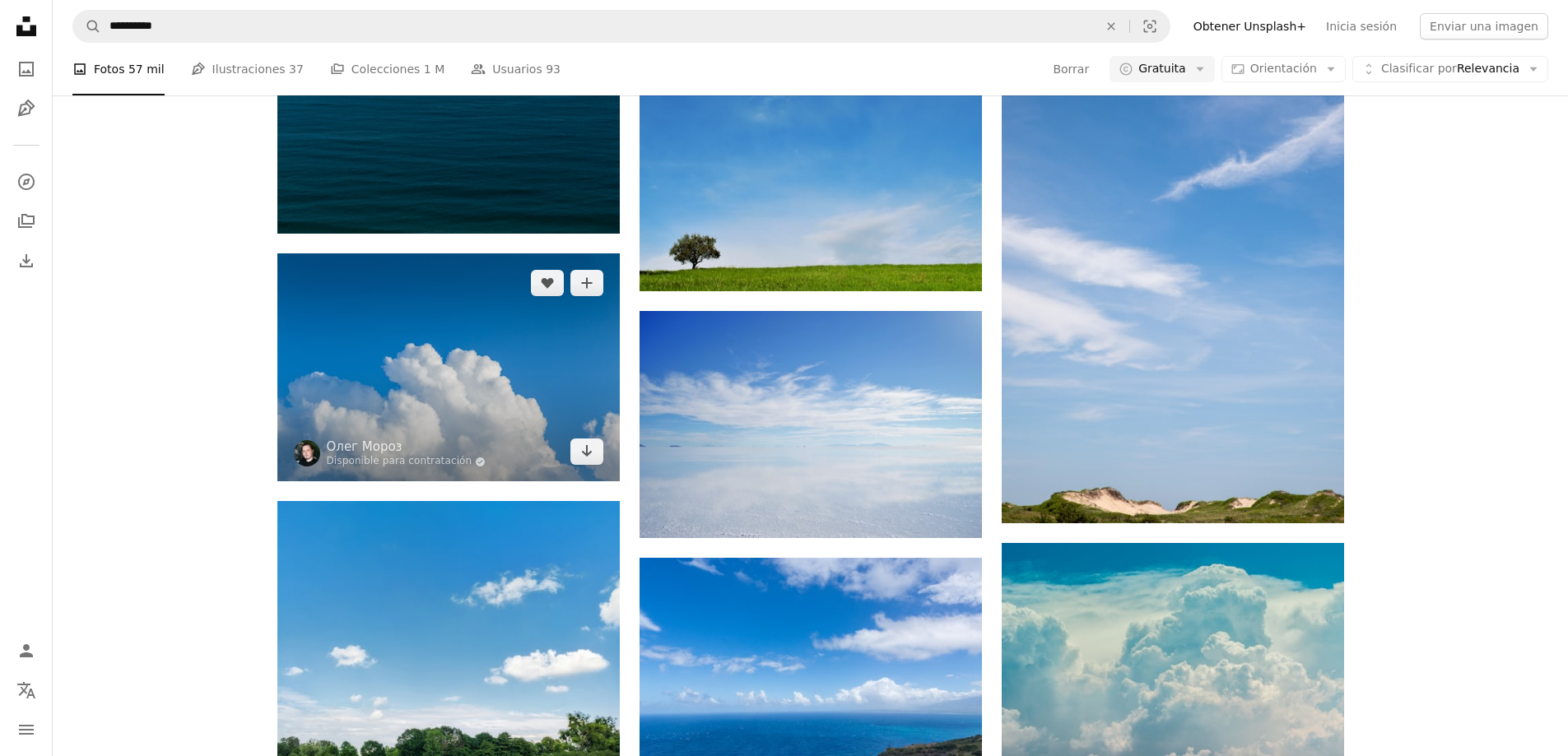
click at [467, 253] on img at bounding box center [448, 367] width 342 height 228
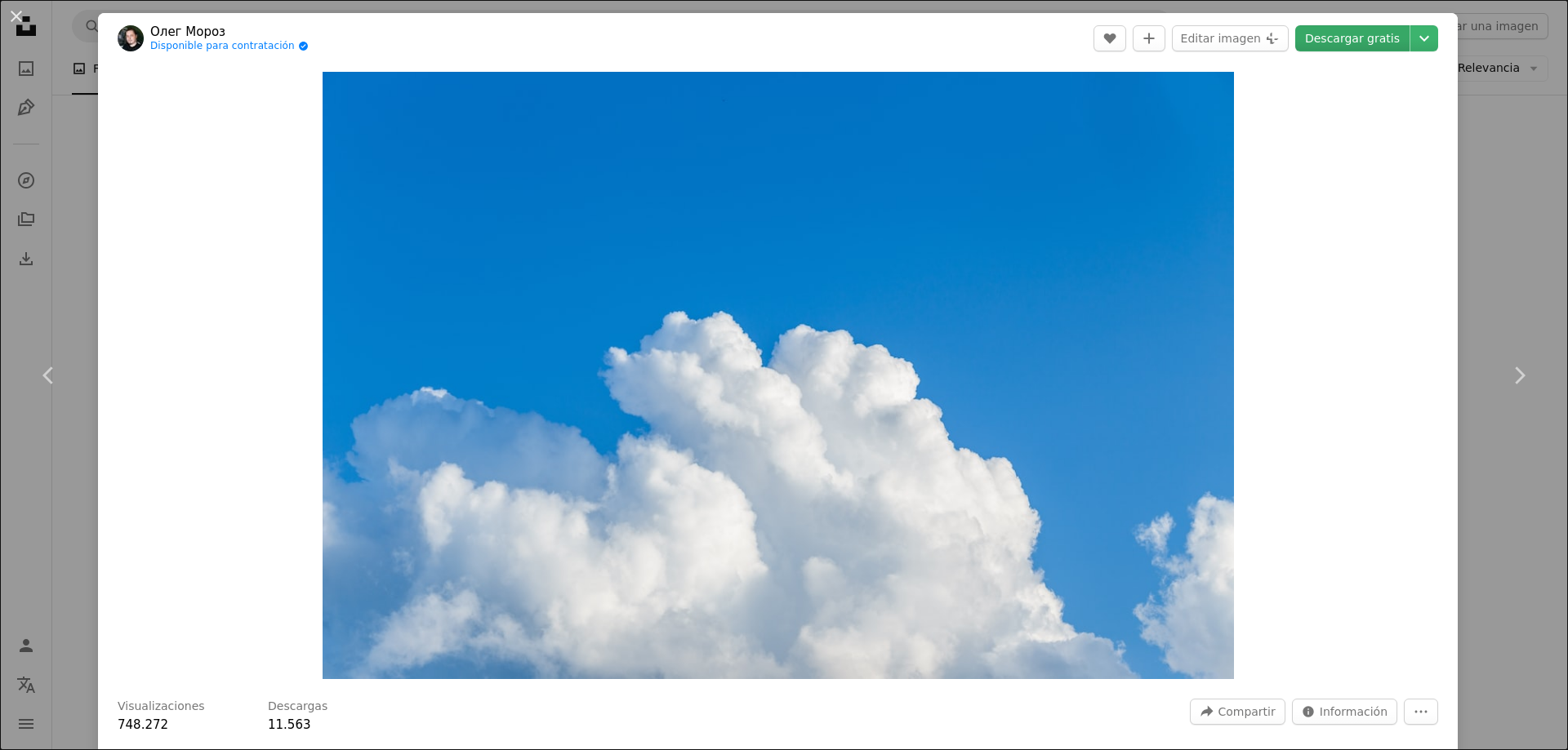
click at [1330, 38] on link "Descargar gratis" at bounding box center [1352, 38] width 114 height 26
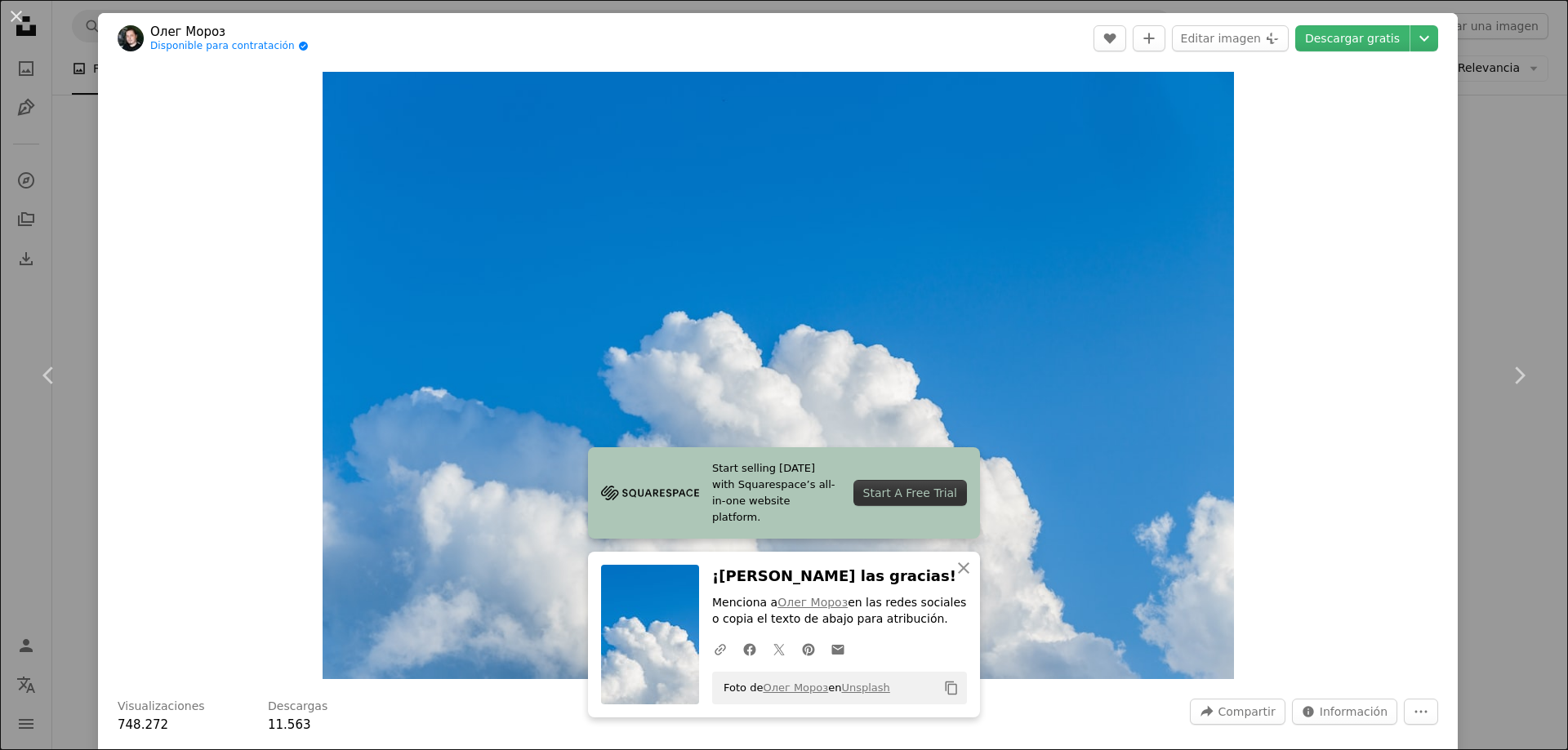
click at [1458, 472] on div "An X shape Chevron left Chevron right [PERSON_NAME] Disponible para contratació…" at bounding box center [784, 375] width 1568 height 750
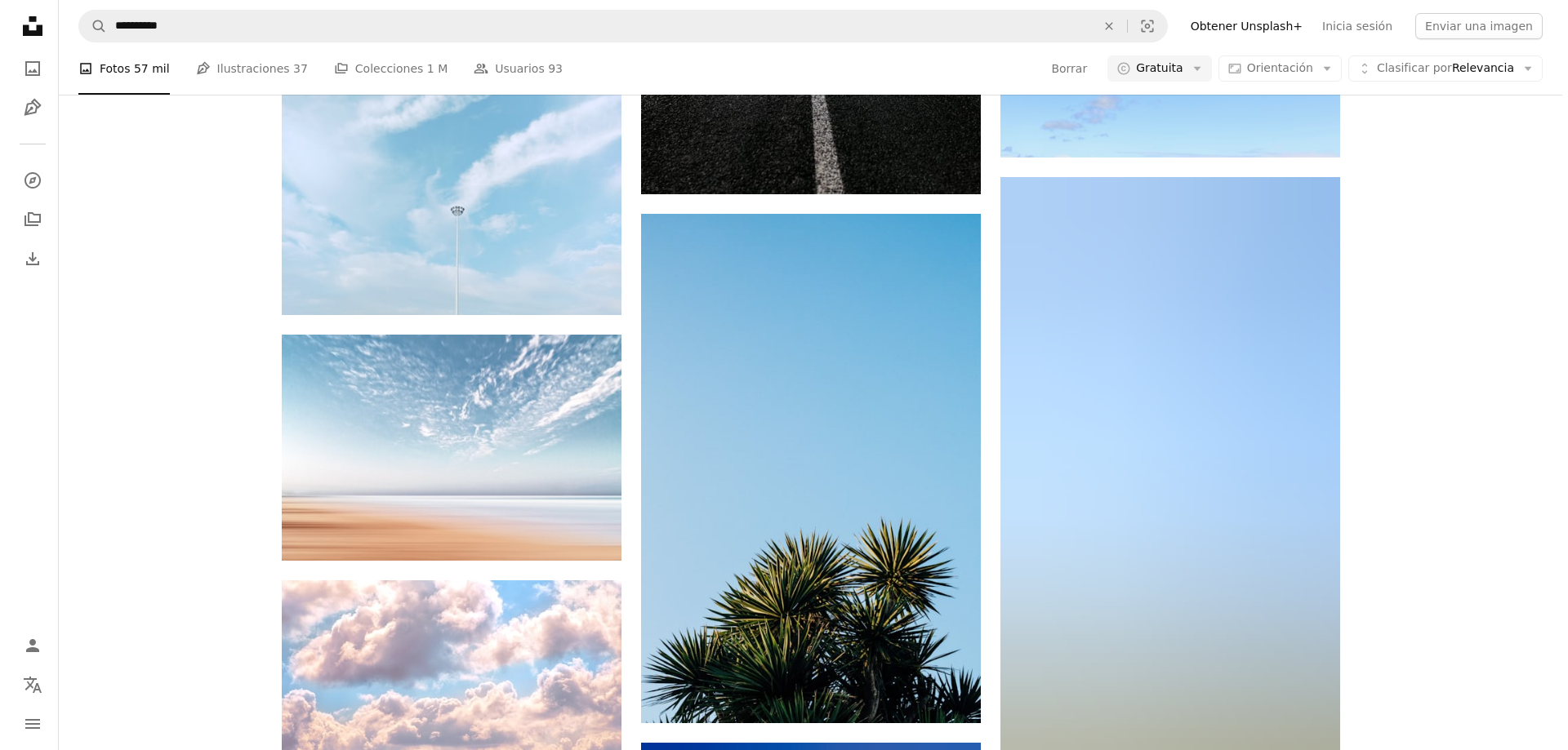
scroll to position [4979, 0]
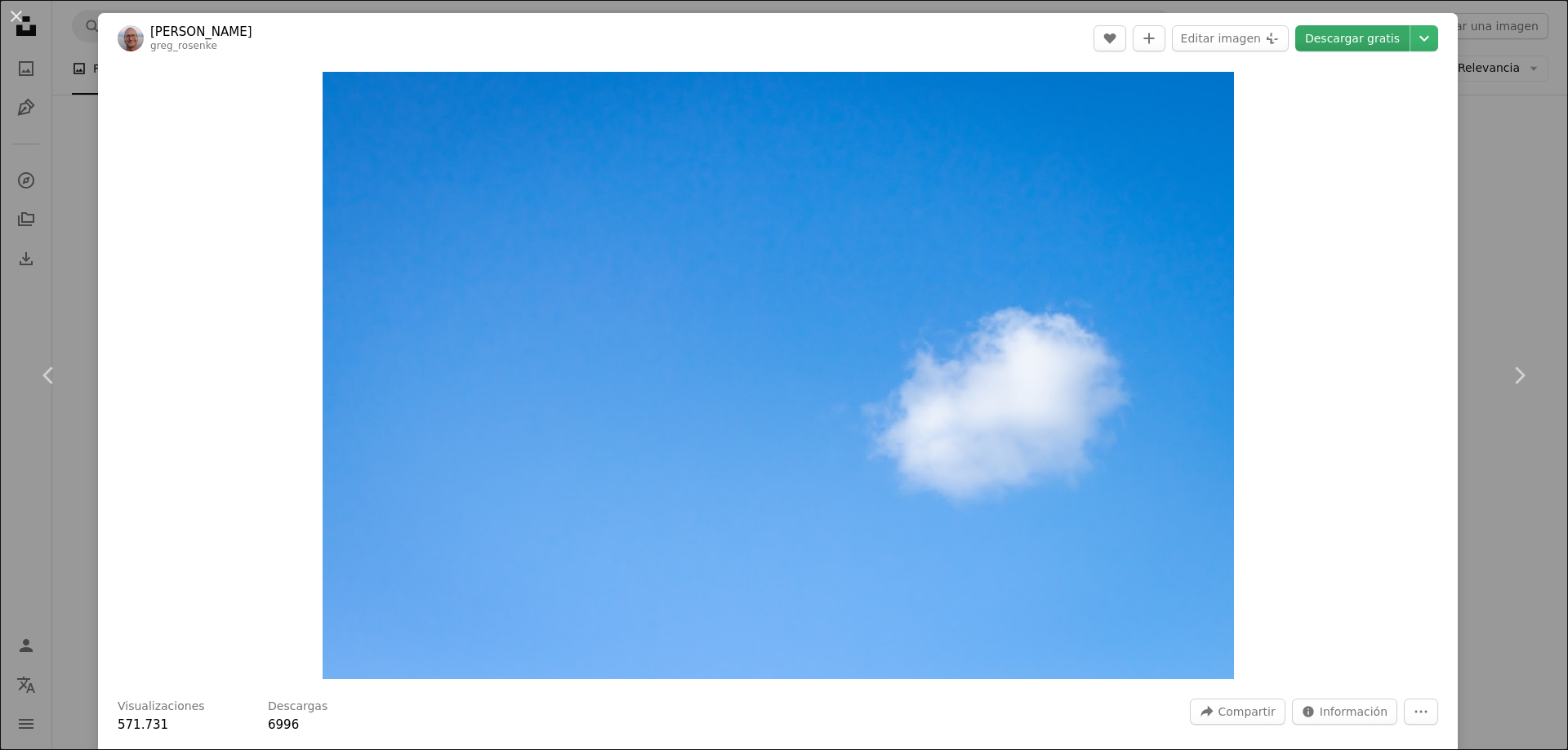
click at [1337, 38] on link "Descargar gratis" at bounding box center [1352, 38] width 114 height 26
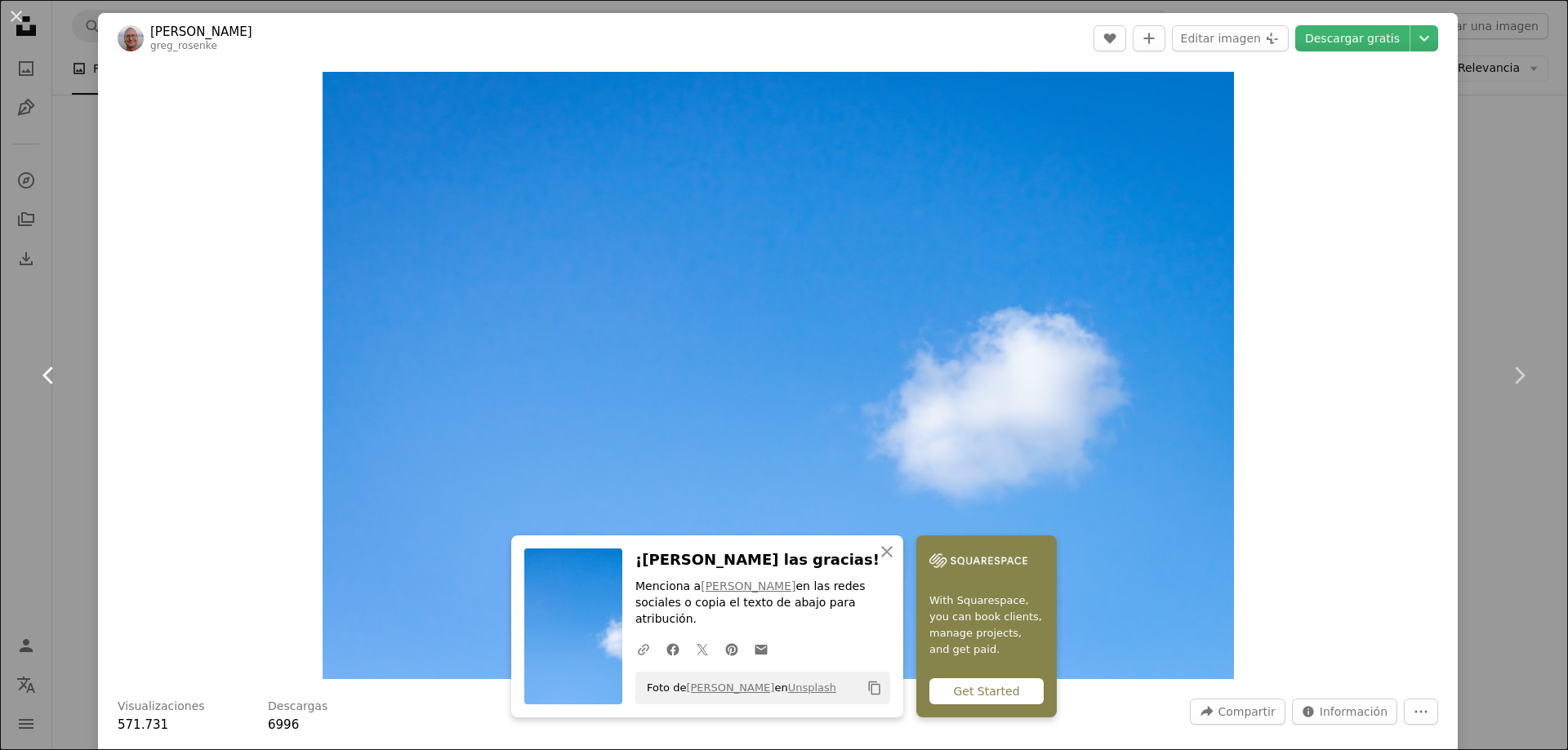
click at [50, 433] on link "Chevron left" at bounding box center [49, 375] width 98 height 157
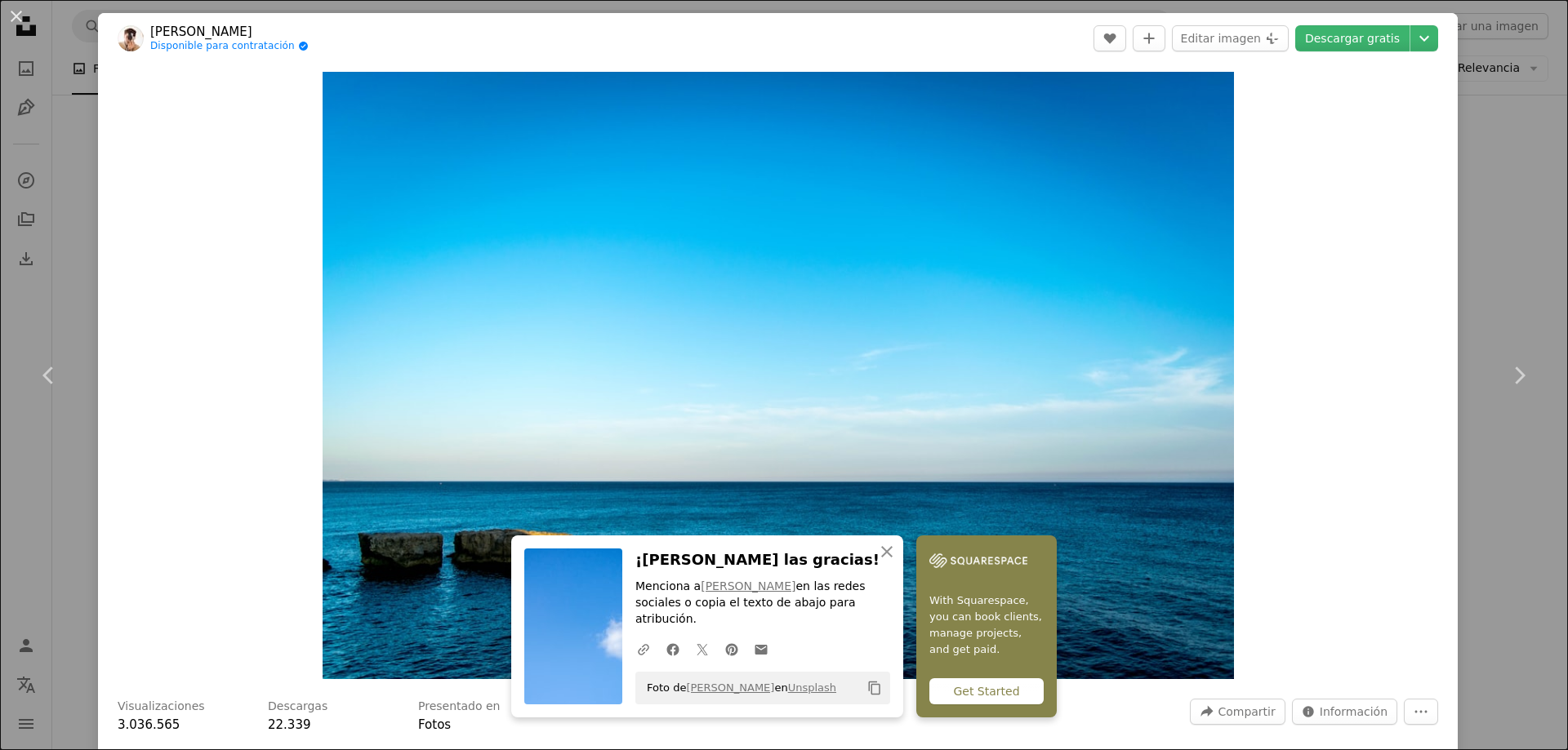
click at [1516, 141] on div "An X shape Chevron left Chevron right [PERSON_NAME] Disponible para contratació…" at bounding box center [784, 375] width 1568 height 750
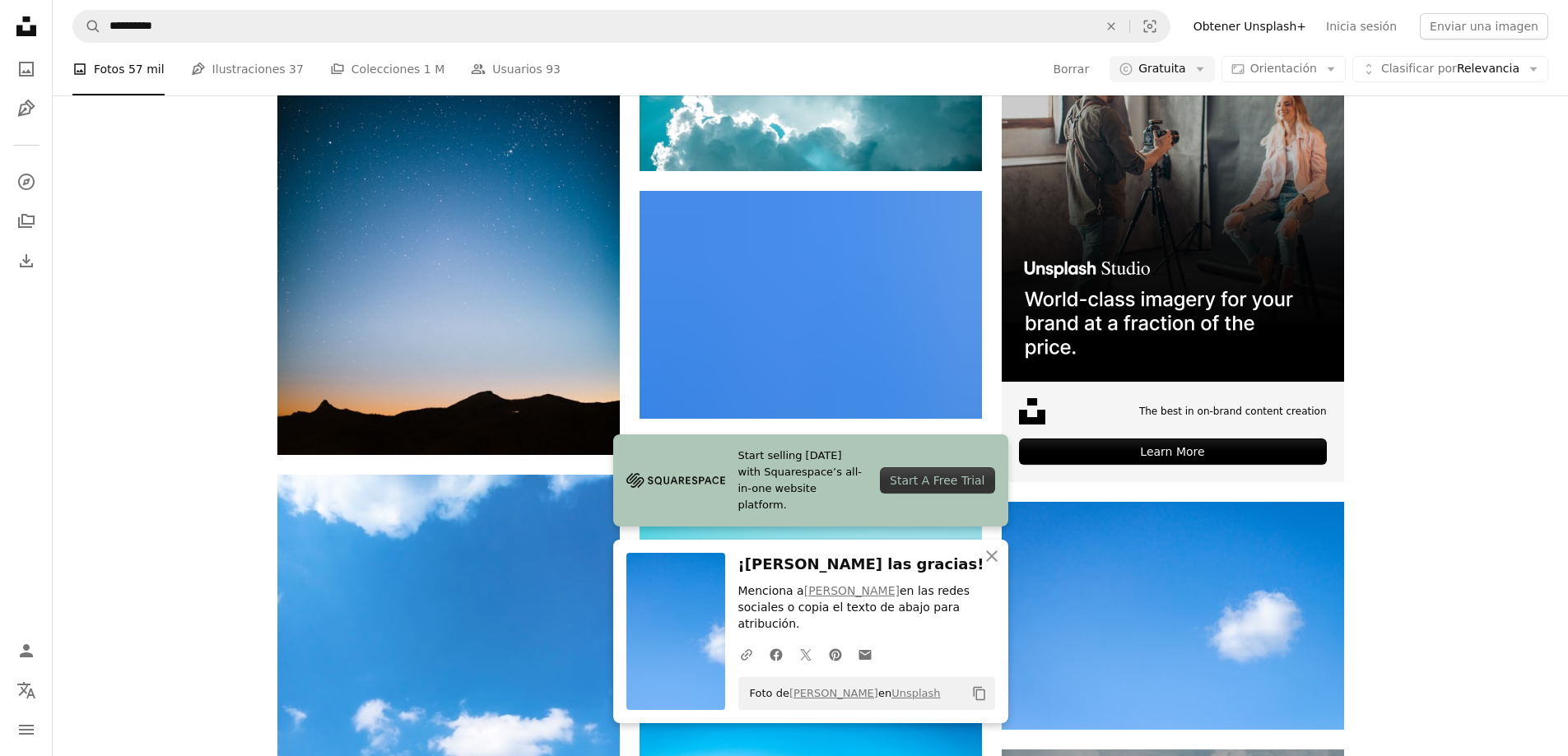
scroll to position [5842, 0]
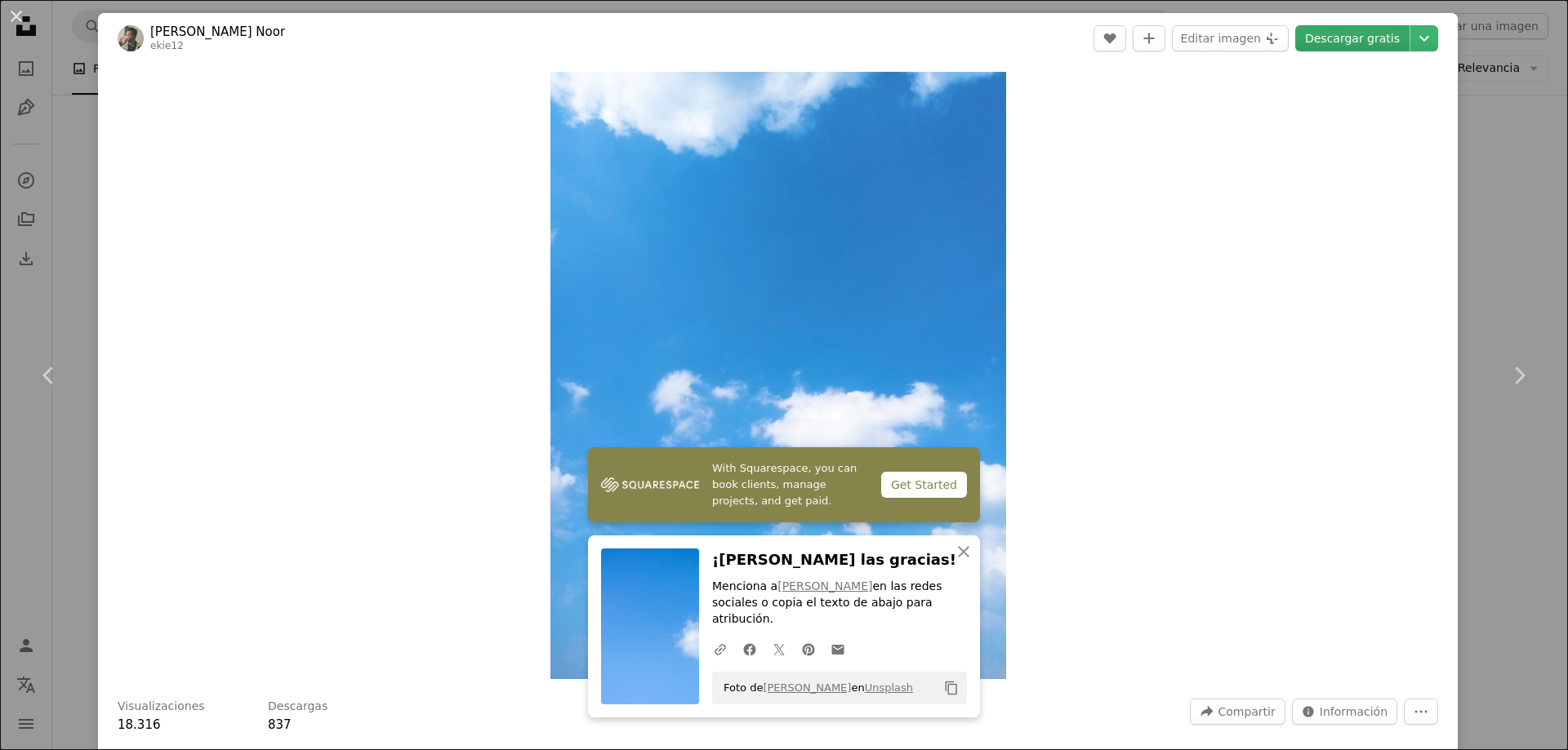
click at [1359, 45] on link "Descargar gratis" at bounding box center [1352, 38] width 114 height 26
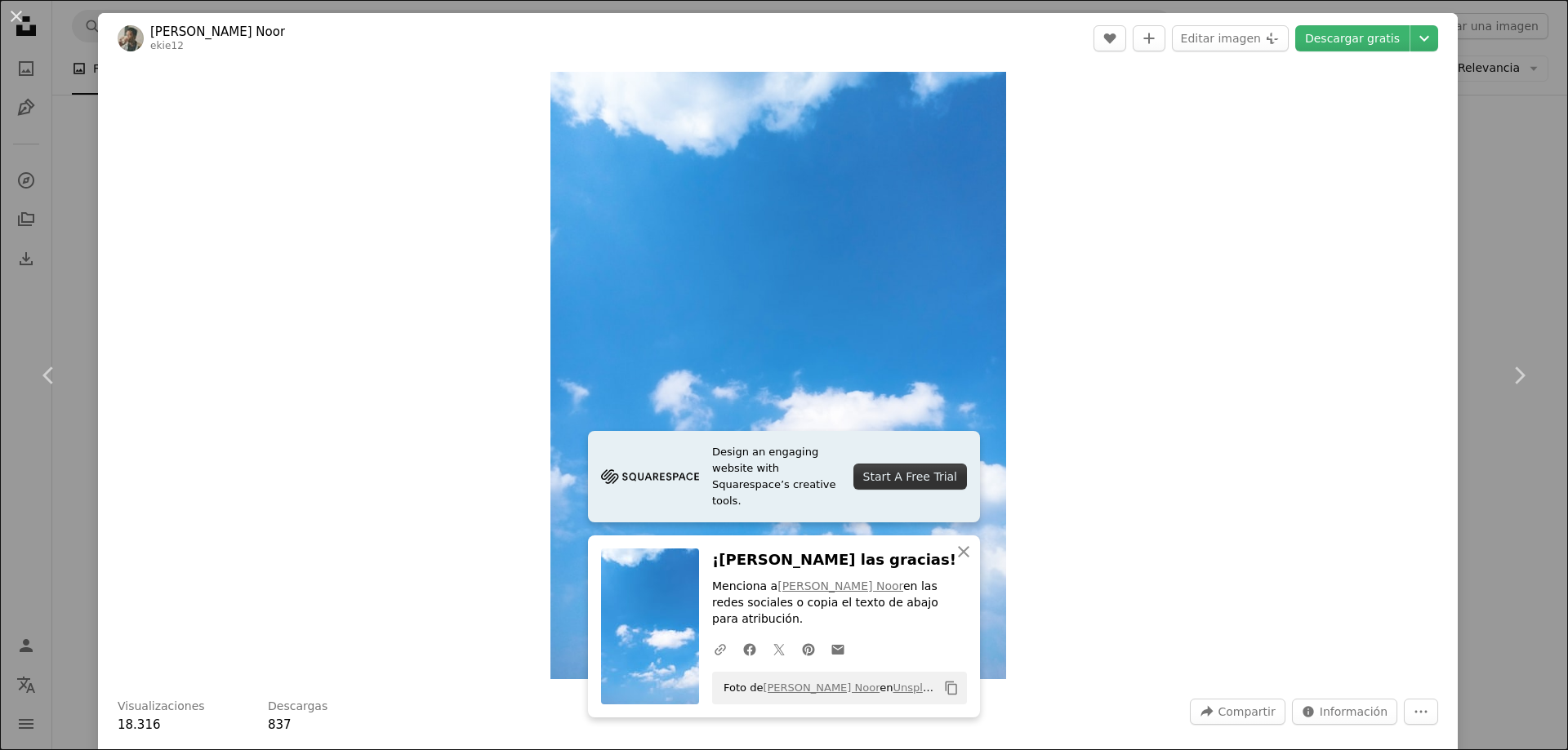
drag, startPoint x: 1501, startPoint y: 466, endPoint x: 1471, endPoint y: 344, distance: 125.6
click at [1501, 466] on div "An X shape Chevron left Chevron right [PERSON_NAME] Noor ekie12 A heart A plus …" at bounding box center [784, 375] width 1568 height 750
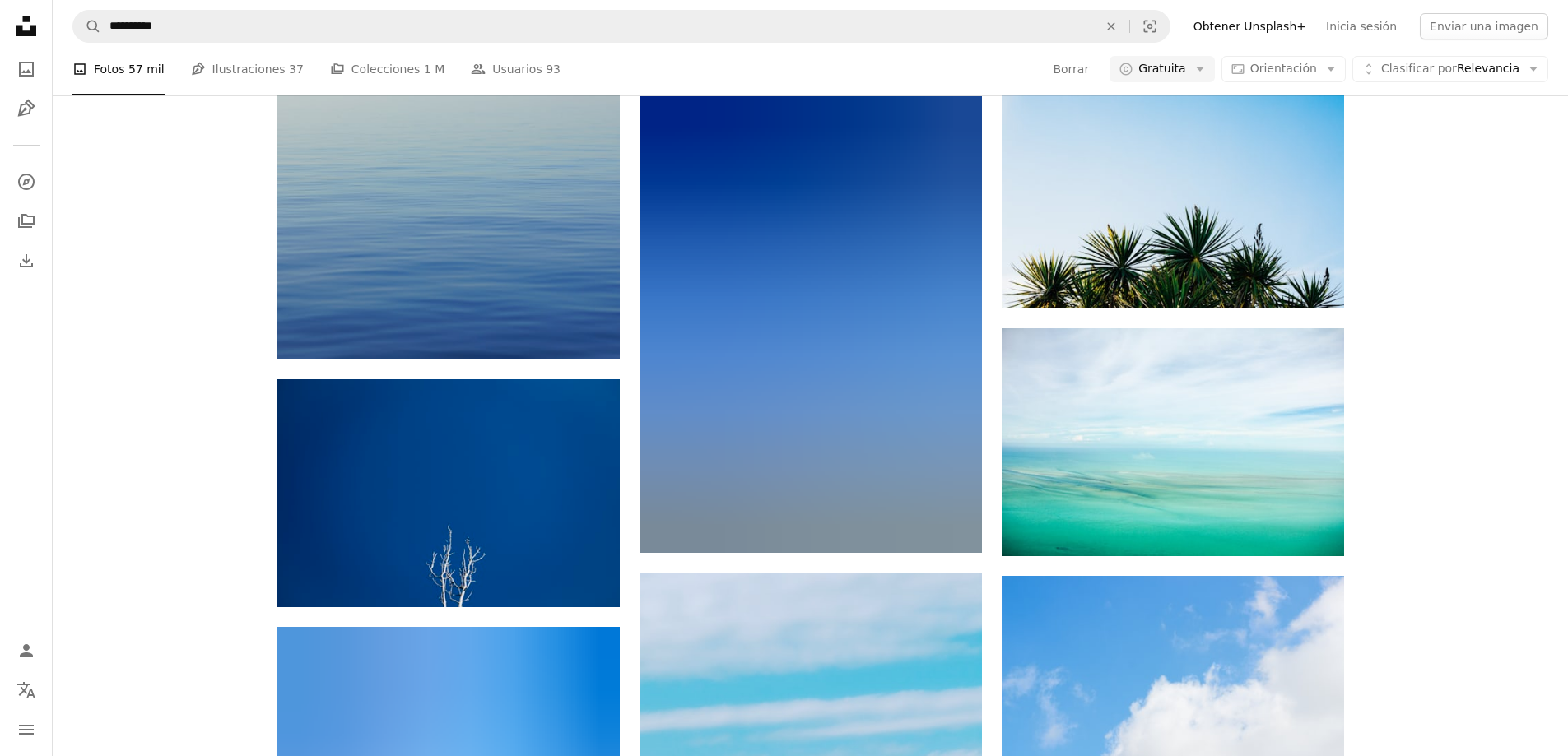
scroll to position [9463, 0]
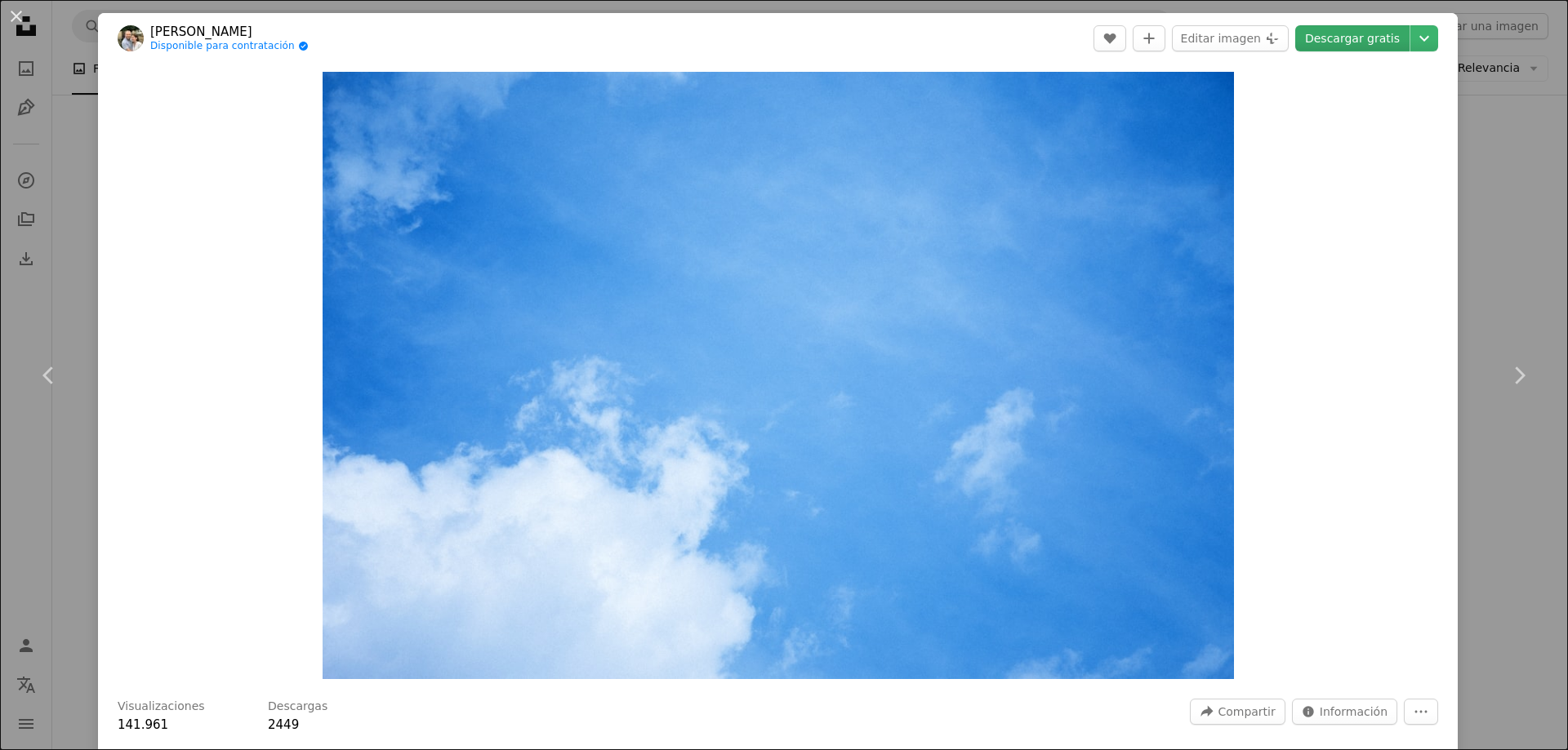
click at [1385, 44] on link "Descargar gratis" at bounding box center [1352, 38] width 114 height 26
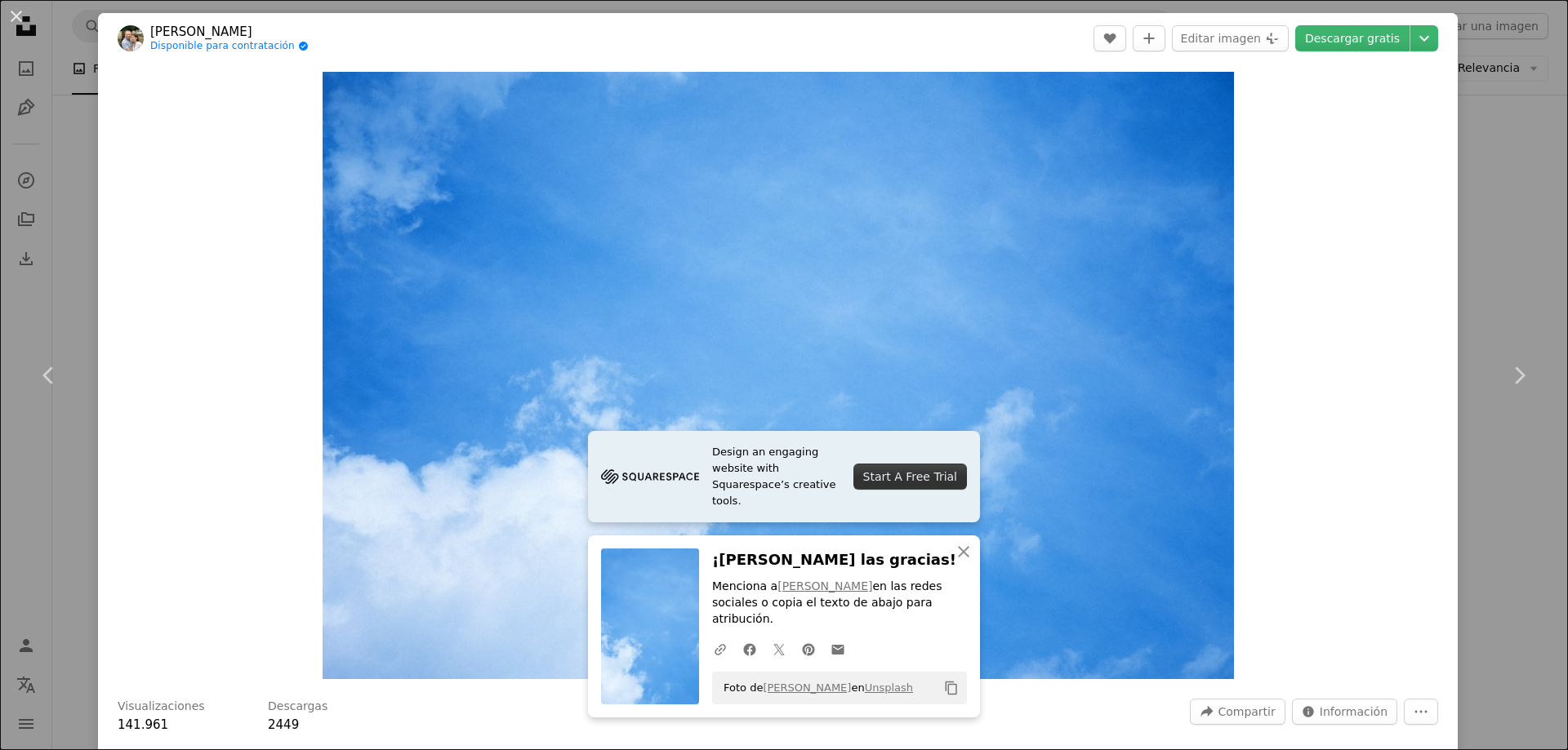
click at [1449, 554] on div "An X shape Chevron left Chevron right [PERSON_NAME] Disponible para contratació…" at bounding box center [784, 375] width 1568 height 750
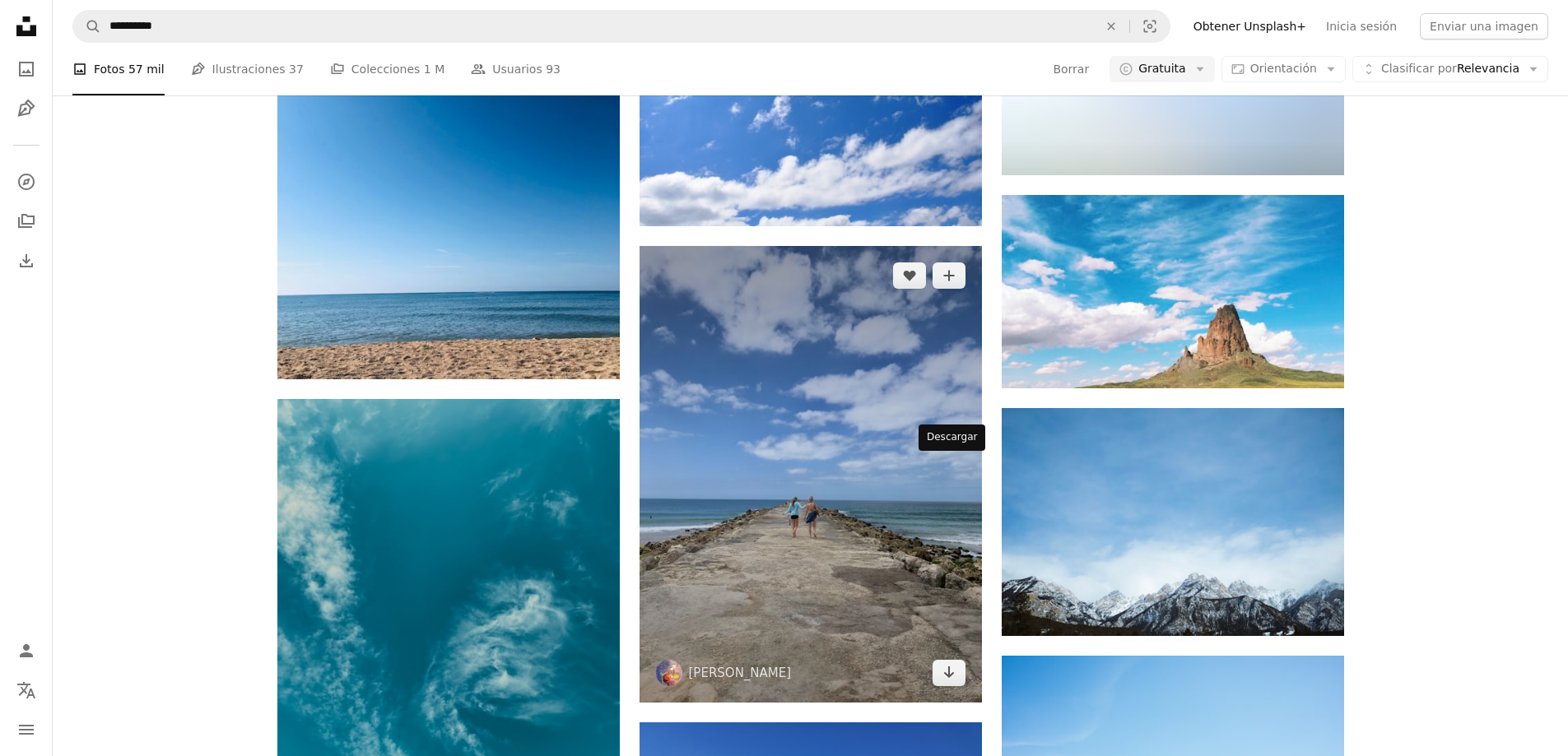
scroll to position [12095, 0]
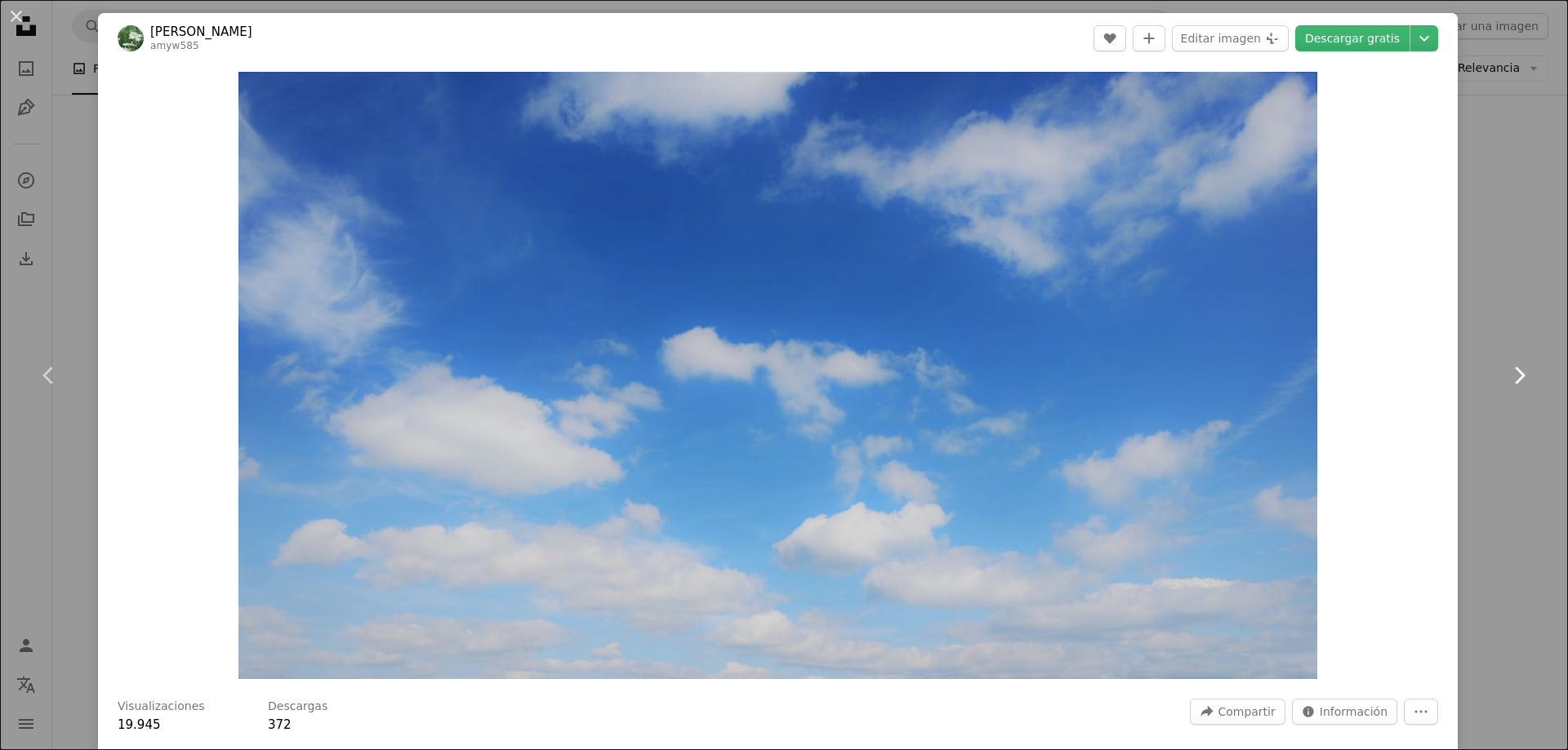
click at [1480, 422] on link "Chevron right" at bounding box center [1519, 375] width 98 height 157
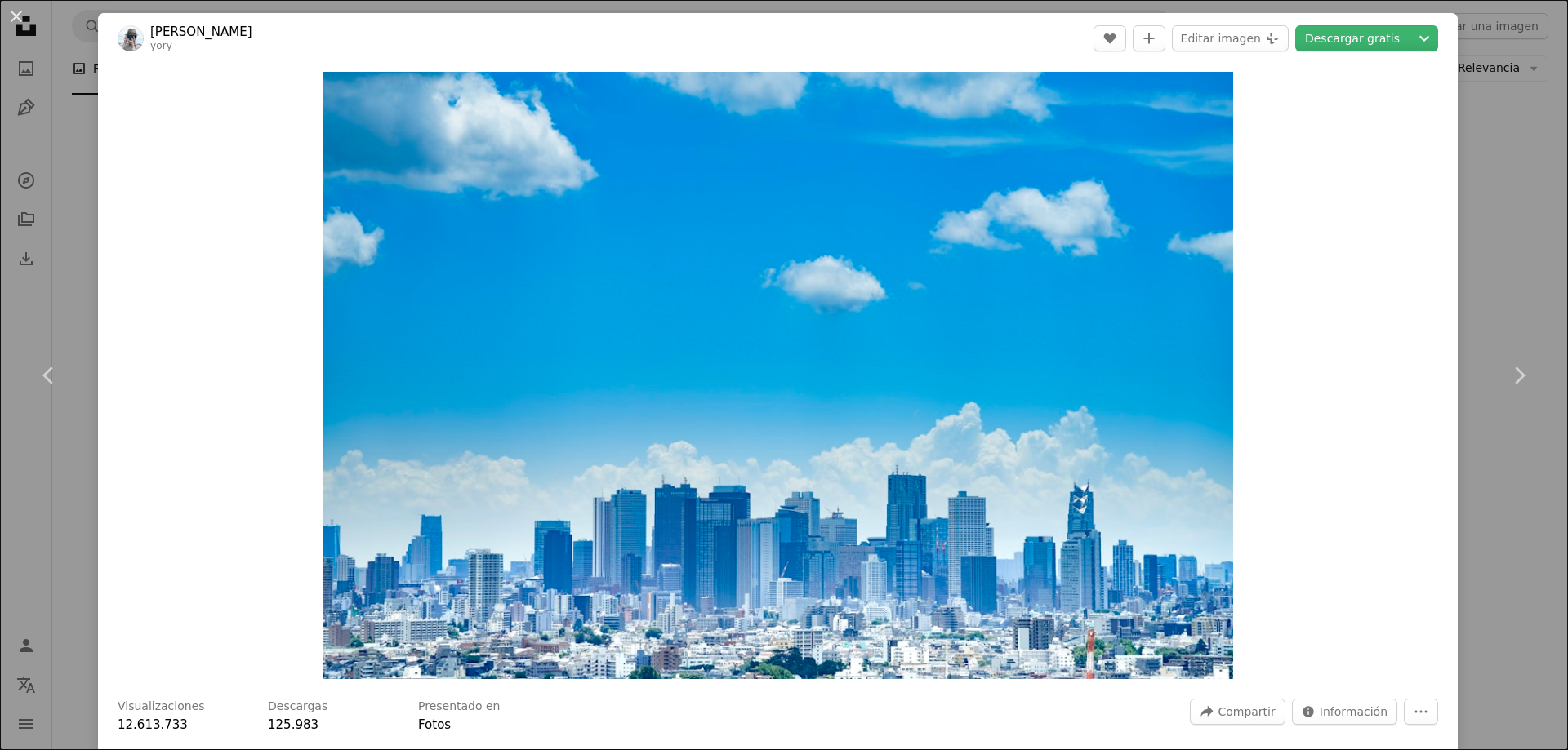
click at [1504, 76] on div "An X shape Chevron left Chevron right Ryo Yoshitake yory A heart A plus sign Ed…" at bounding box center [784, 375] width 1568 height 750
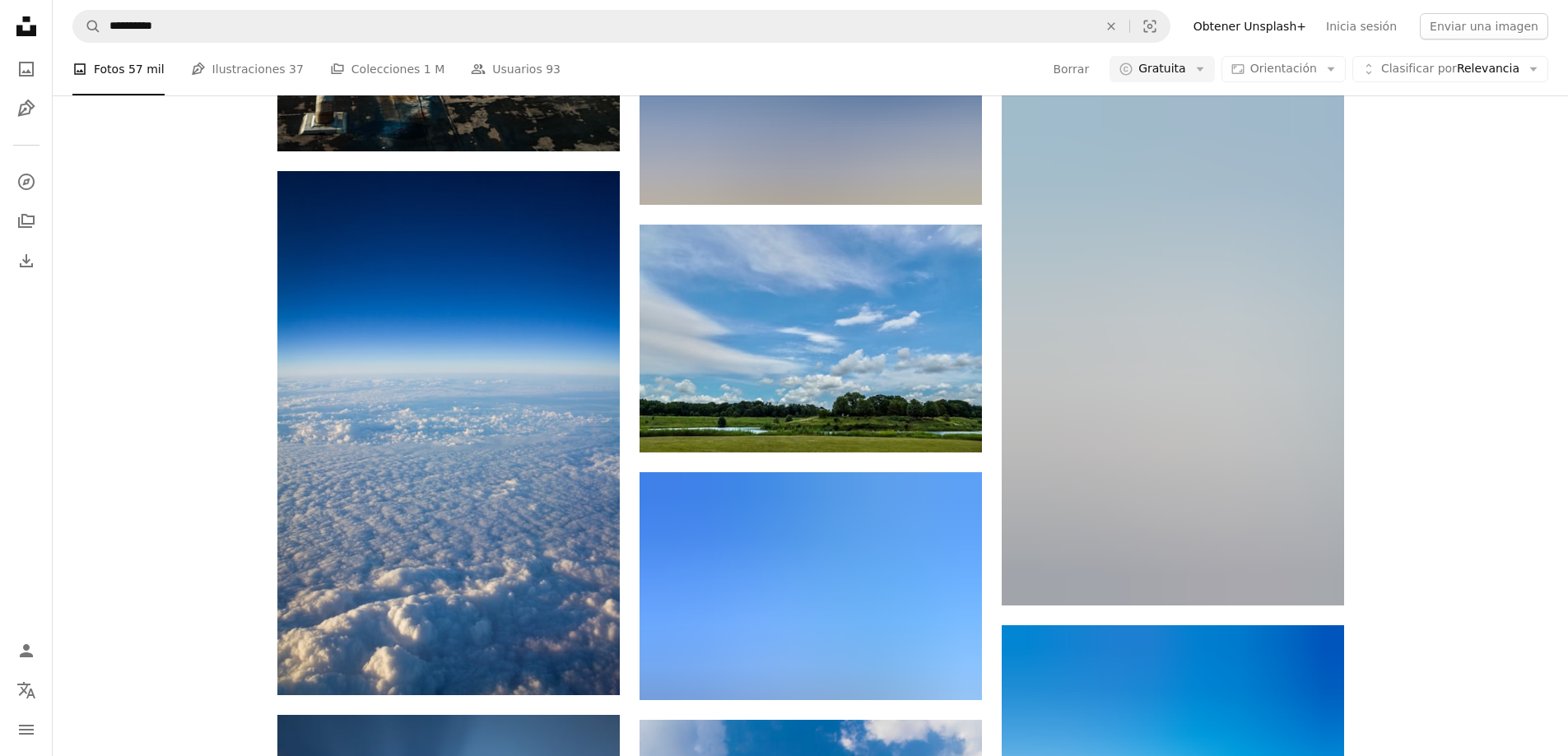
scroll to position [15880, 0]
